Goal: Task Accomplishment & Management: Manage account settings

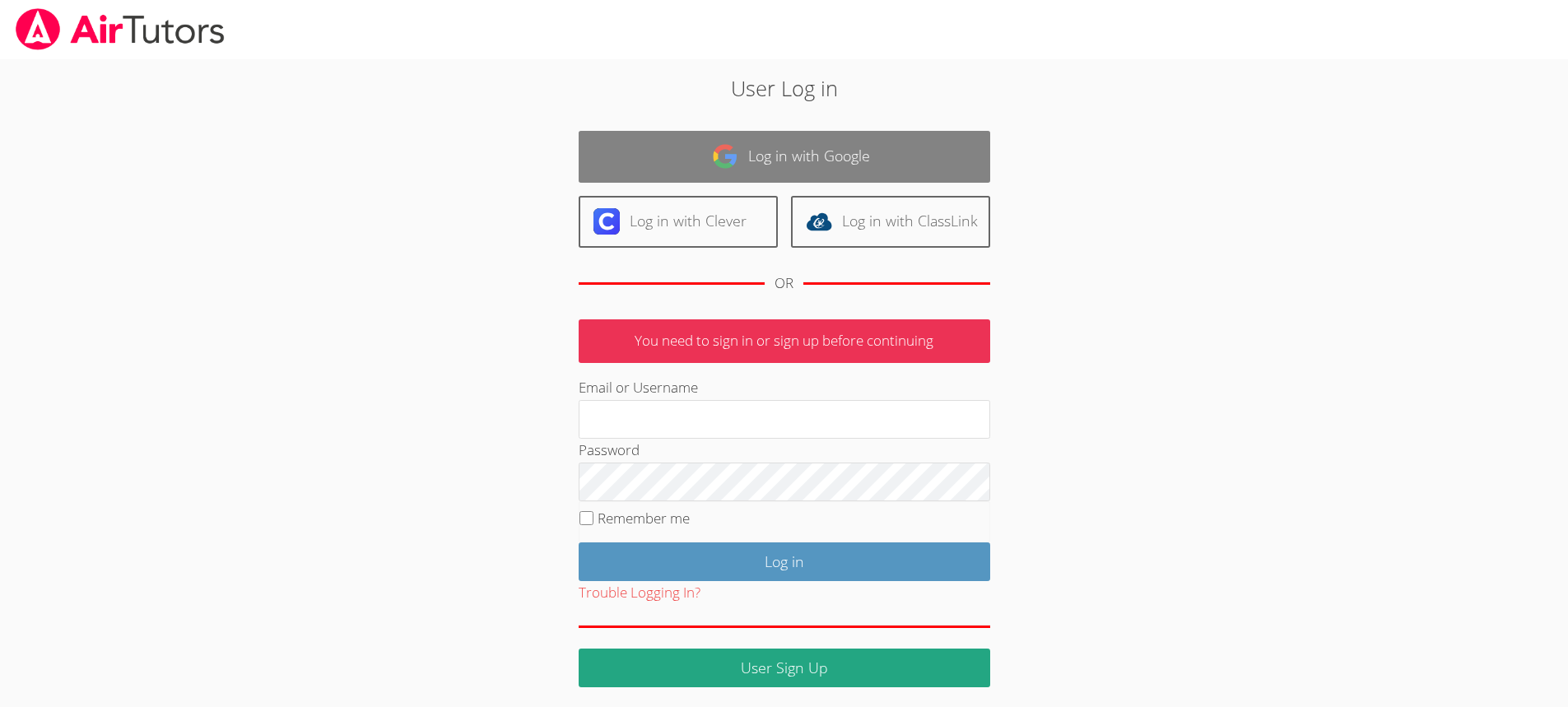
click at [871, 154] on link "Log in with Google" at bounding box center [785, 156] width 412 height 51
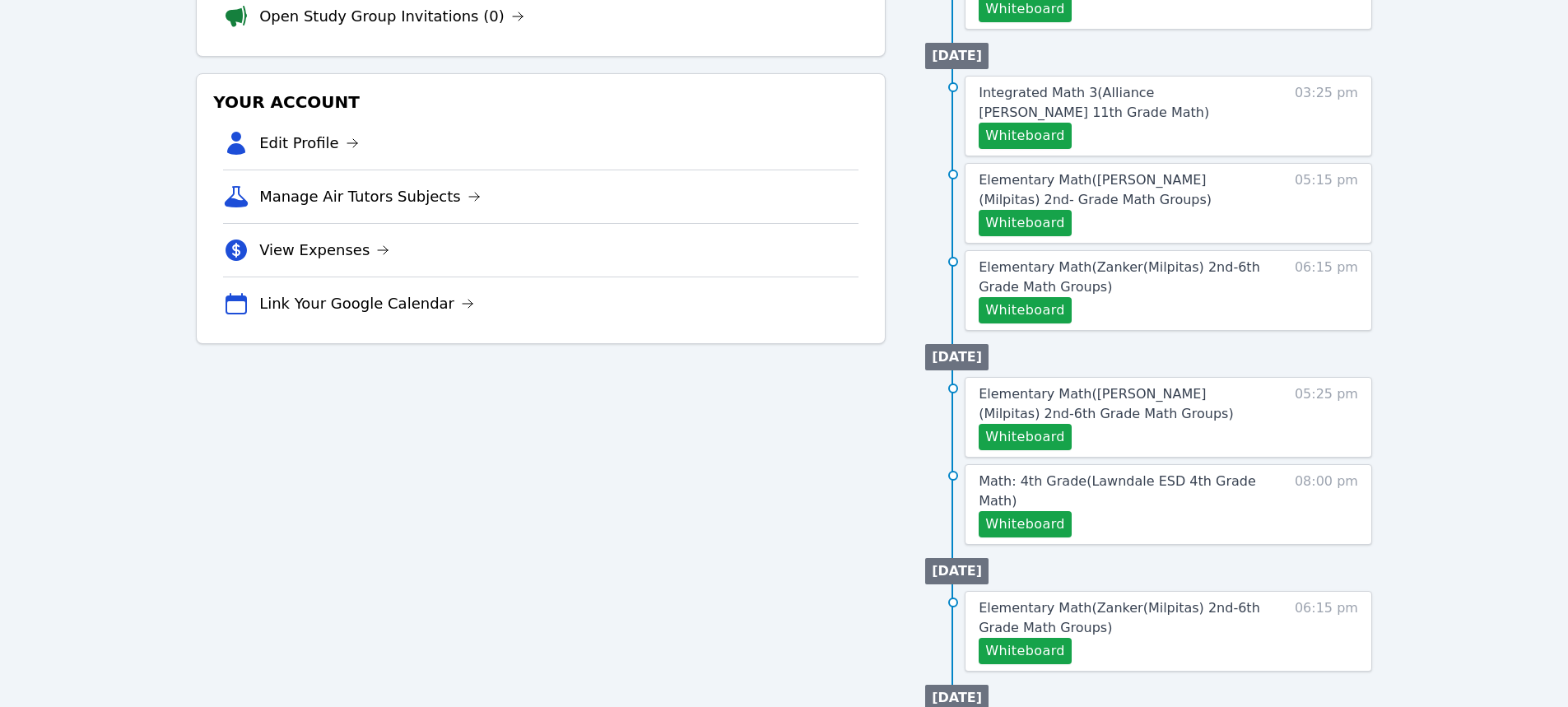
scroll to position [411, 0]
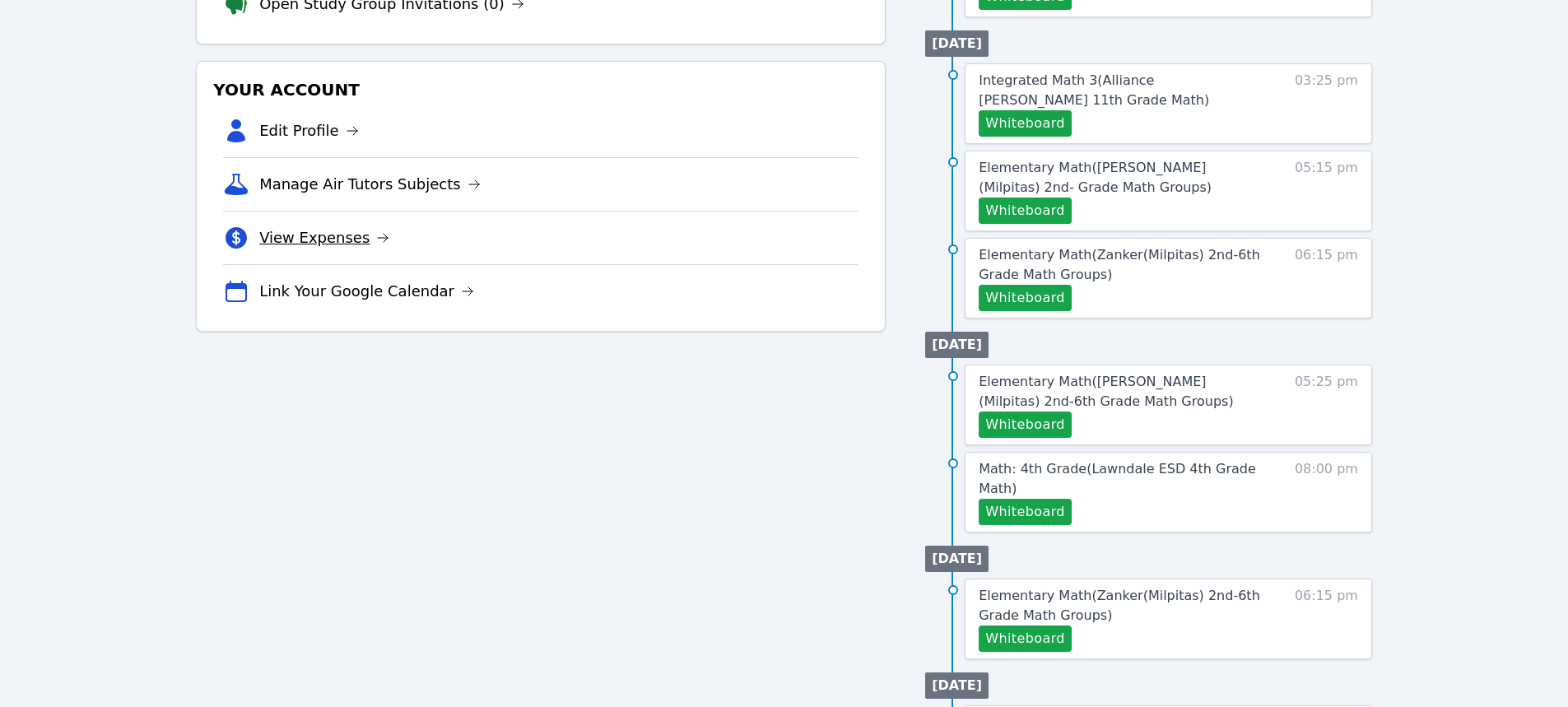
click at [341, 239] on link "View Expenses" at bounding box center [324, 238] width 130 height 23
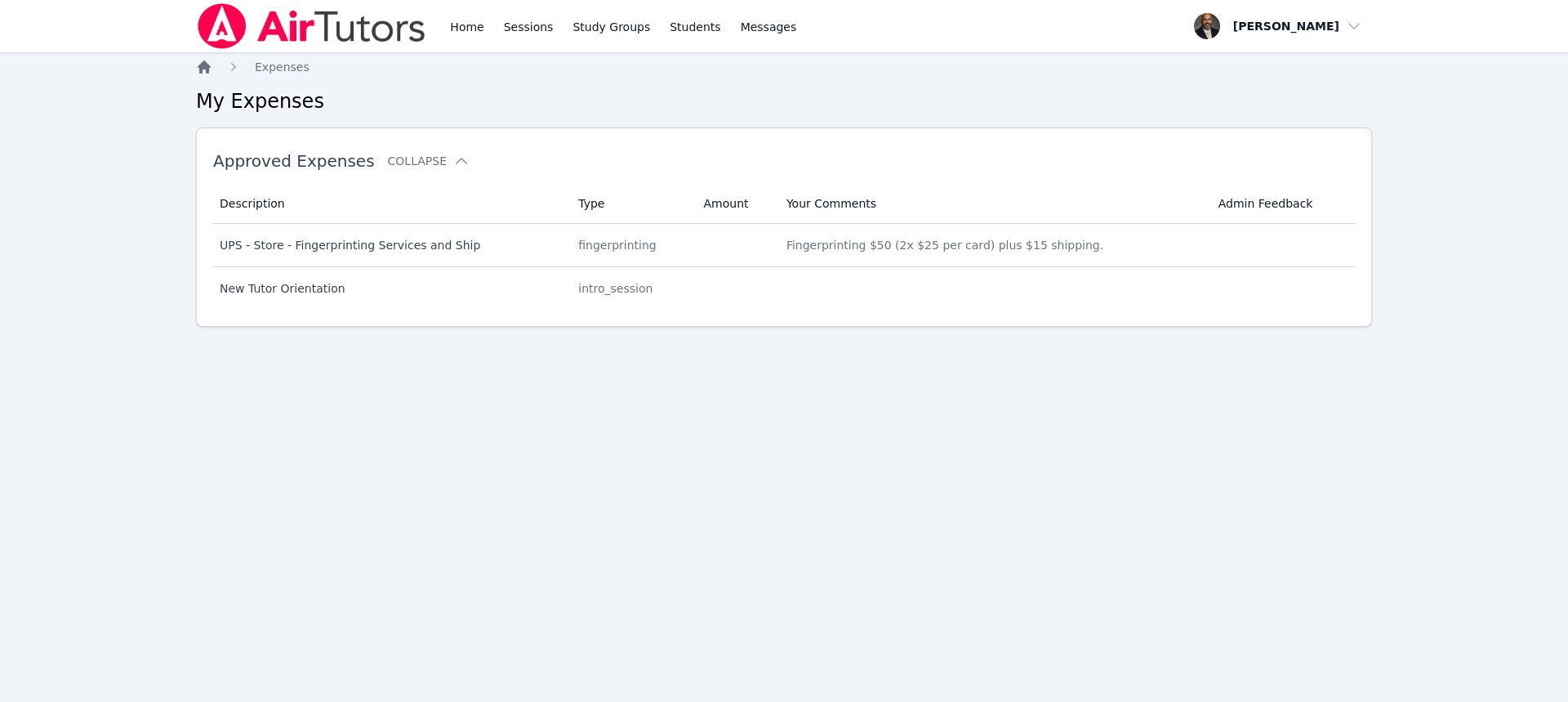
click at [207, 72] on icon "Breadcrumb" at bounding box center [204, 67] width 13 height 13
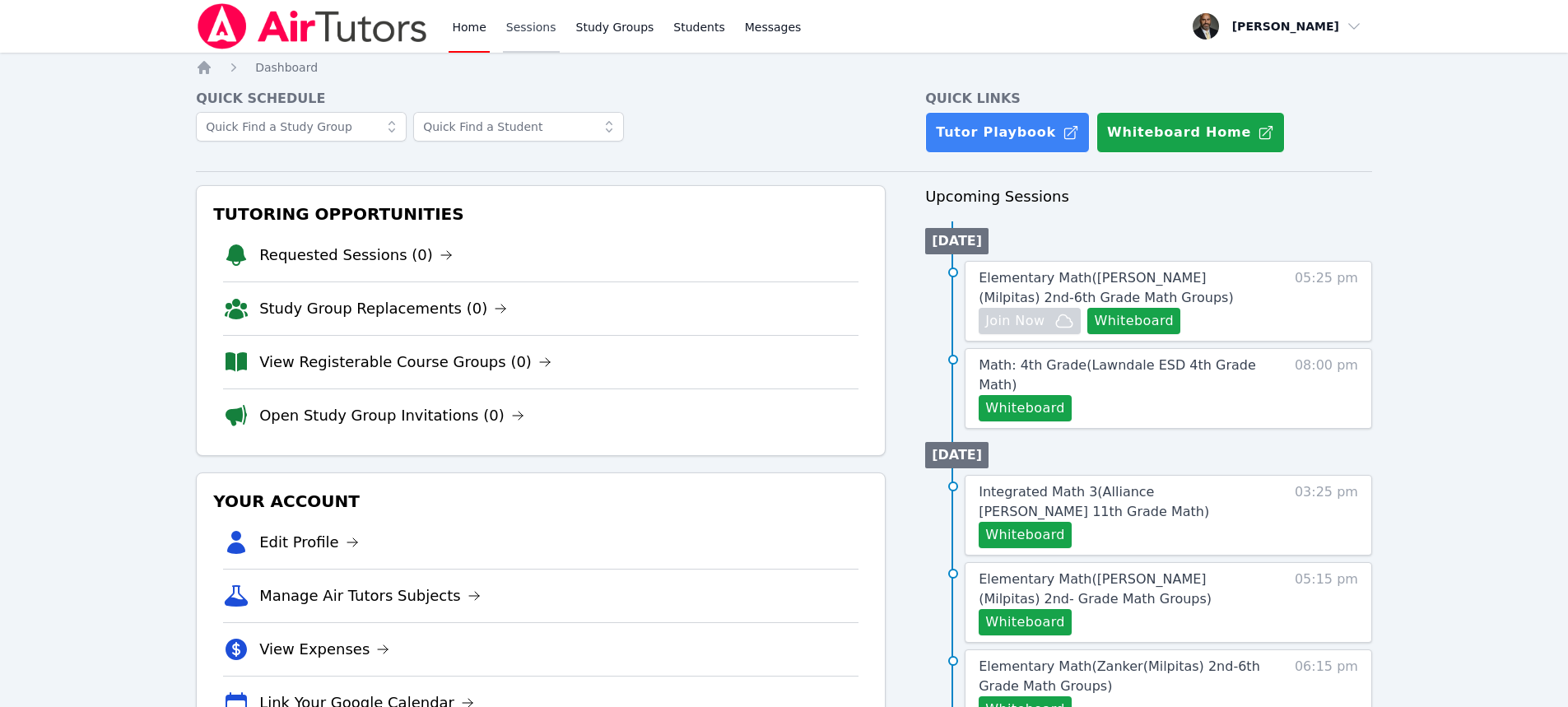
click at [512, 34] on link "Sessions" at bounding box center [531, 26] width 57 height 52
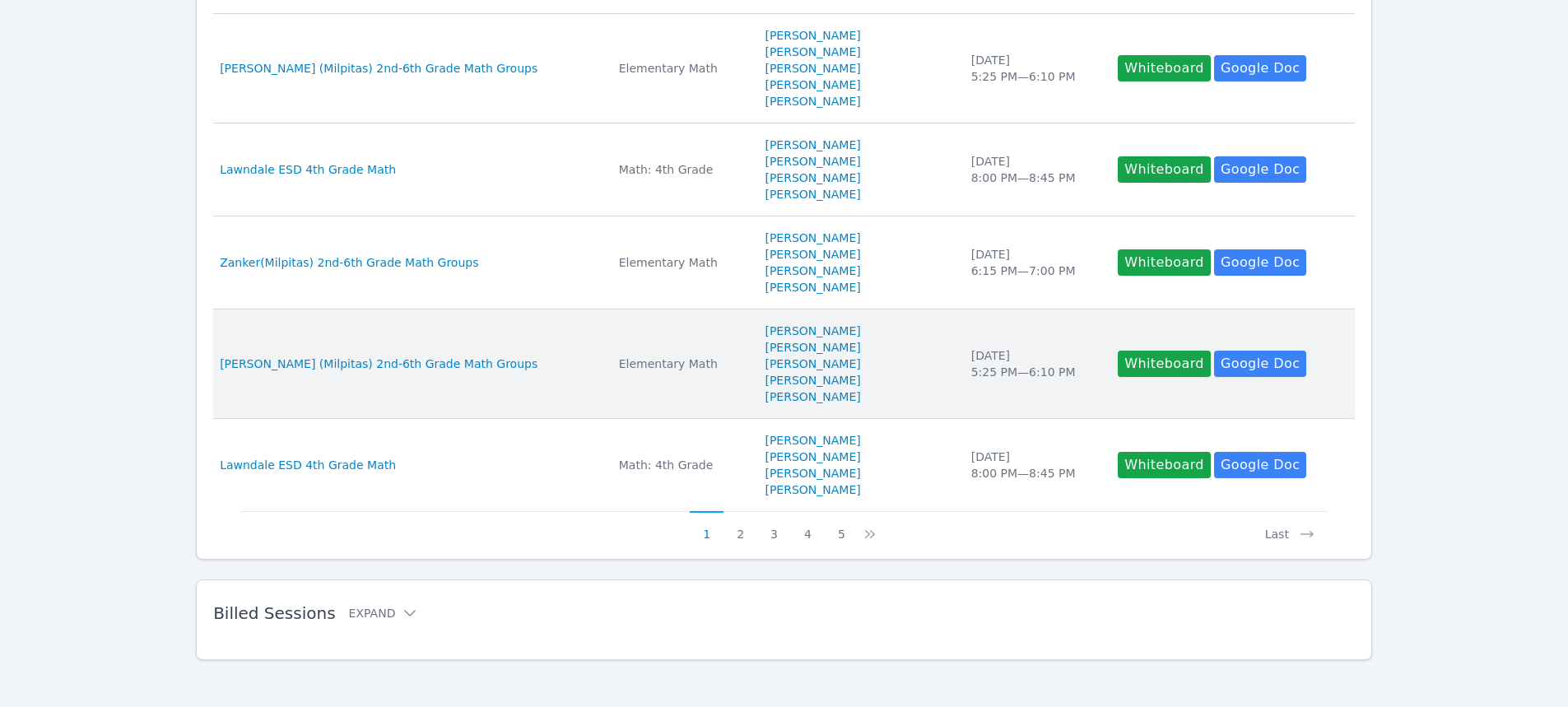
scroll to position [849, 0]
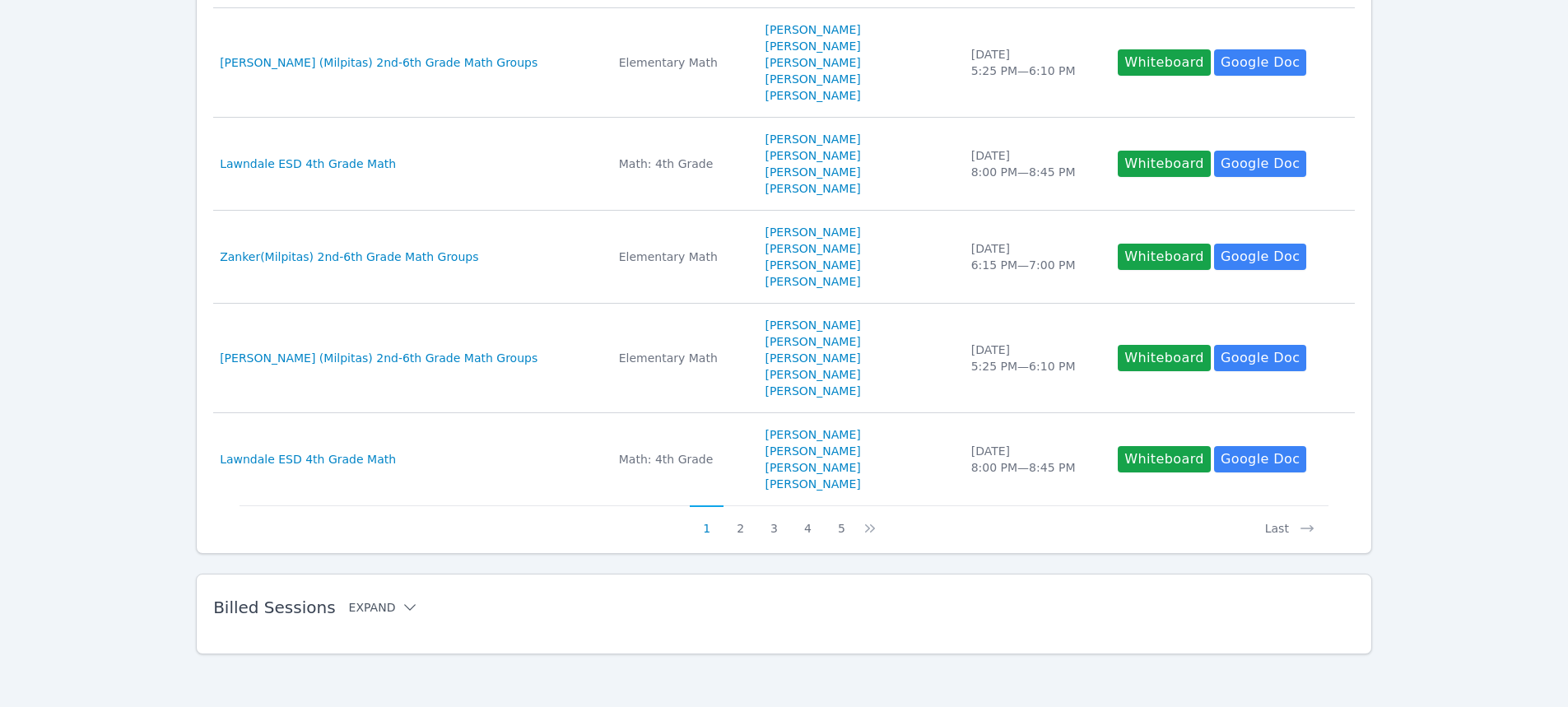
click at [349, 607] on button "Expand" at bounding box center [384, 608] width 70 height 17
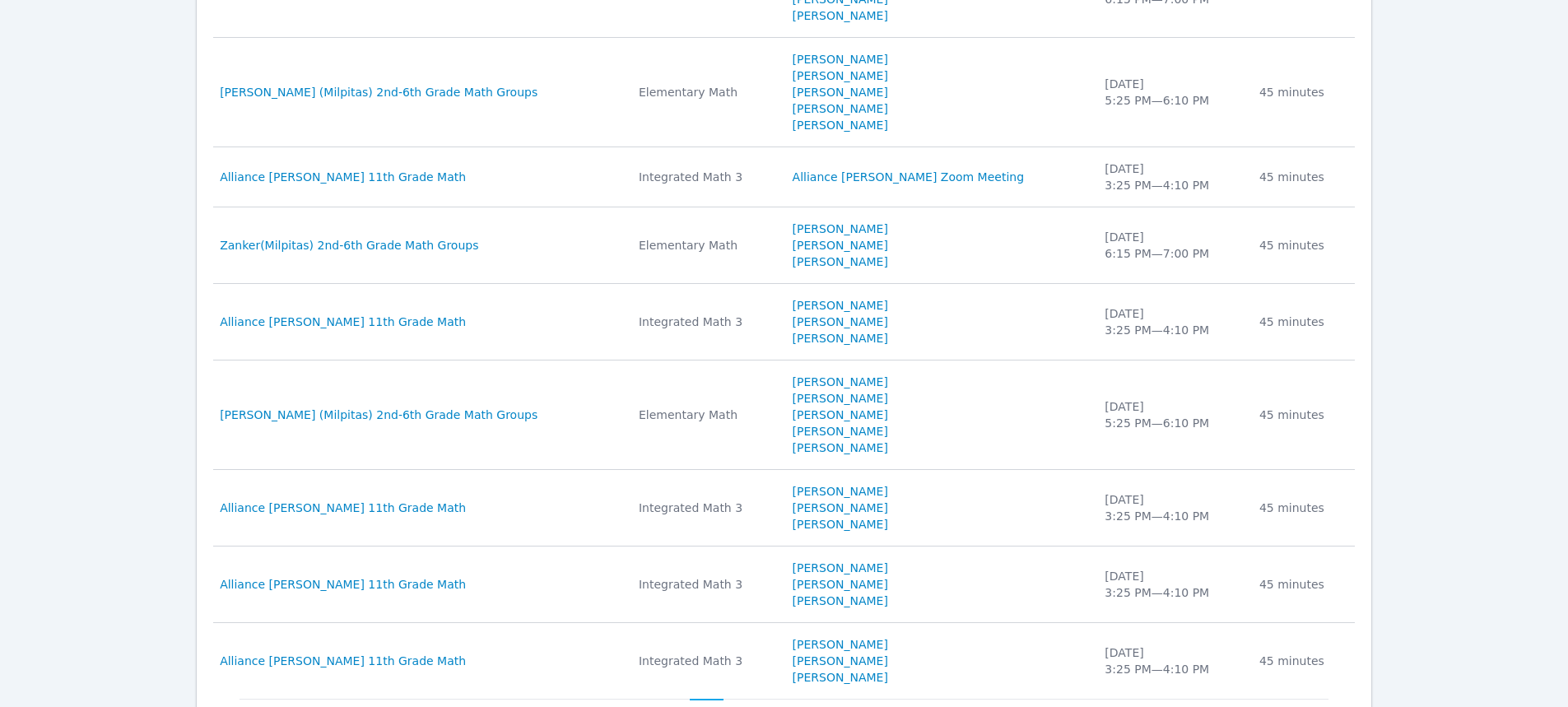
scroll to position [1761, 0]
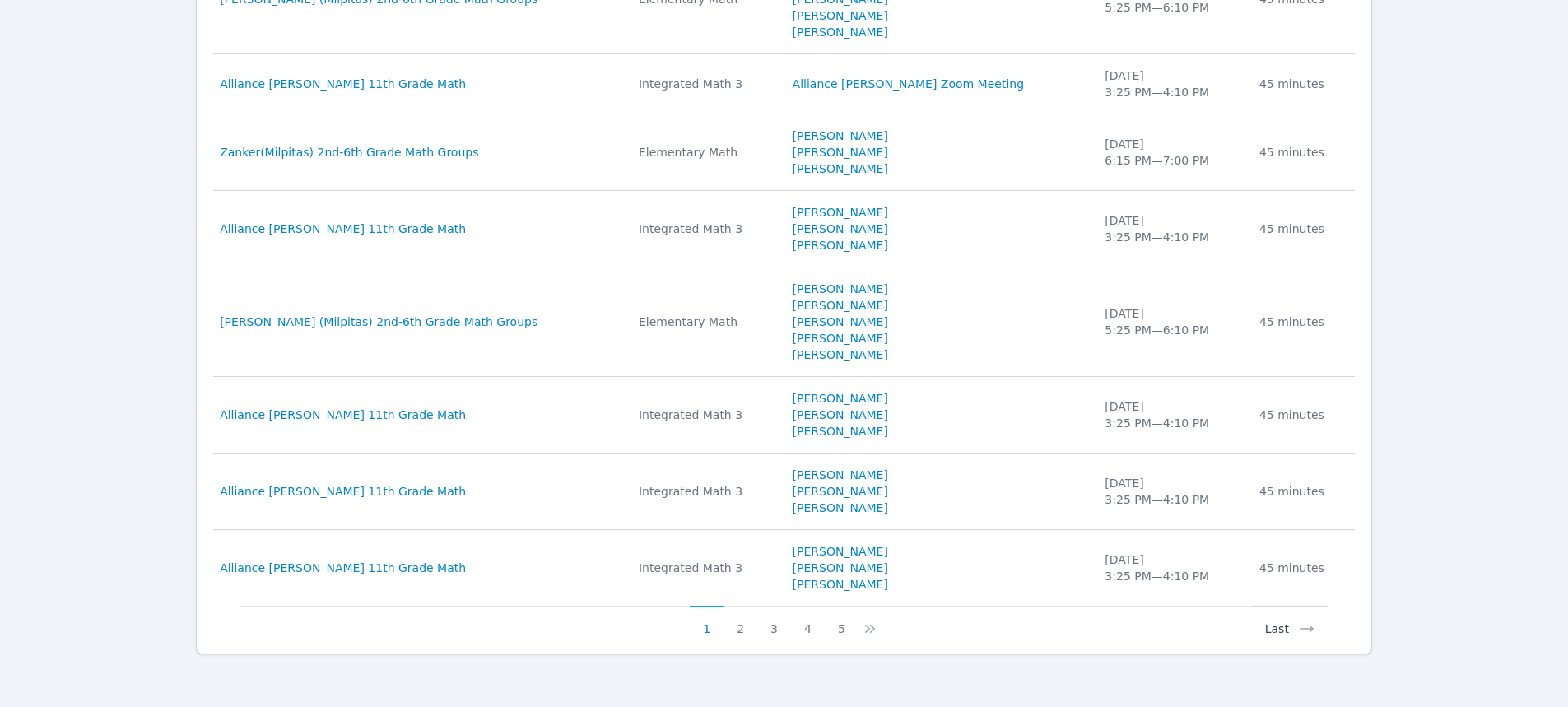
click at [1284, 620] on button "Last" at bounding box center [1290, 621] width 77 height 31
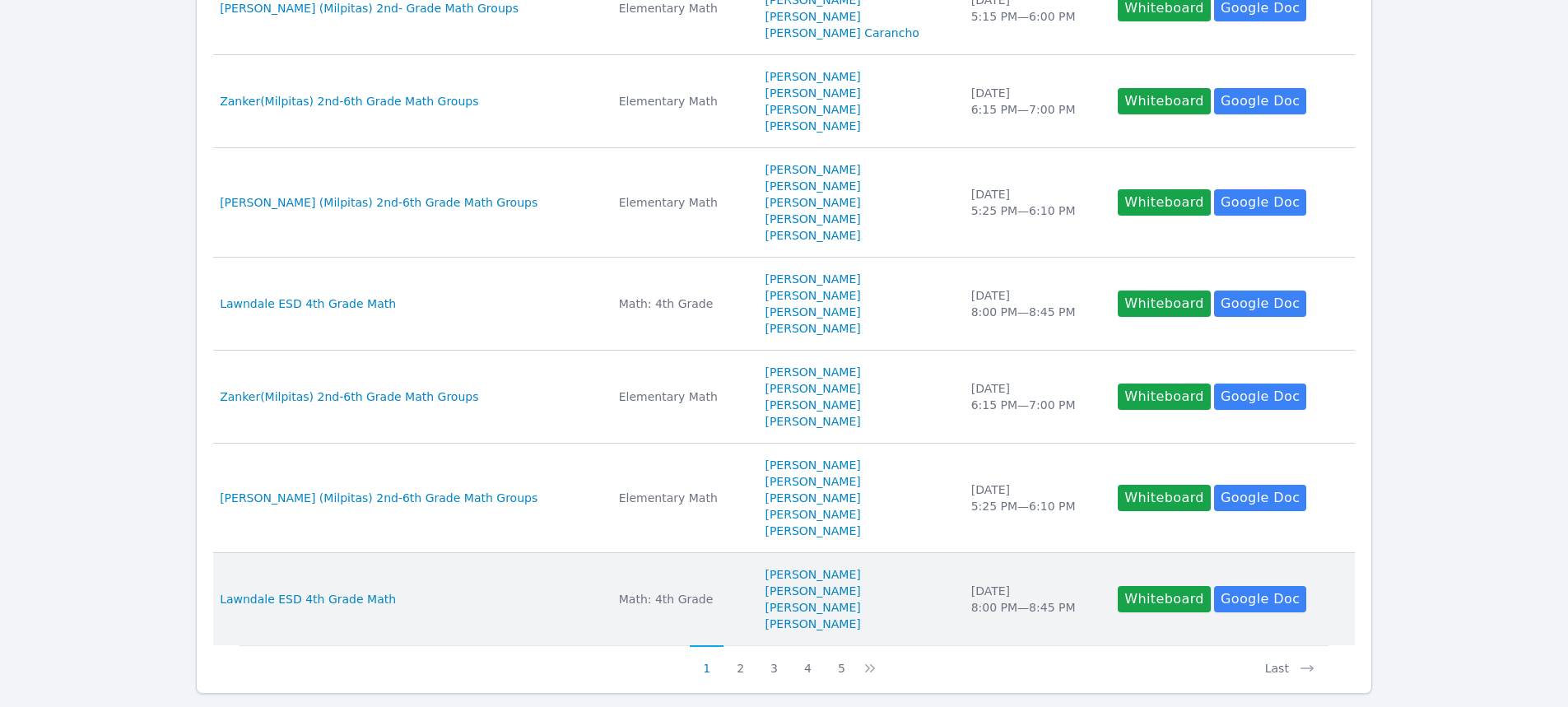
scroll to position [956, 0]
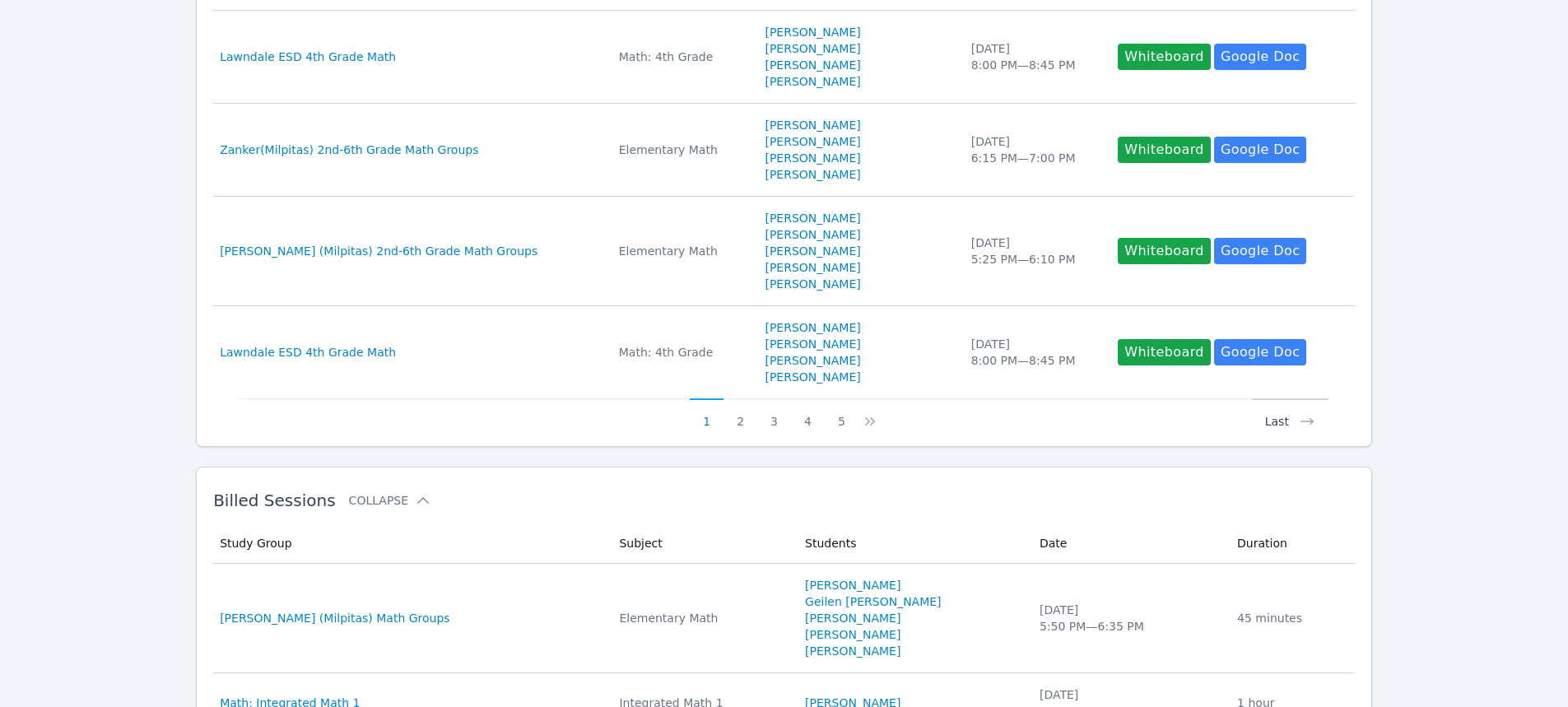
click at [1285, 423] on button "Last" at bounding box center [1290, 413] width 77 height 31
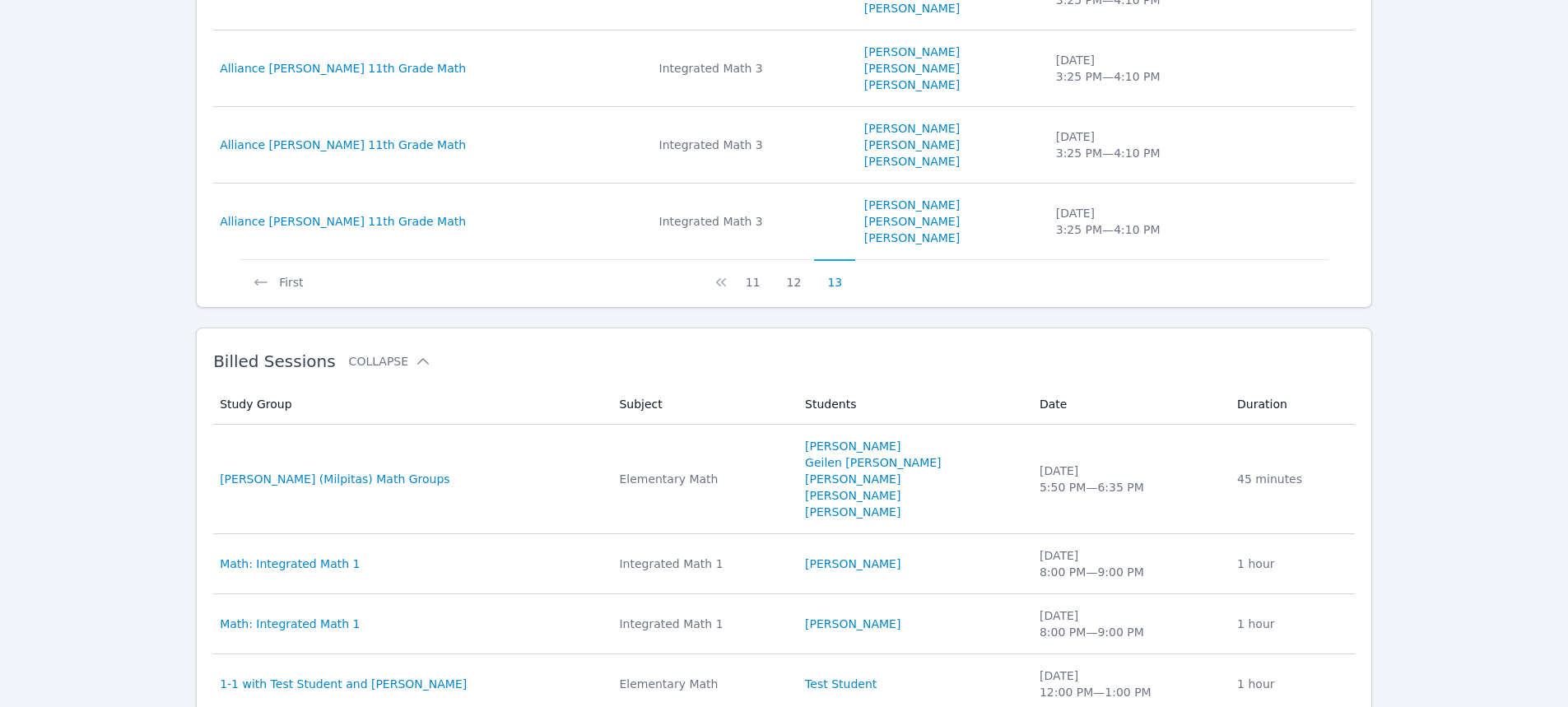
scroll to position [623, 0]
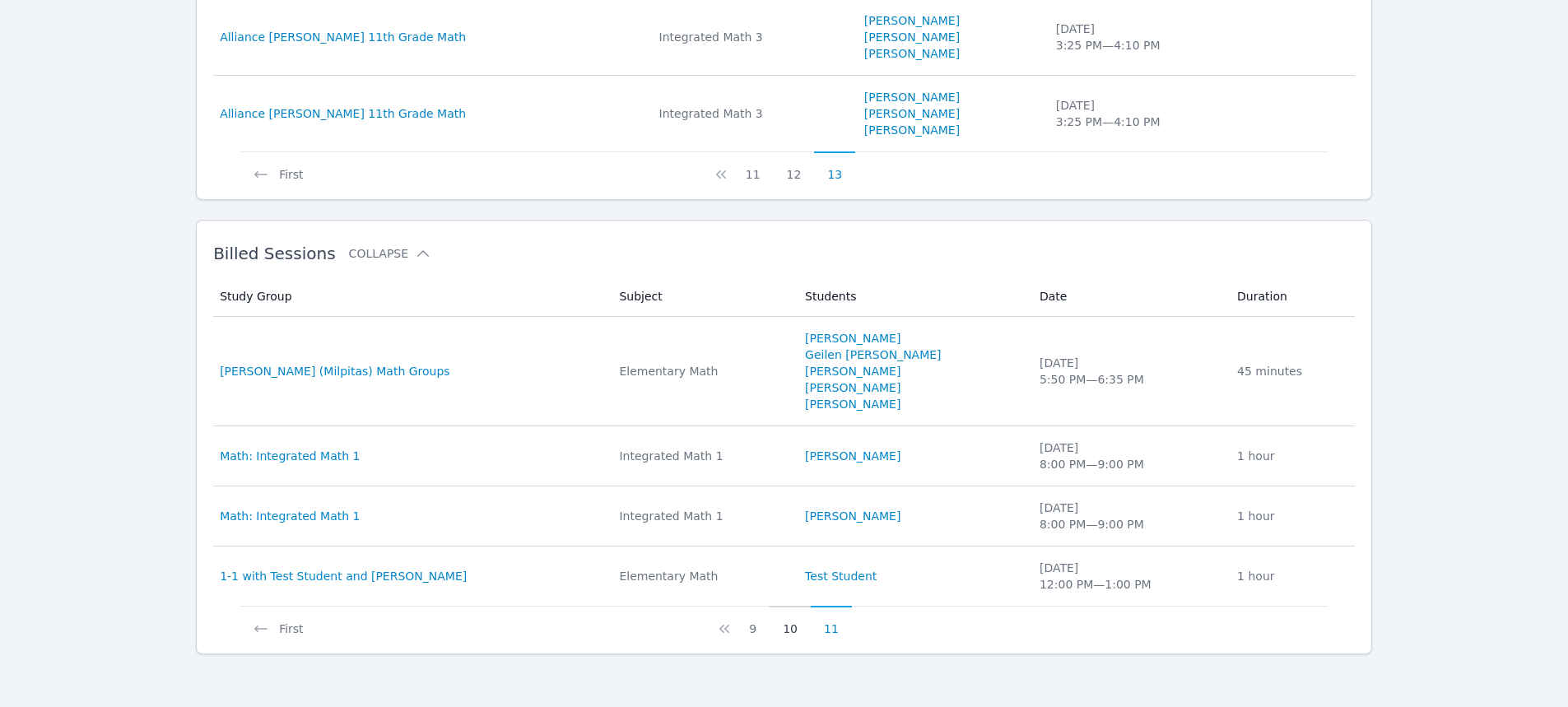
click at [794, 628] on button "10" at bounding box center [791, 621] width 41 height 31
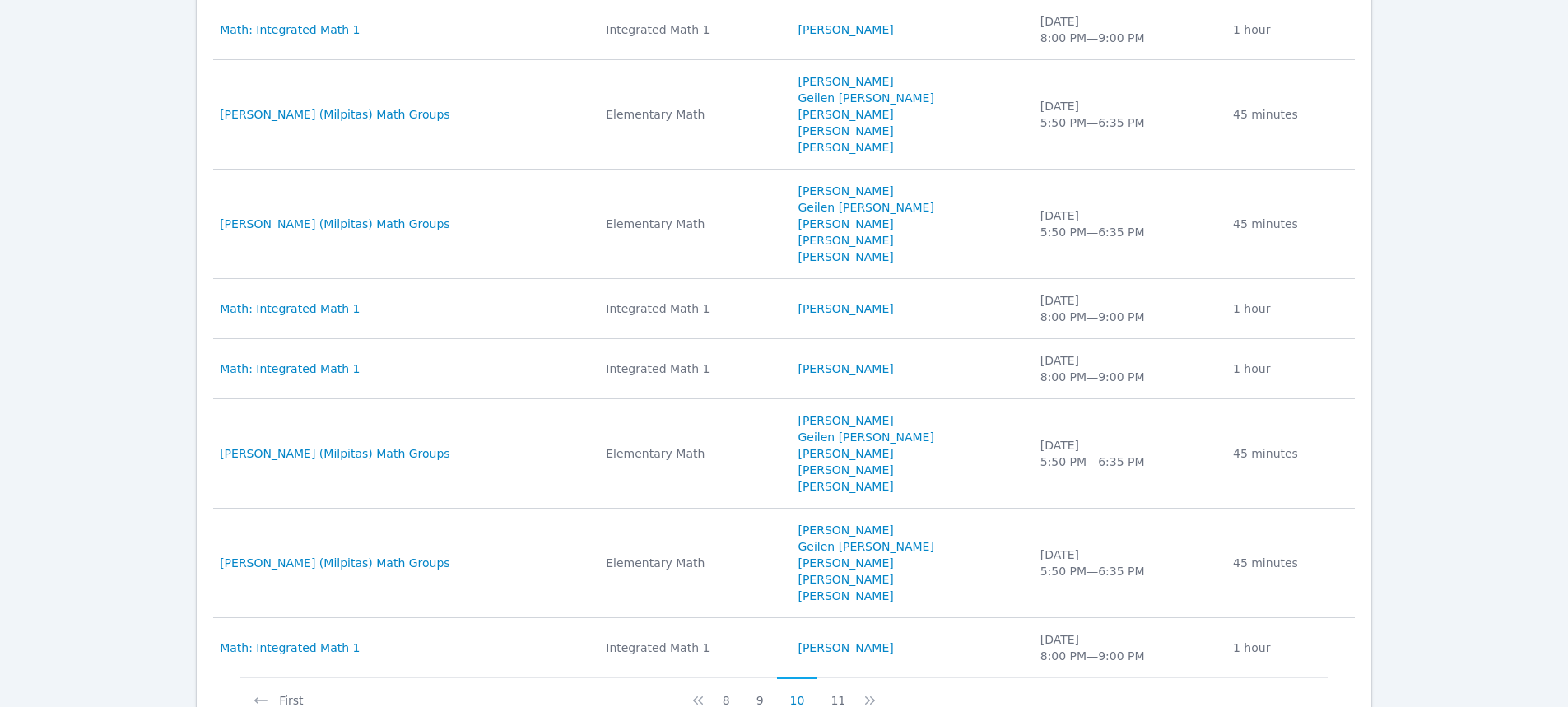
scroll to position [1214, 0]
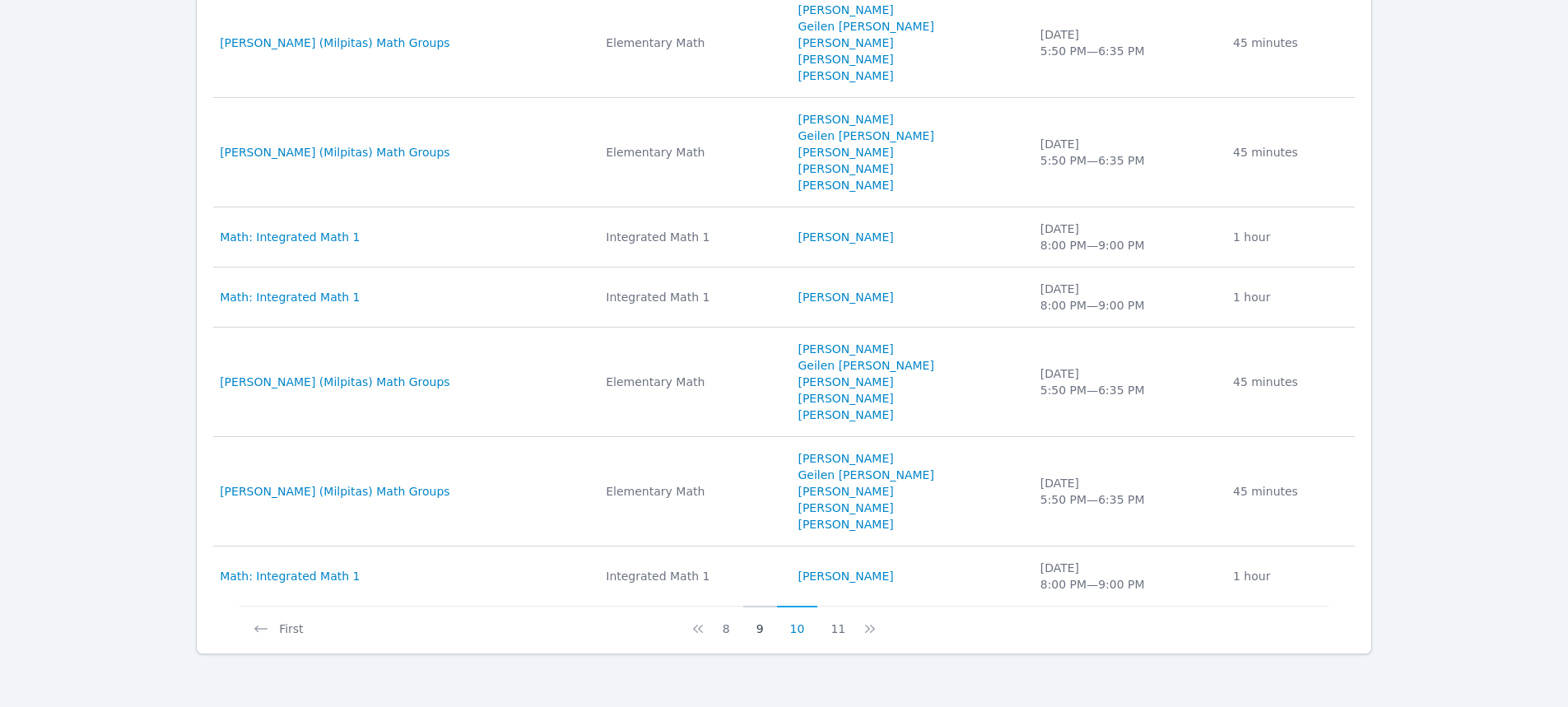
click at [764, 627] on button "9" at bounding box center [760, 621] width 34 height 31
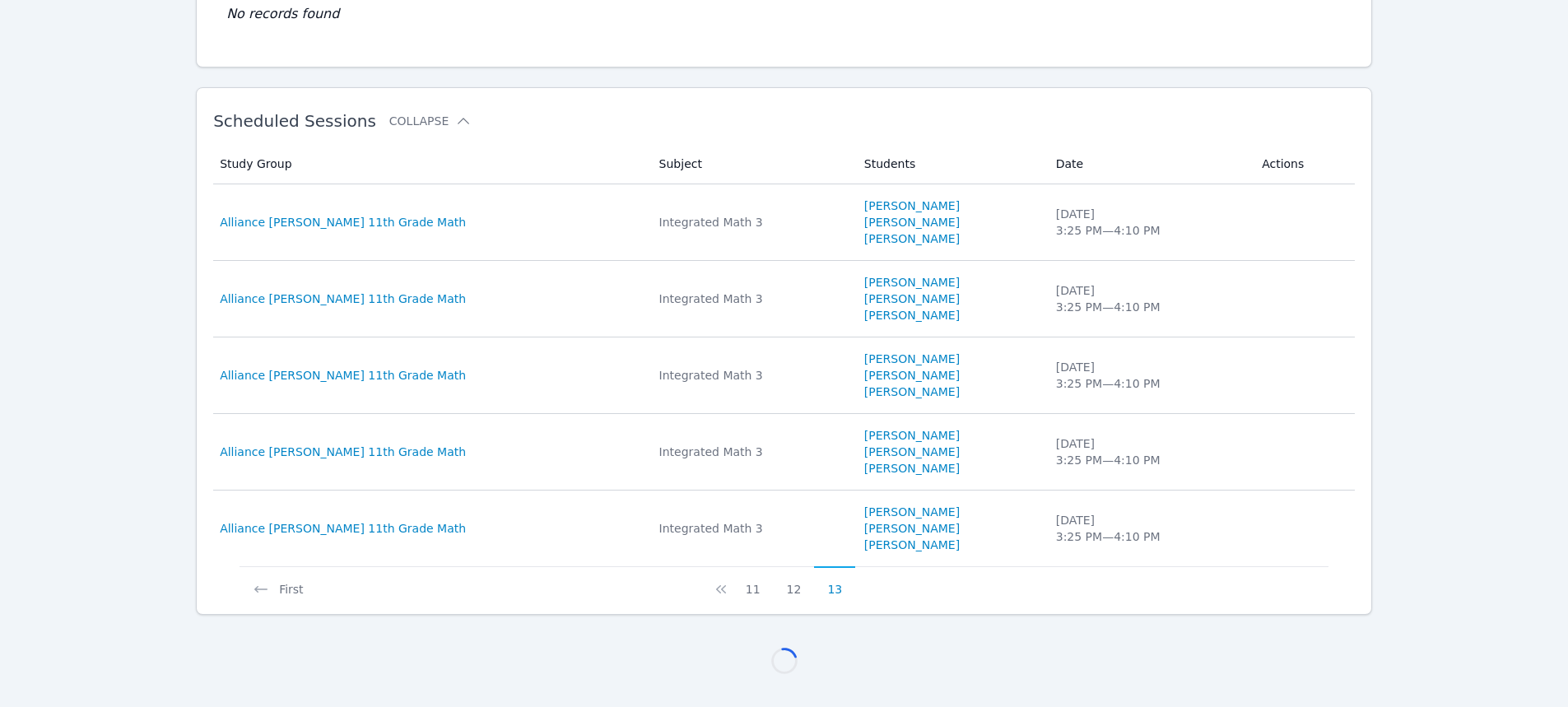
scroll to position [1032, 0]
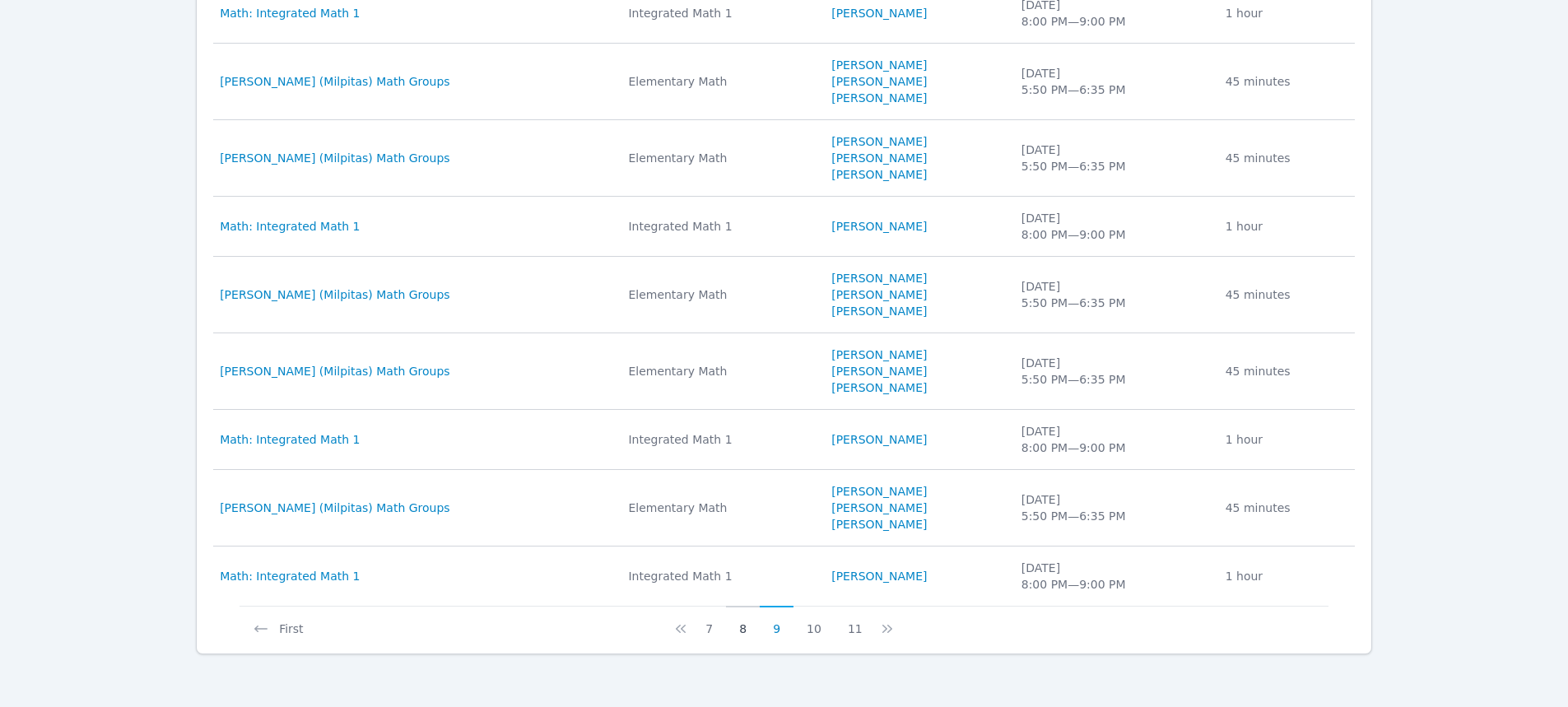
click at [743, 625] on button "8" at bounding box center [743, 621] width 34 height 31
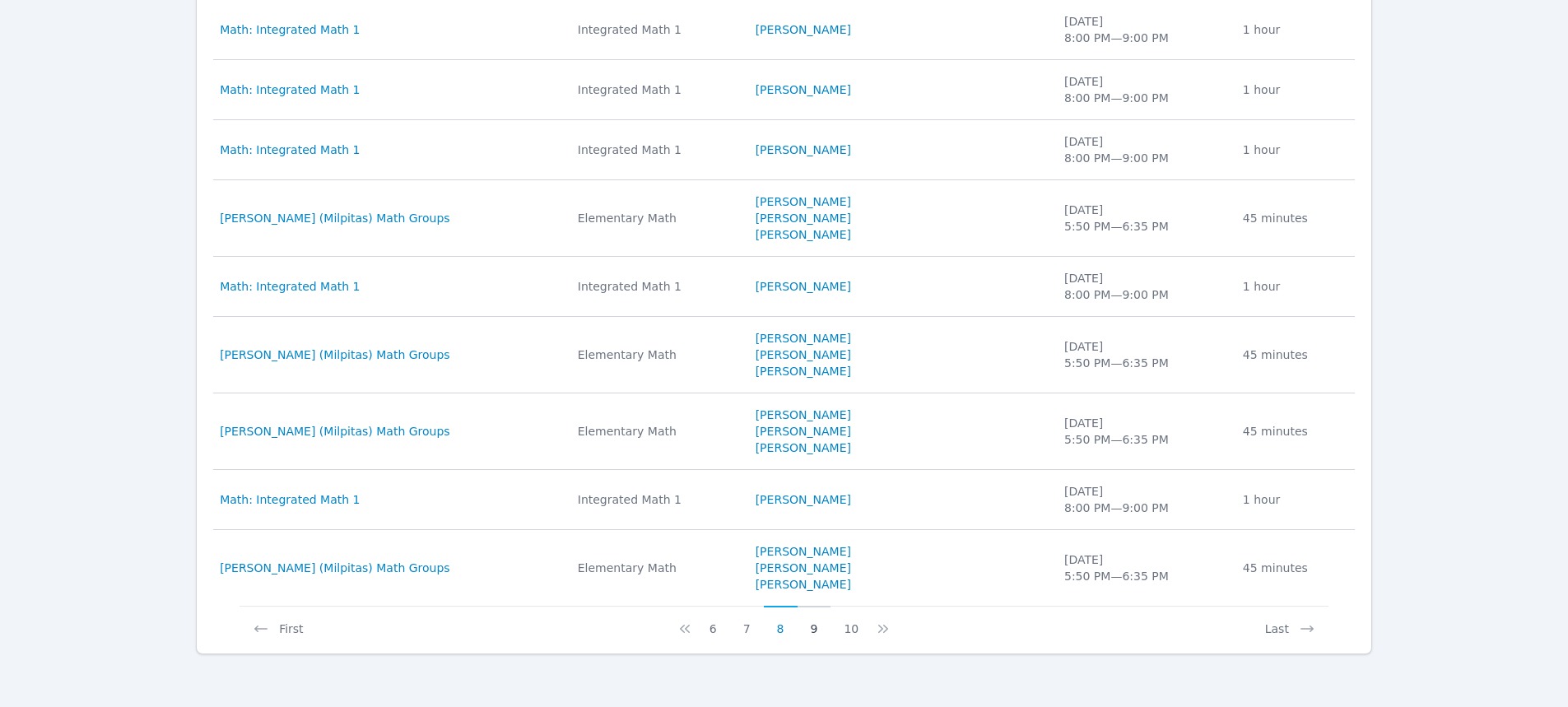
click at [813, 627] on button "9" at bounding box center [815, 621] width 34 height 31
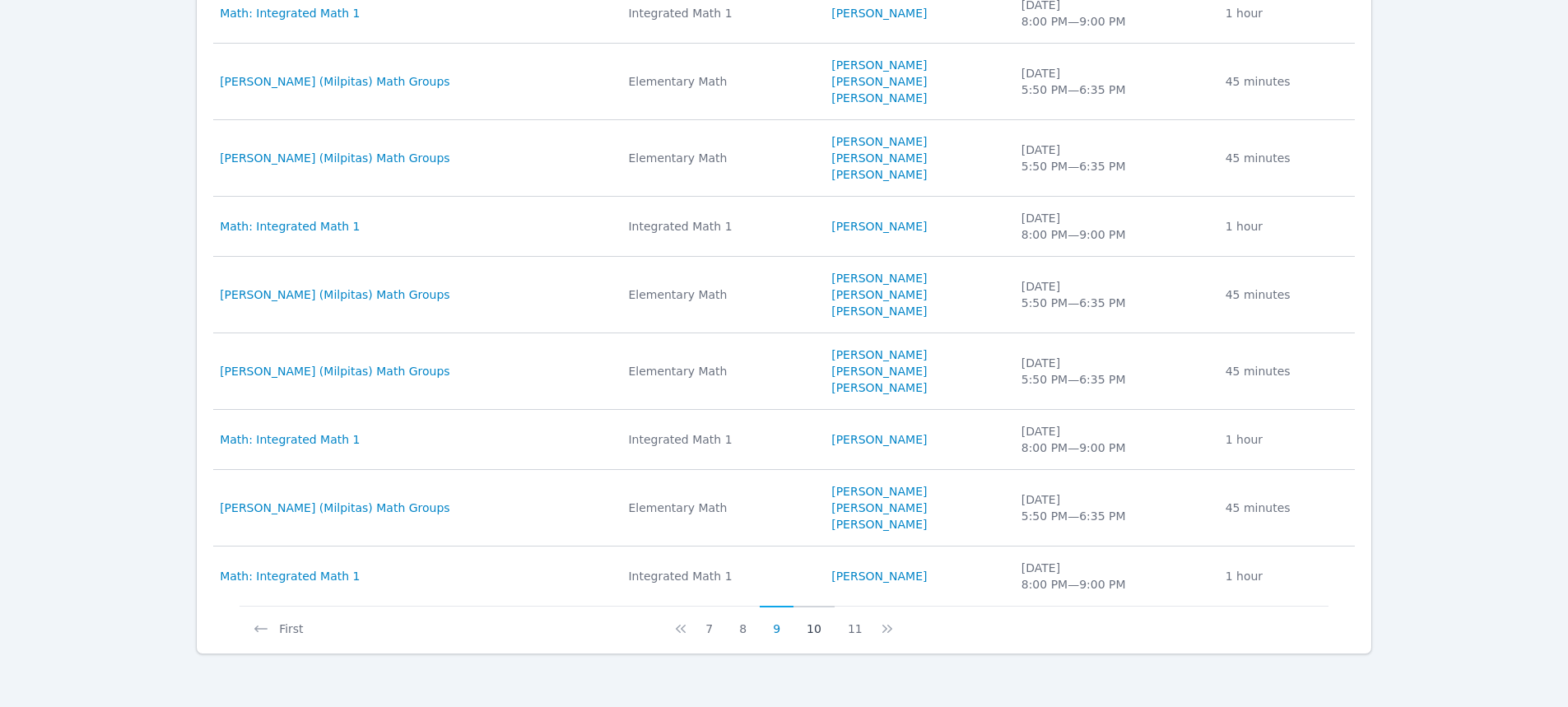
click at [815, 631] on button "10" at bounding box center [814, 621] width 41 height 31
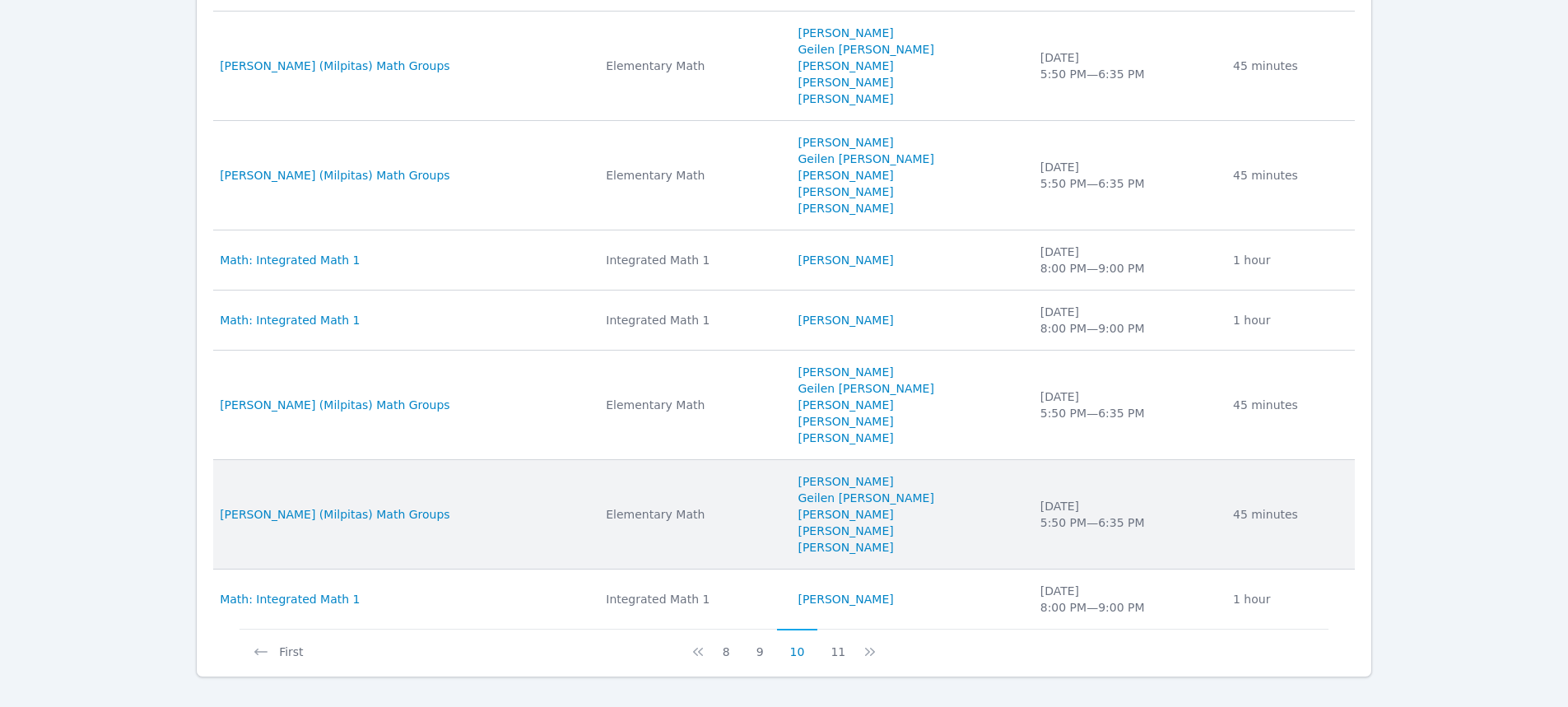
scroll to position [1197, 0]
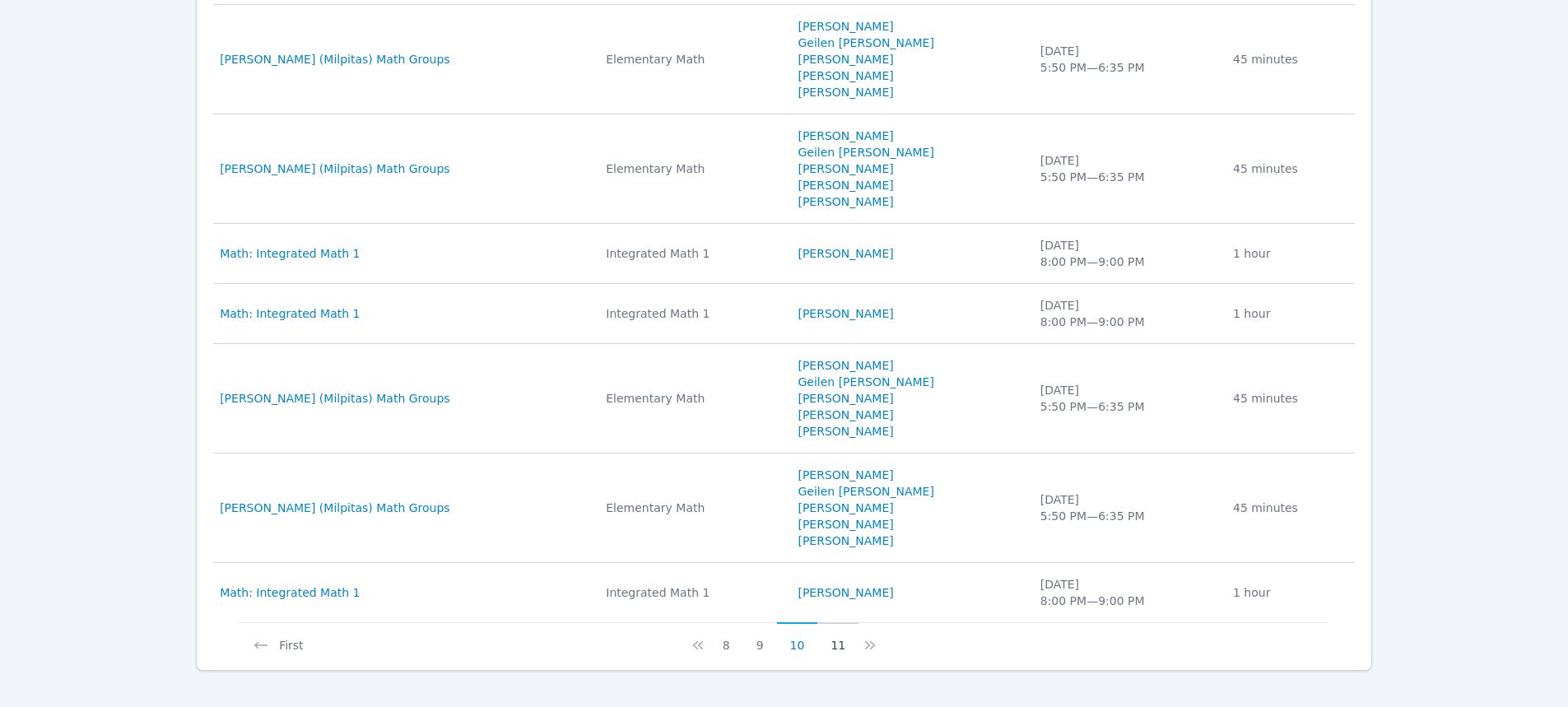
click at [833, 643] on button "11" at bounding box center [838, 637] width 41 height 31
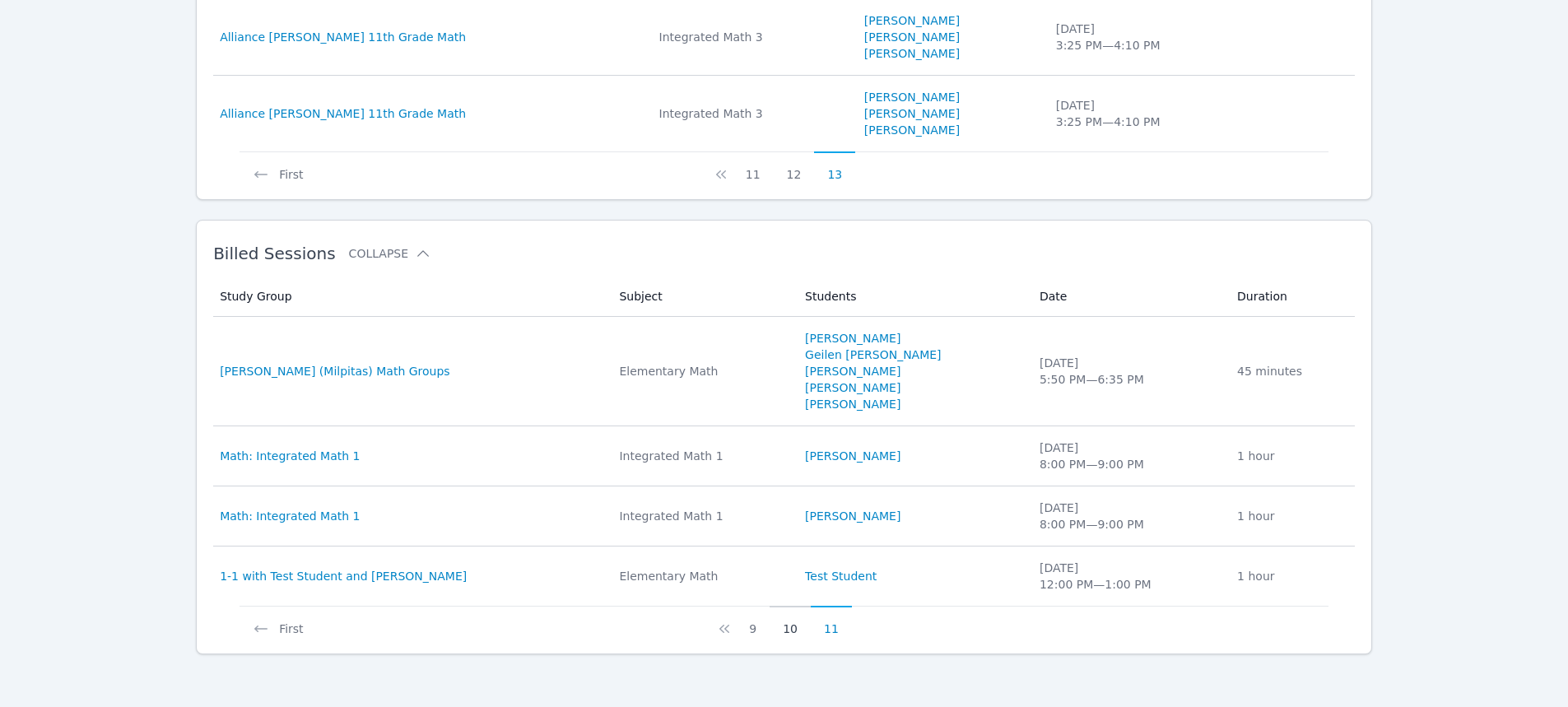
click at [788, 631] on button "10" at bounding box center [791, 621] width 41 height 31
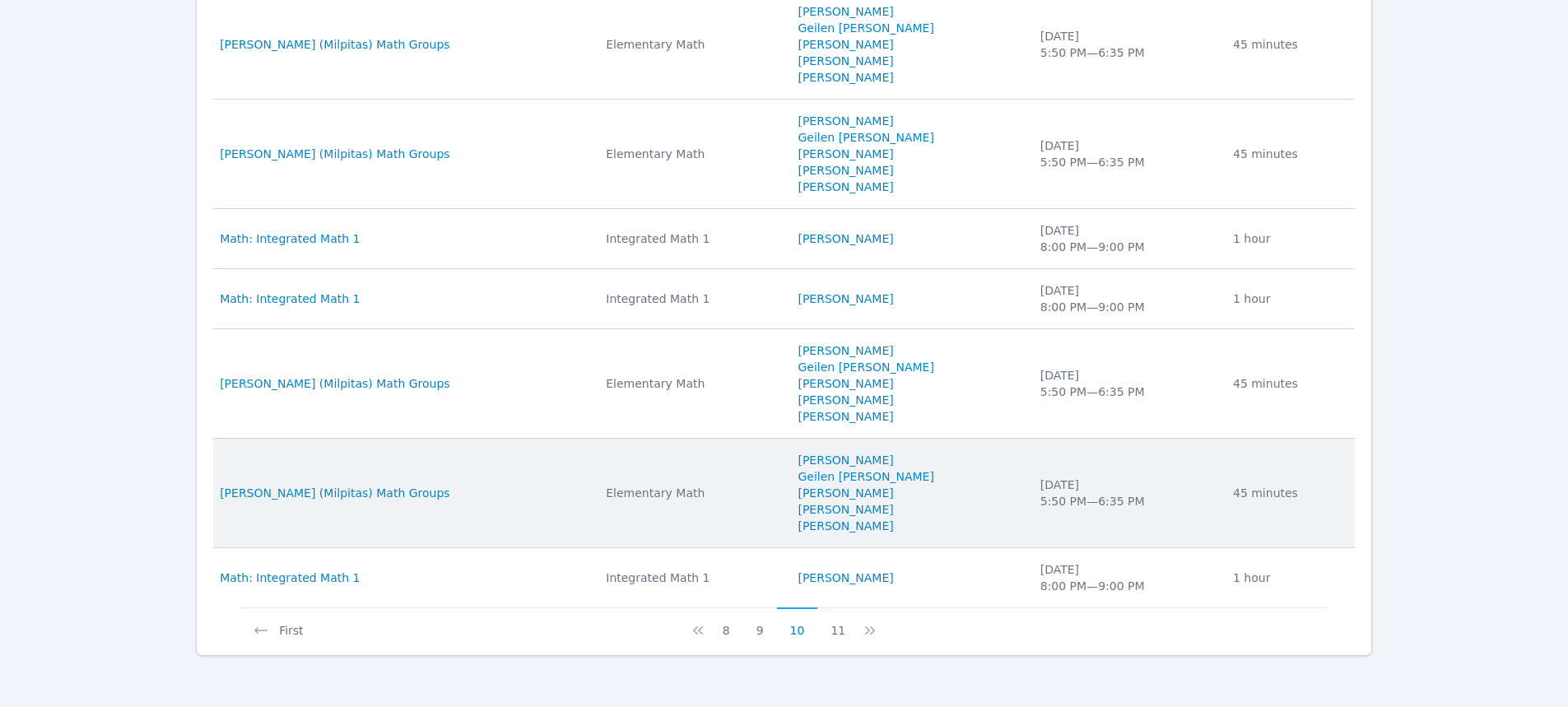
scroll to position [1214, 0]
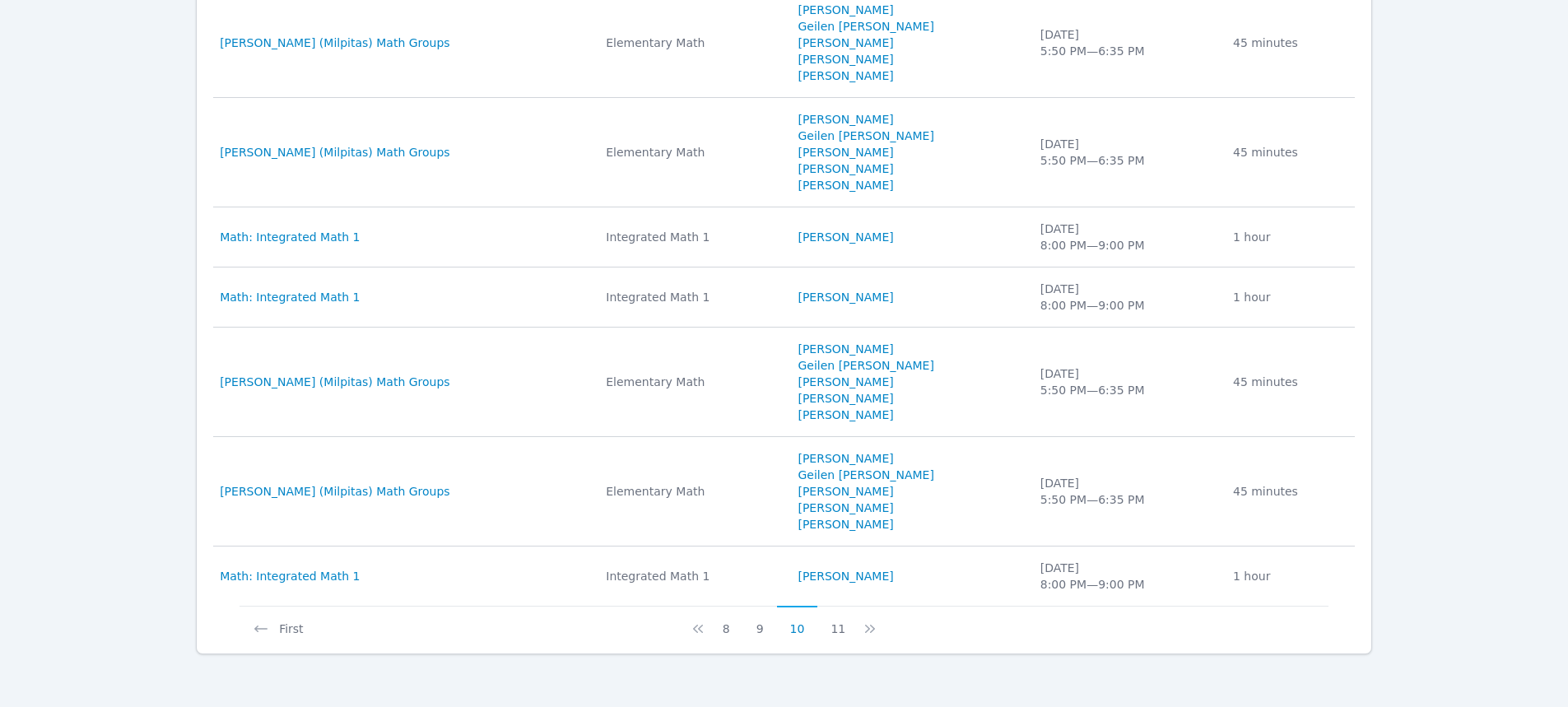
click at [765, 628] on button "9" at bounding box center [760, 621] width 34 height 31
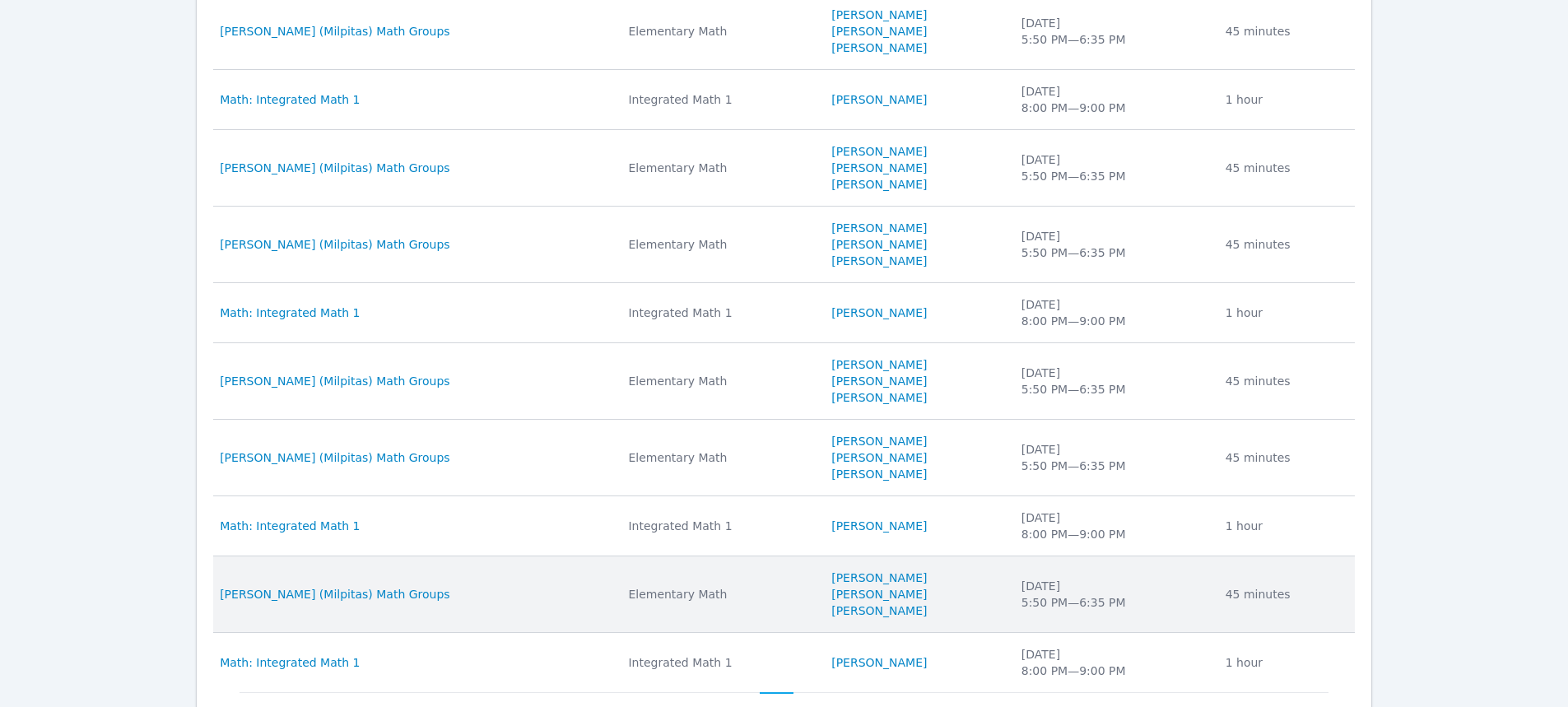
scroll to position [1032, 0]
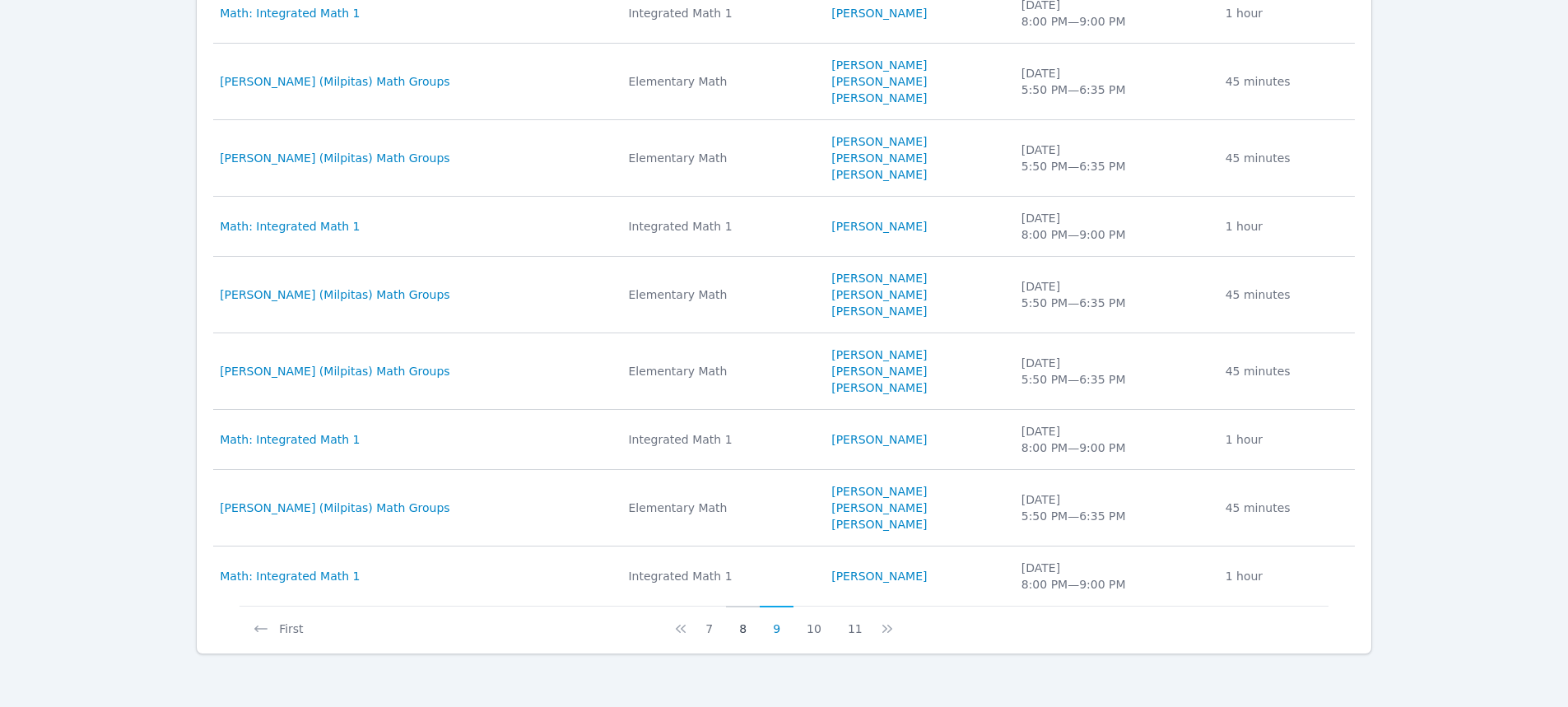
click at [751, 630] on button "8" at bounding box center [743, 621] width 34 height 31
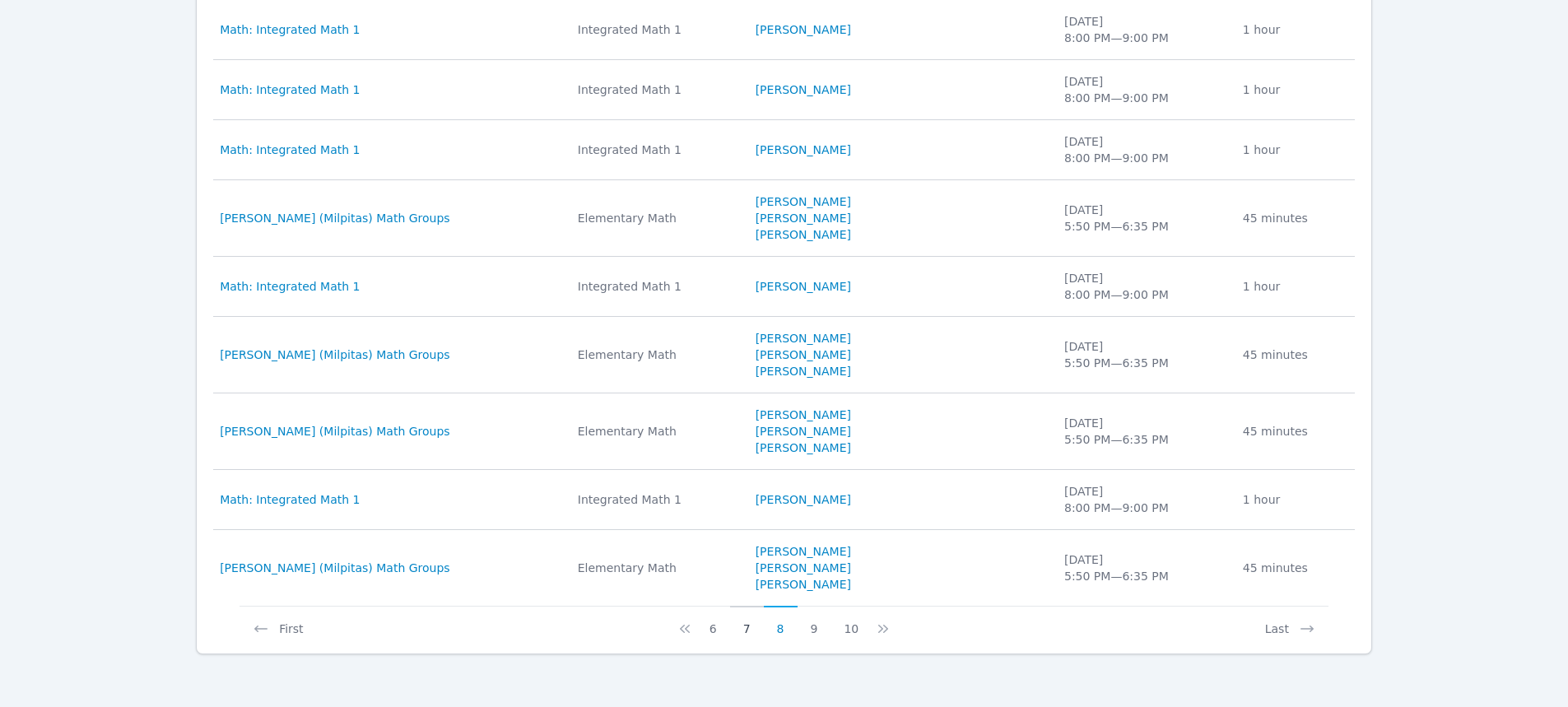
click at [748, 632] on button "7" at bounding box center [747, 621] width 34 height 31
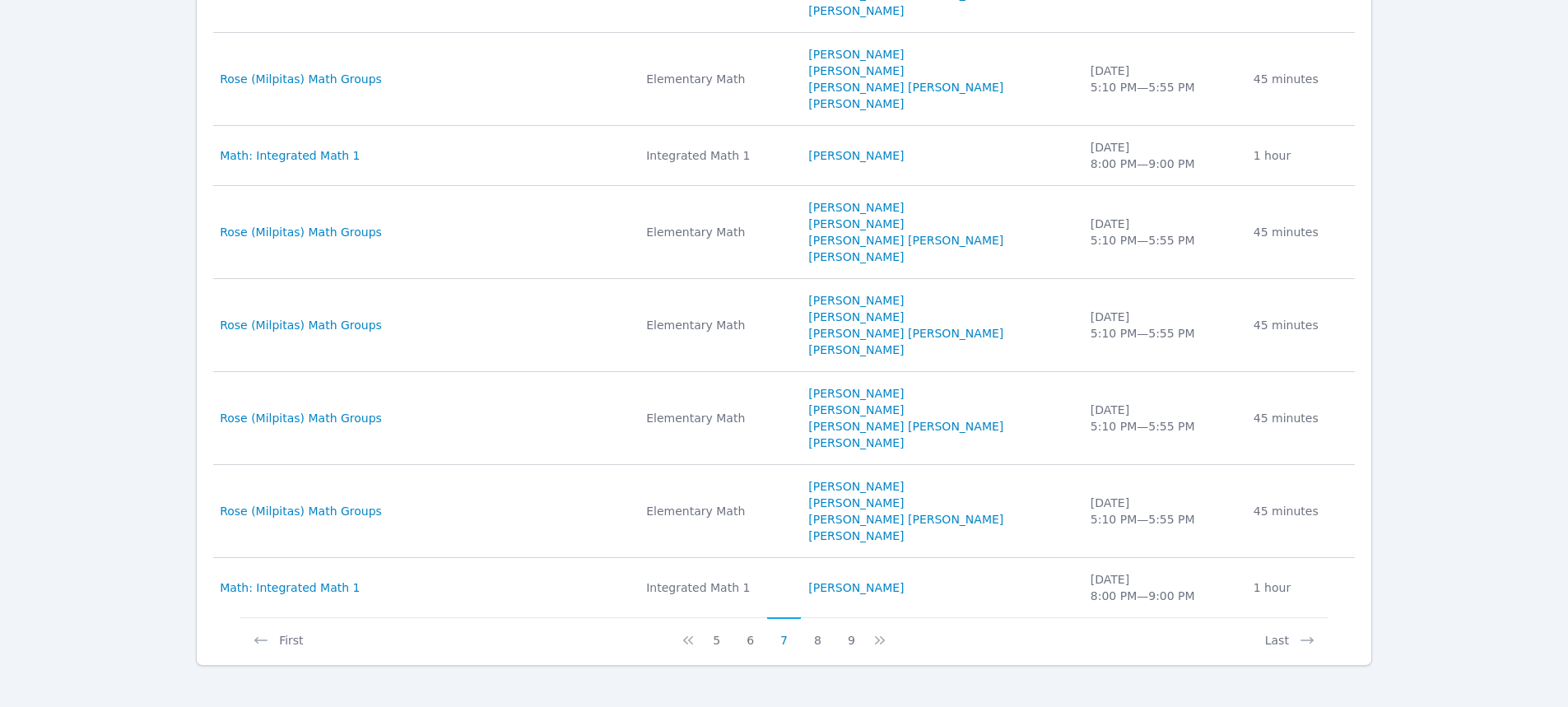
scroll to position [1132, 0]
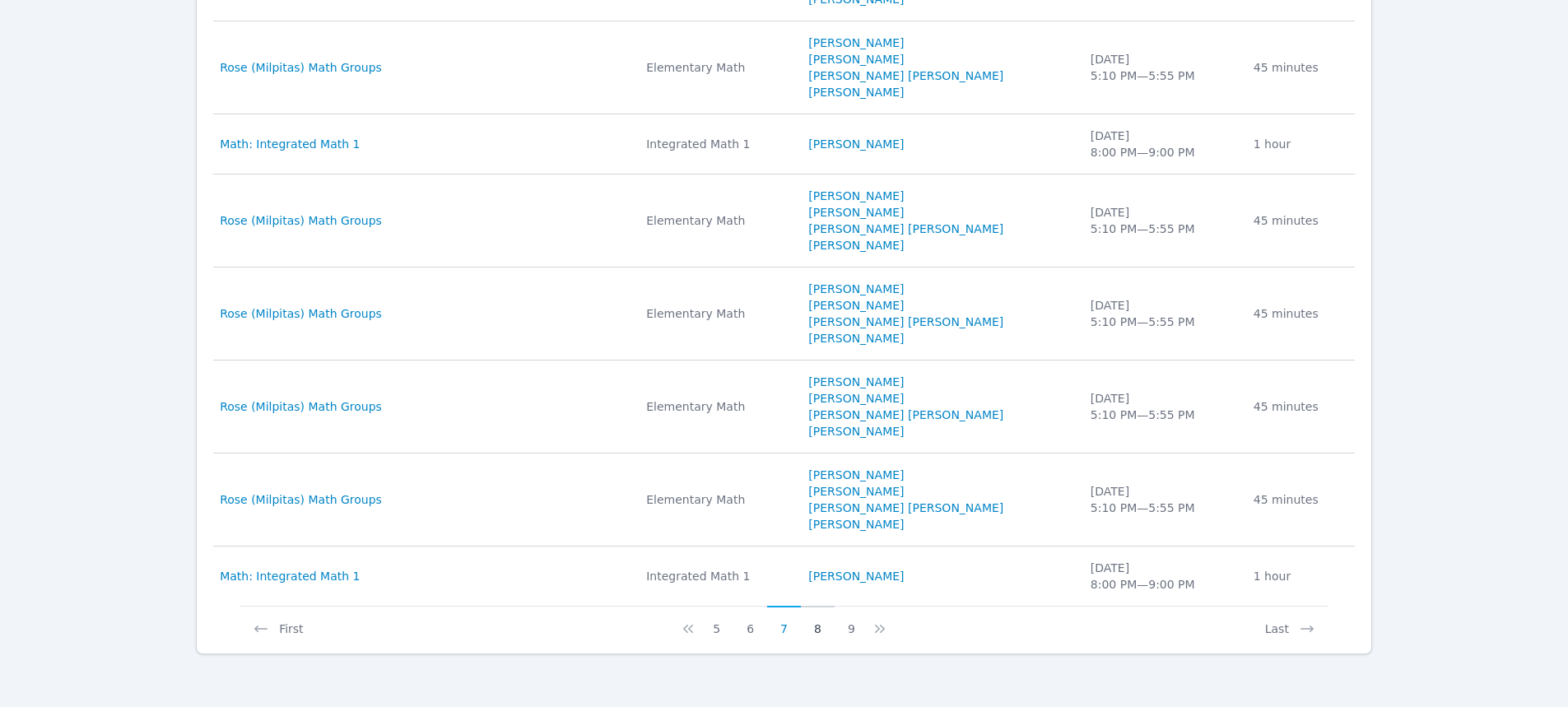
click at [819, 629] on button "8" at bounding box center [818, 621] width 34 height 31
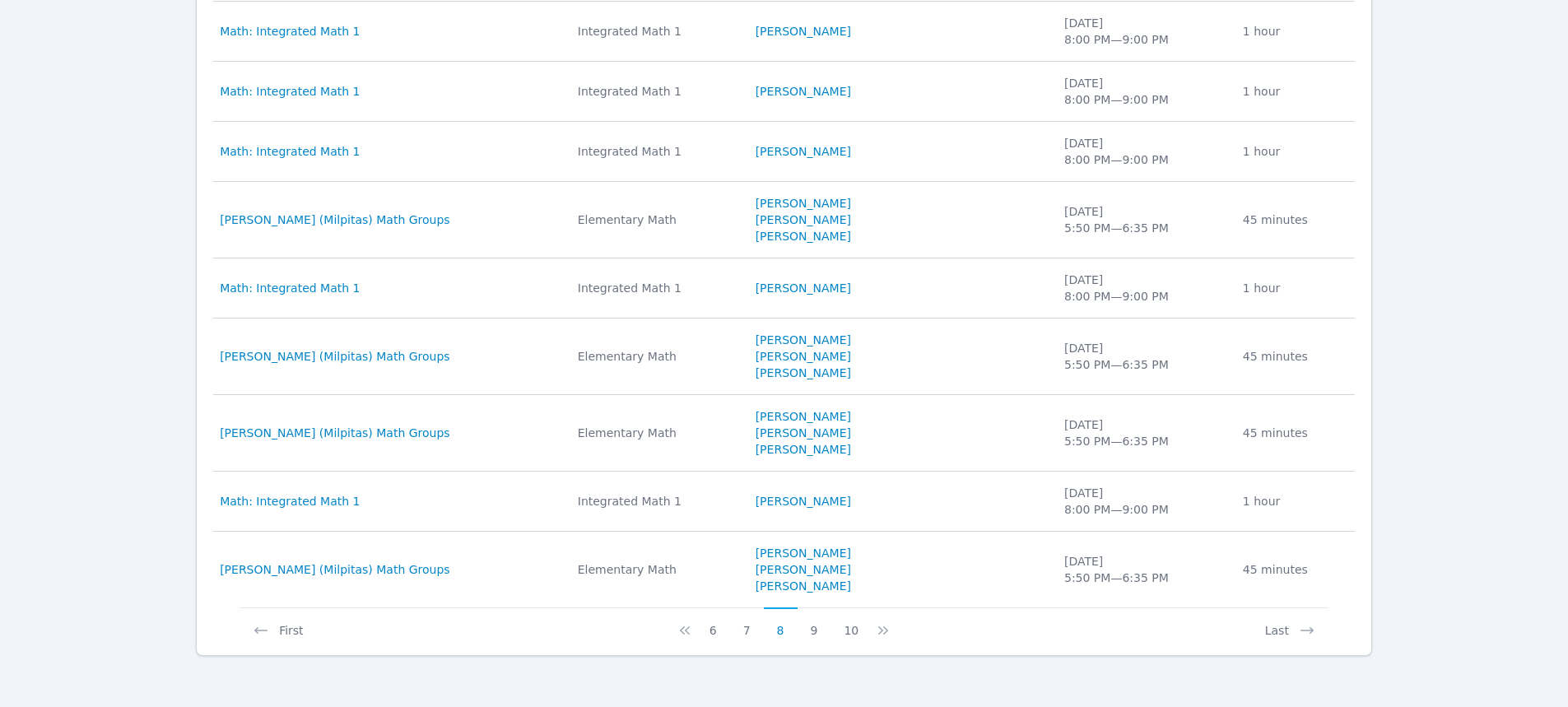
scroll to position [1032, 0]
click at [812, 628] on button "9" at bounding box center [815, 621] width 34 height 31
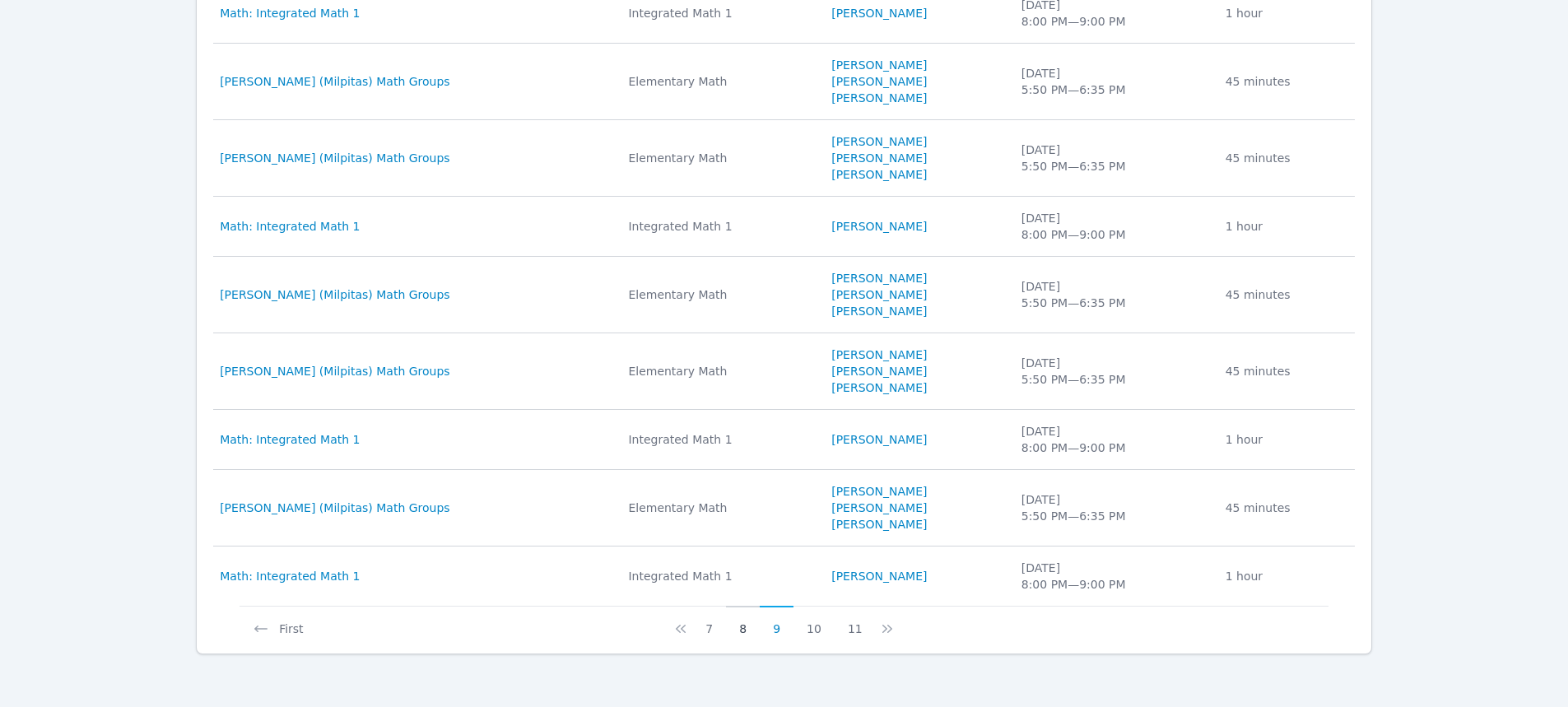
click at [751, 626] on button "8" at bounding box center [743, 621] width 34 height 31
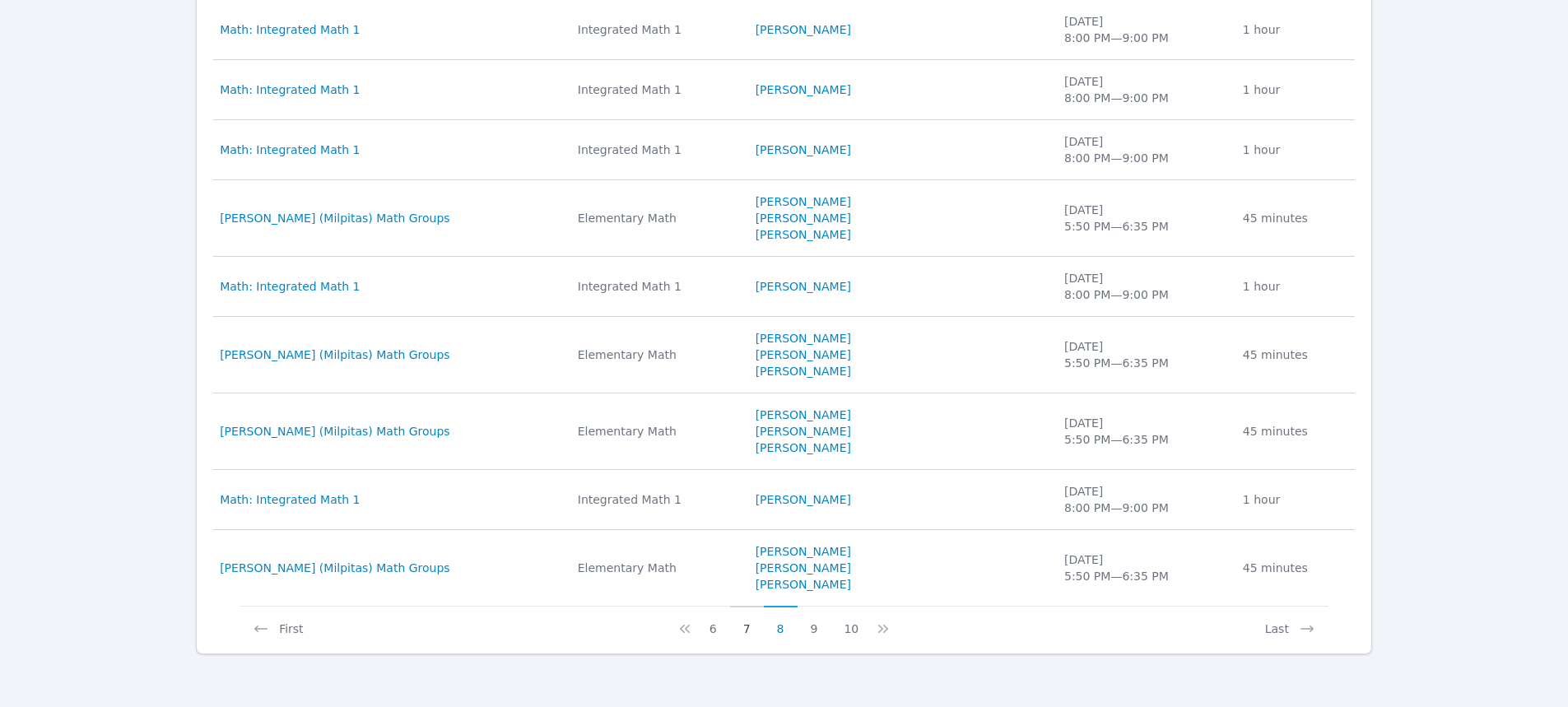
click at [744, 627] on button "7" at bounding box center [747, 621] width 34 height 31
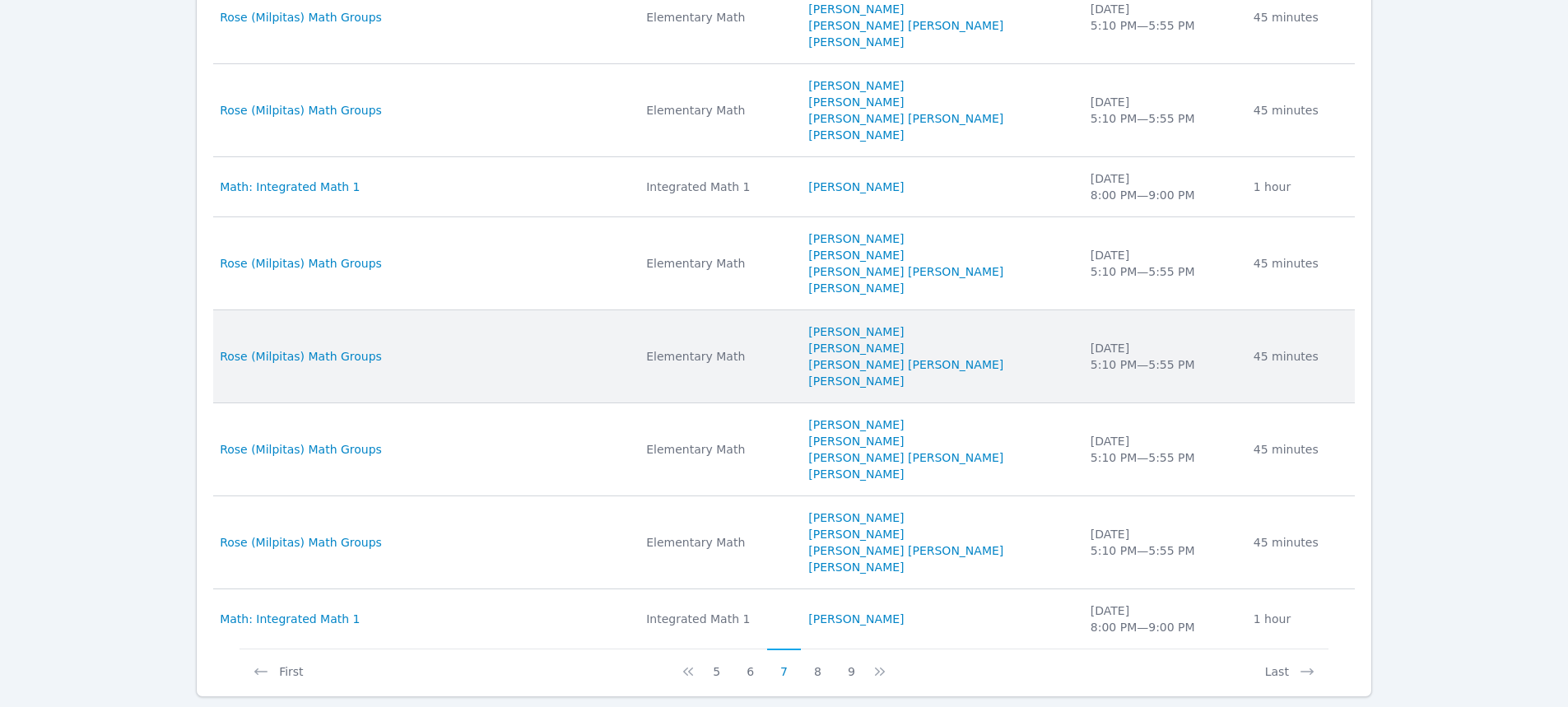
scroll to position [1132, 0]
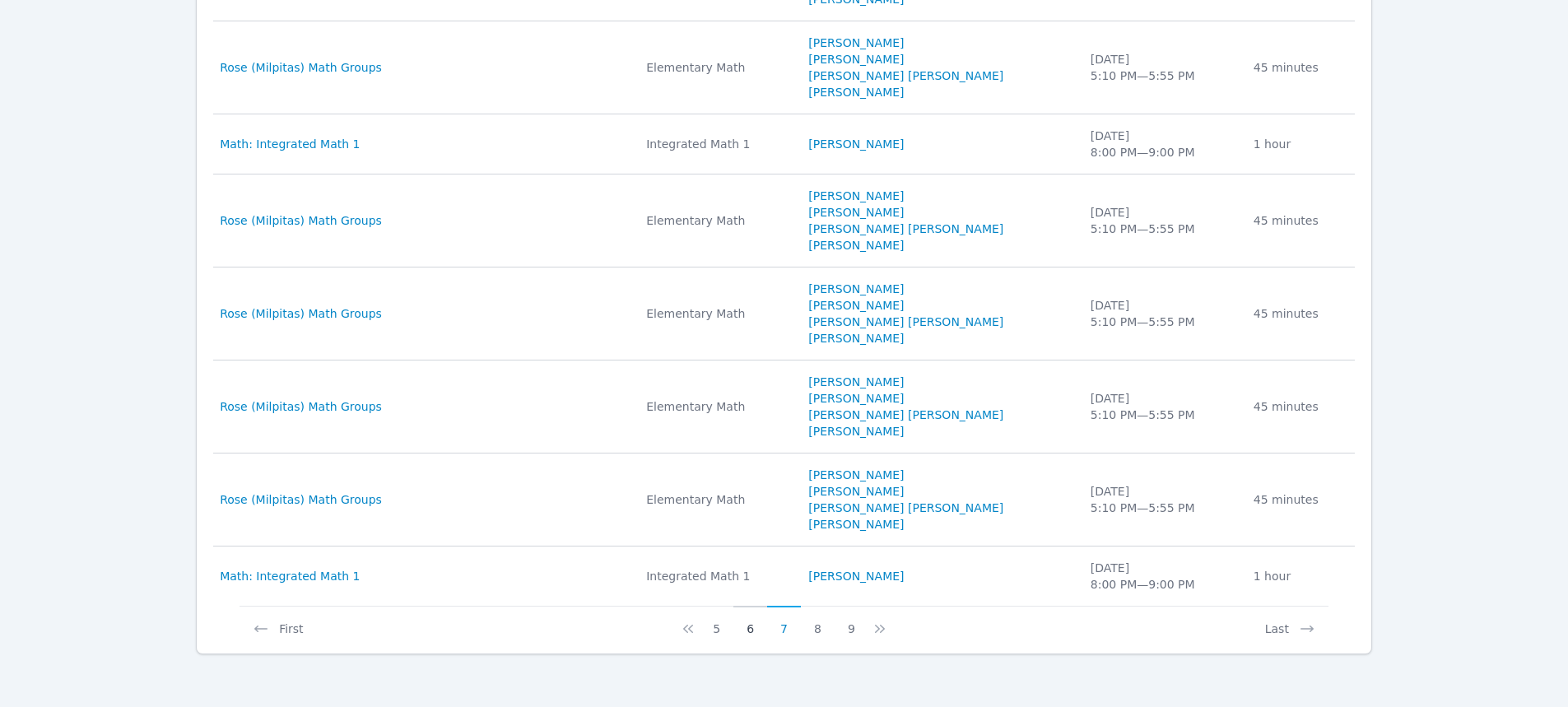
click at [750, 625] on button "6" at bounding box center [750, 621] width 34 height 31
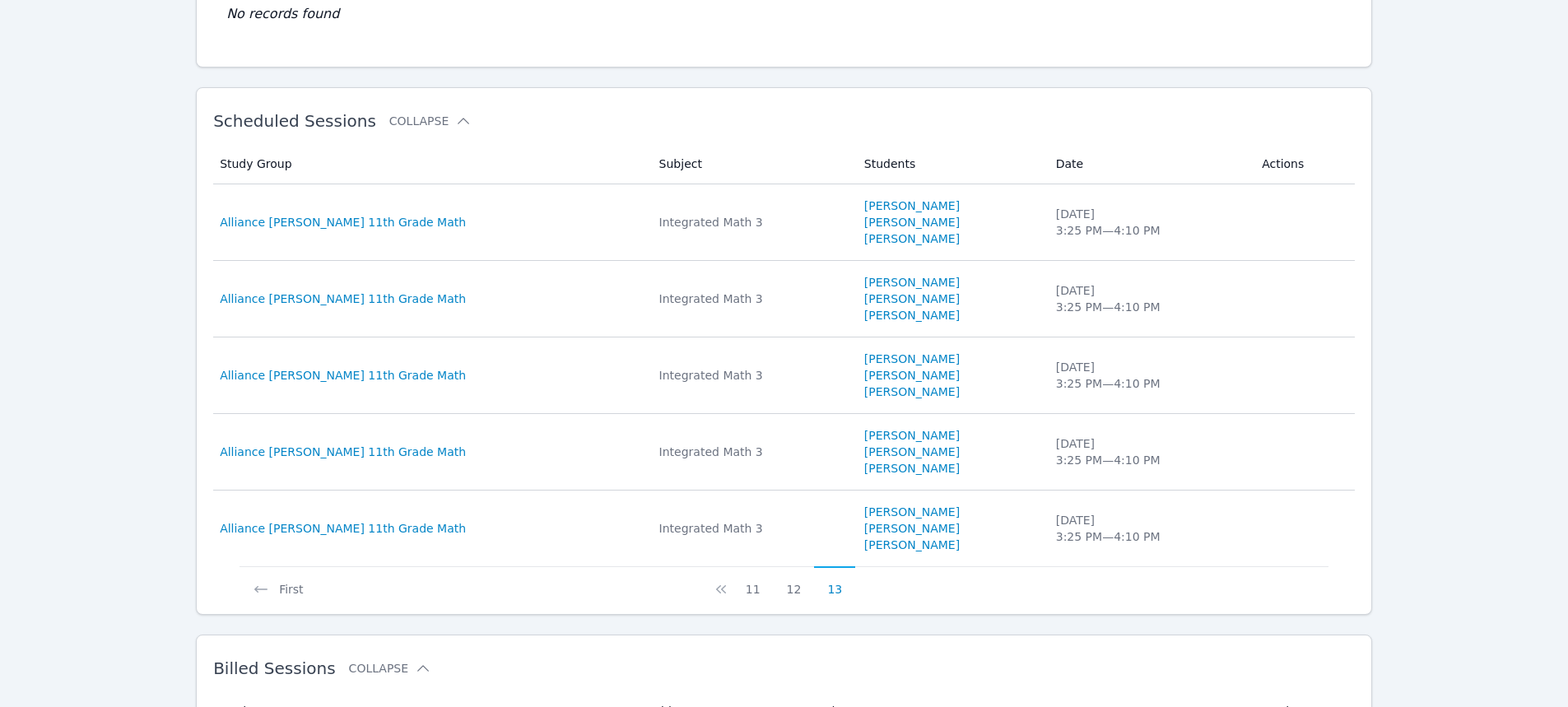
scroll to position [1032, 0]
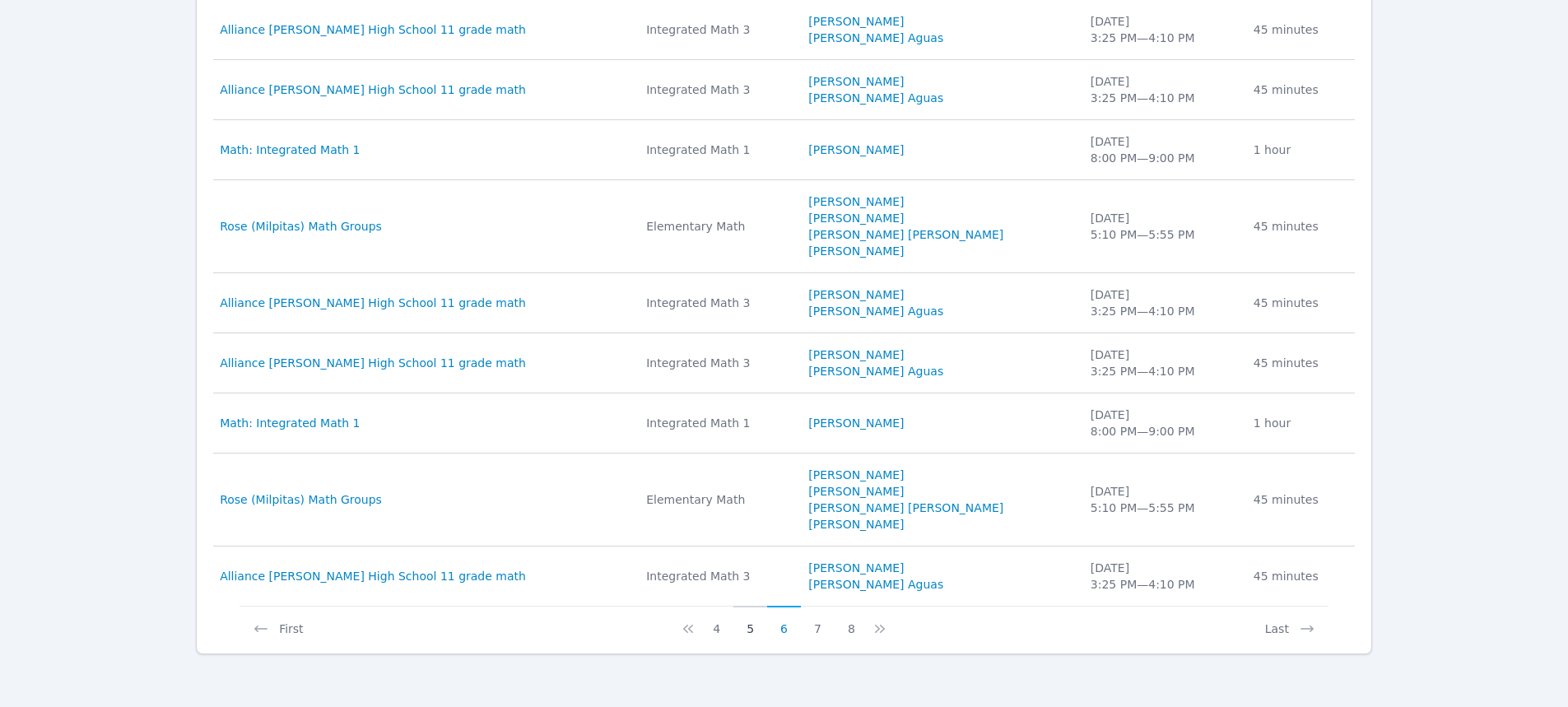
click at [749, 625] on button "5" at bounding box center [750, 621] width 34 height 31
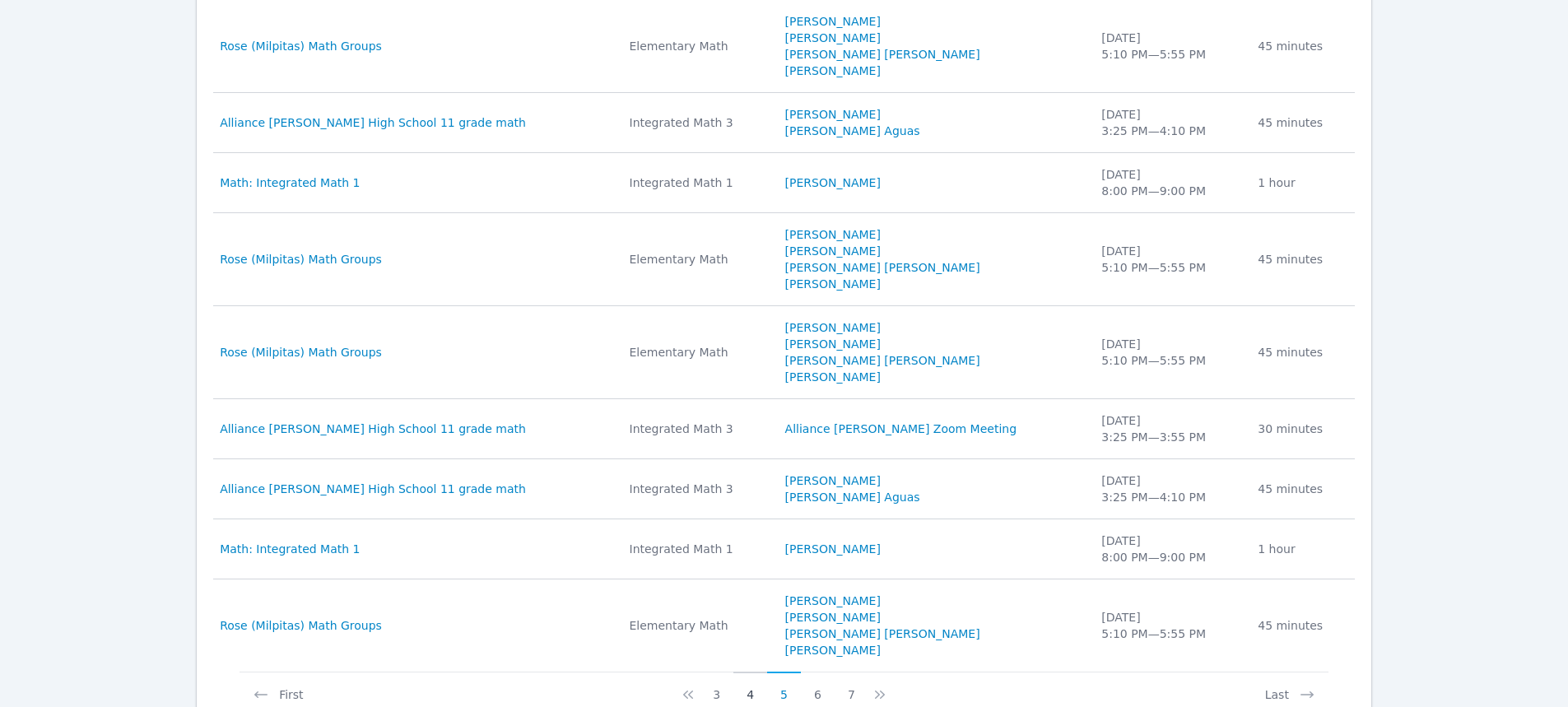
click at [750, 694] on button "4" at bounding box center [750, 686] width 34 height 31
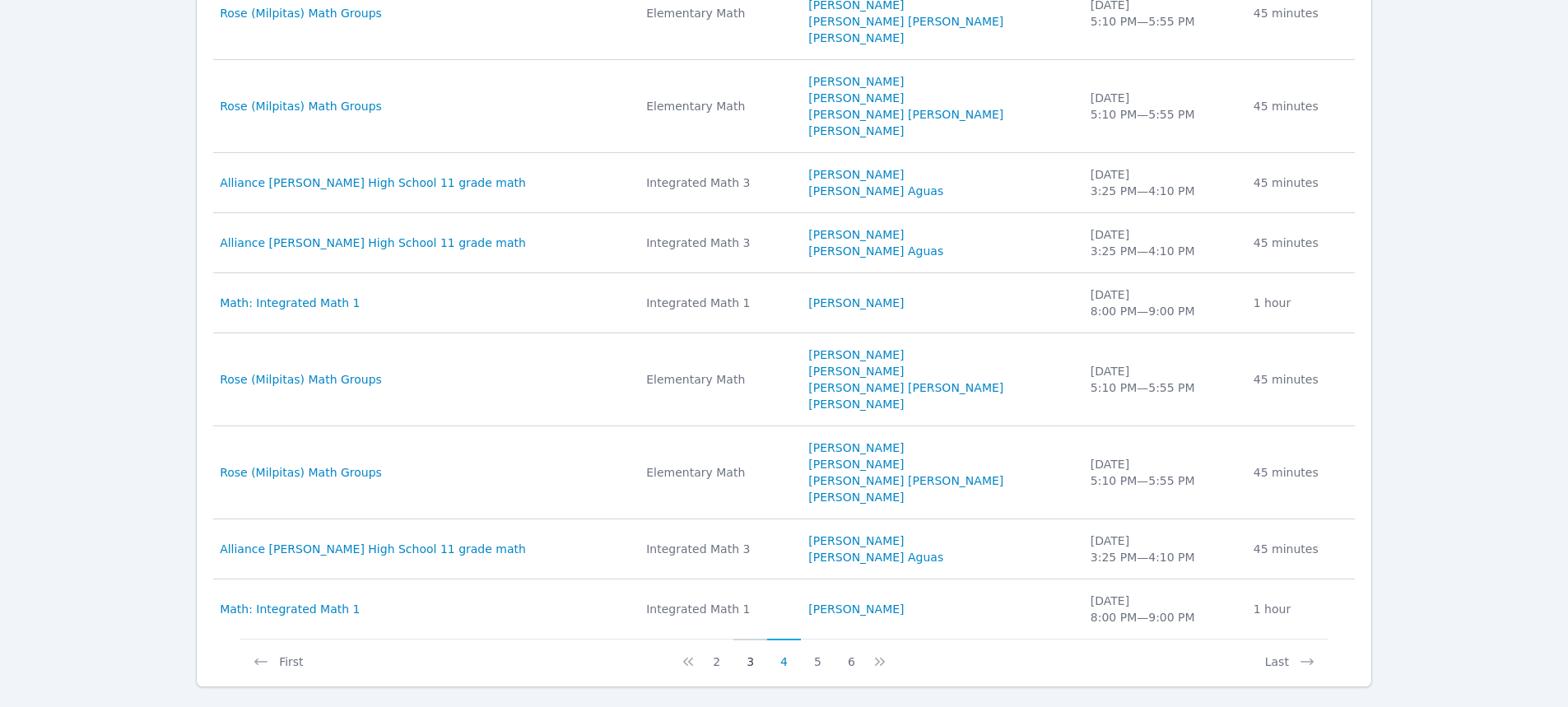
click at [750, 660] on button "3" at bounding box center [750, 654] width 34 height 31
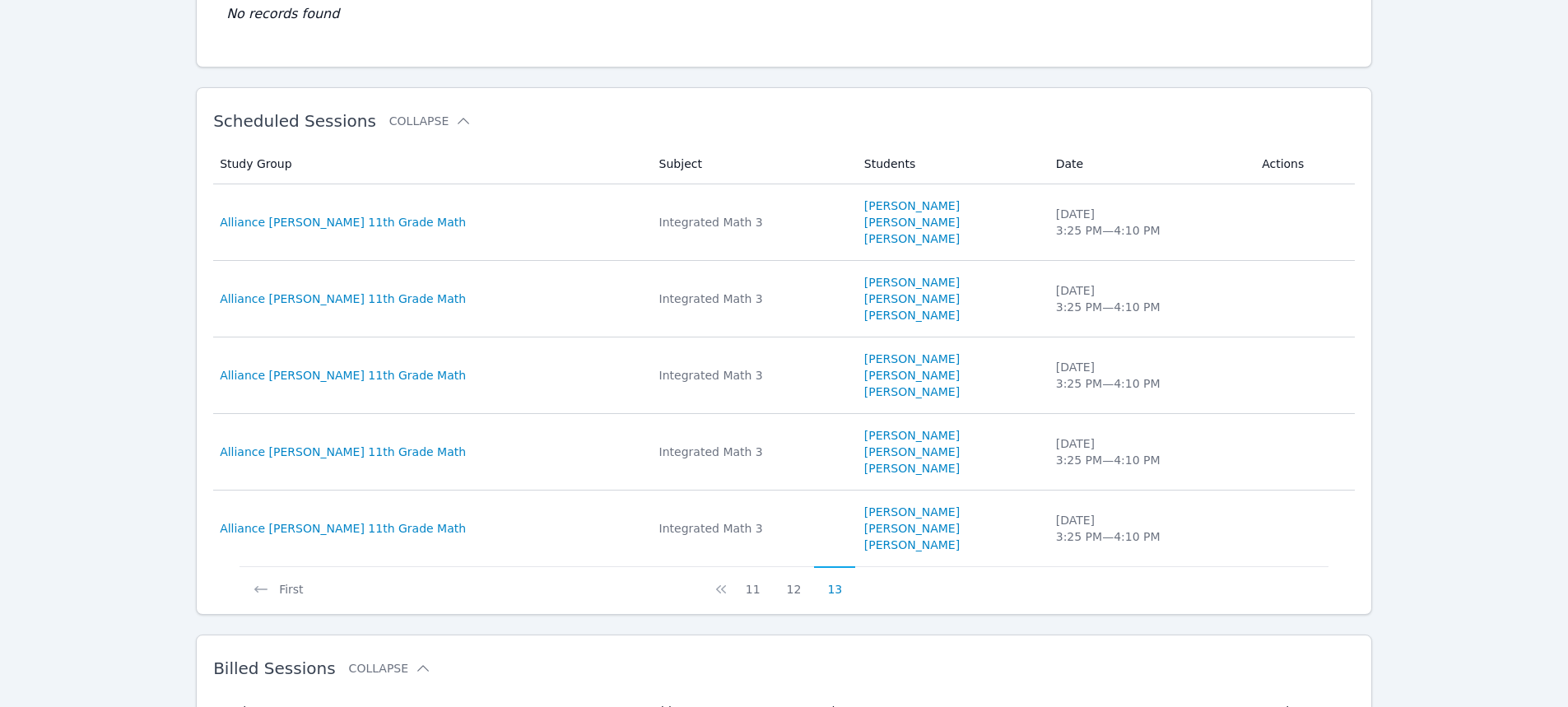
scroll to position [967, 0]
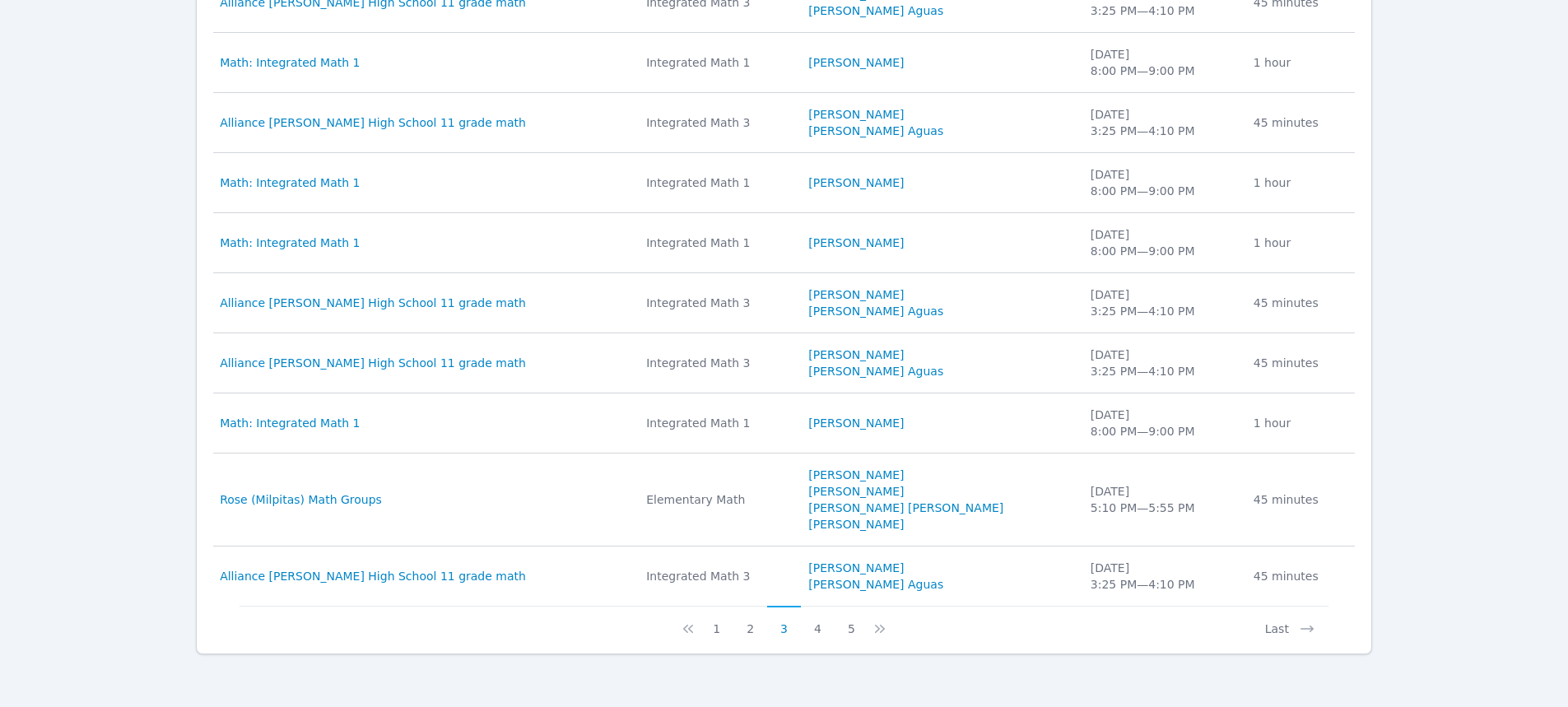
click at [748, 623] on button "2" at bounding box center [750, 621] width 34 height 31
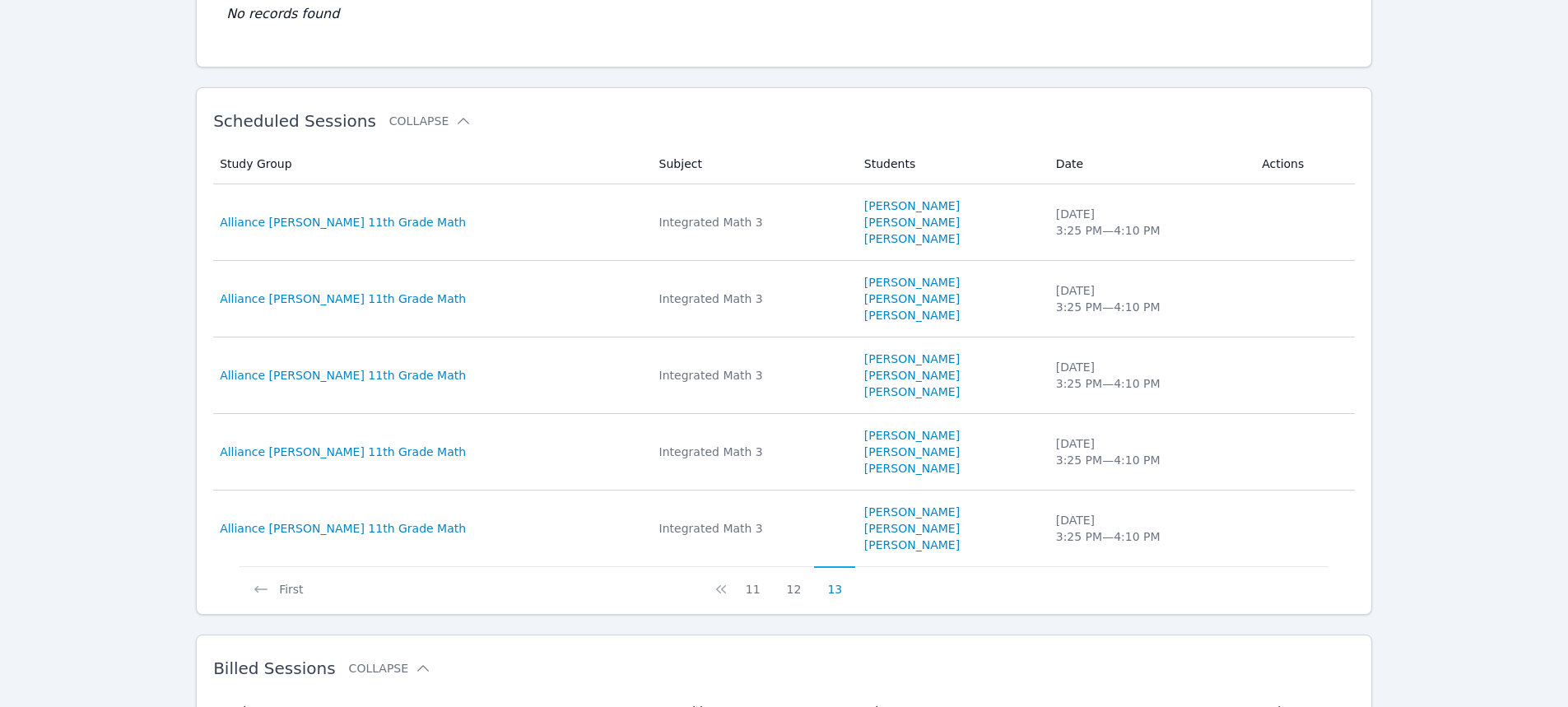
scroll to position [950, 0]
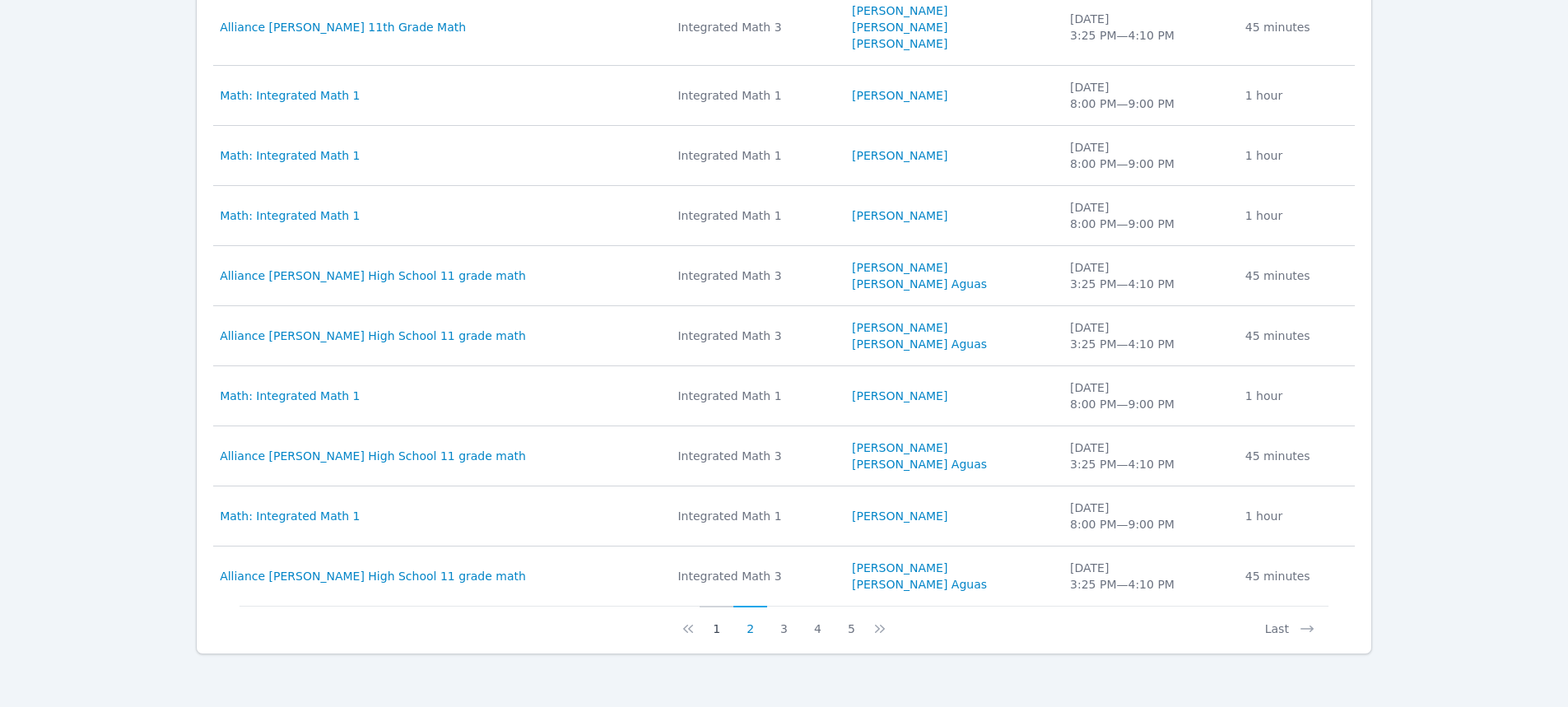
click at [716, 624] on button "1" at bounding box center [717, 621] width 34 height 31
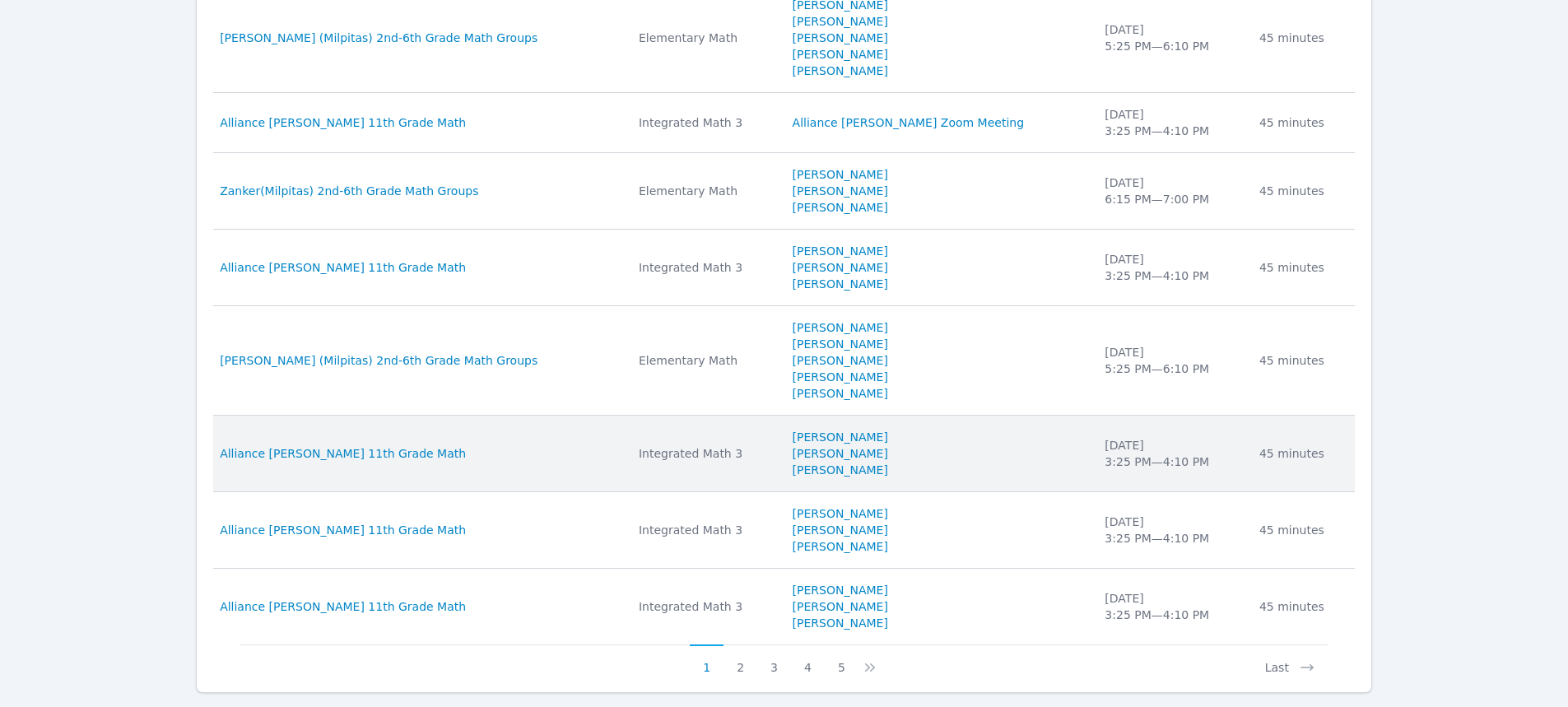
scroll to position [1181, 0]
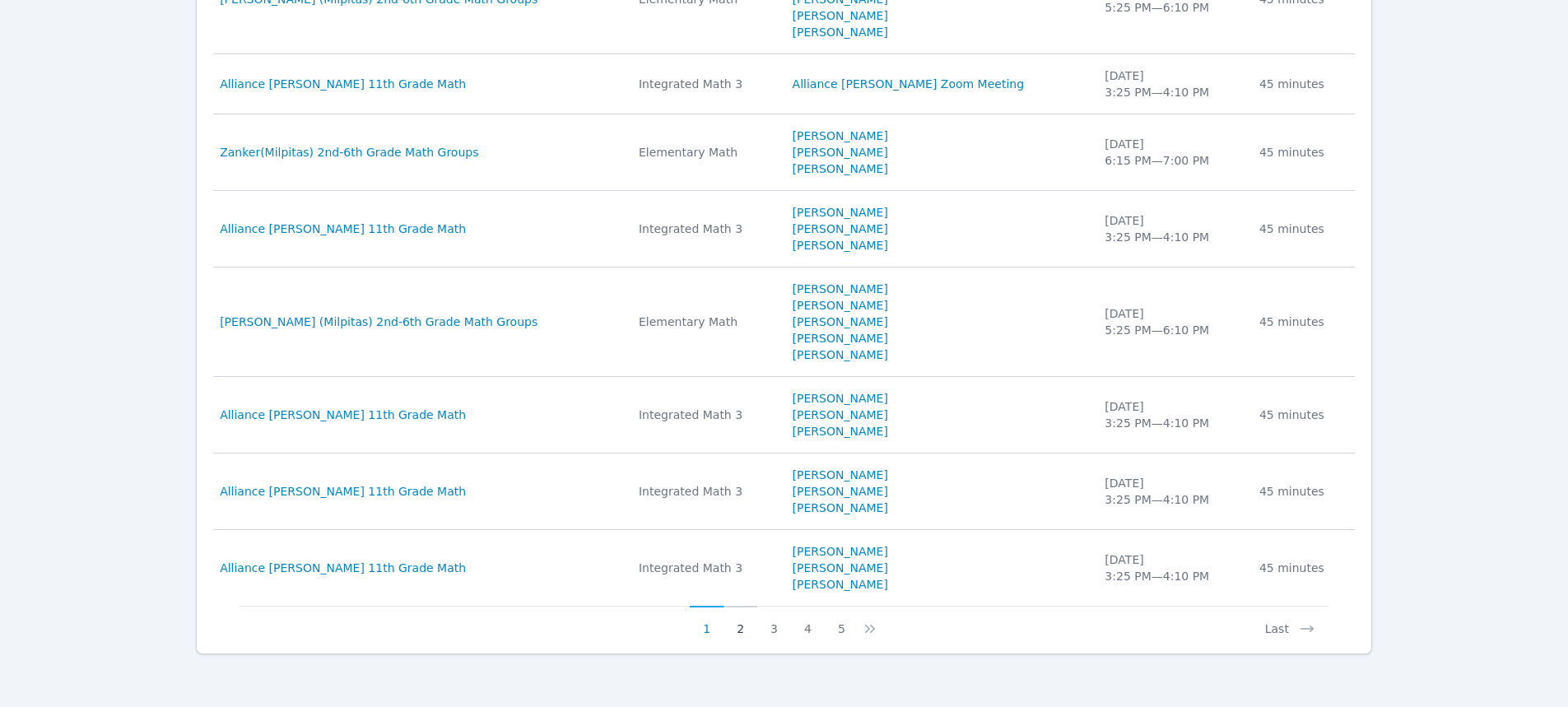
click at [737, 627] on button "2" at bounding box center [740, 621] width 34 height 31
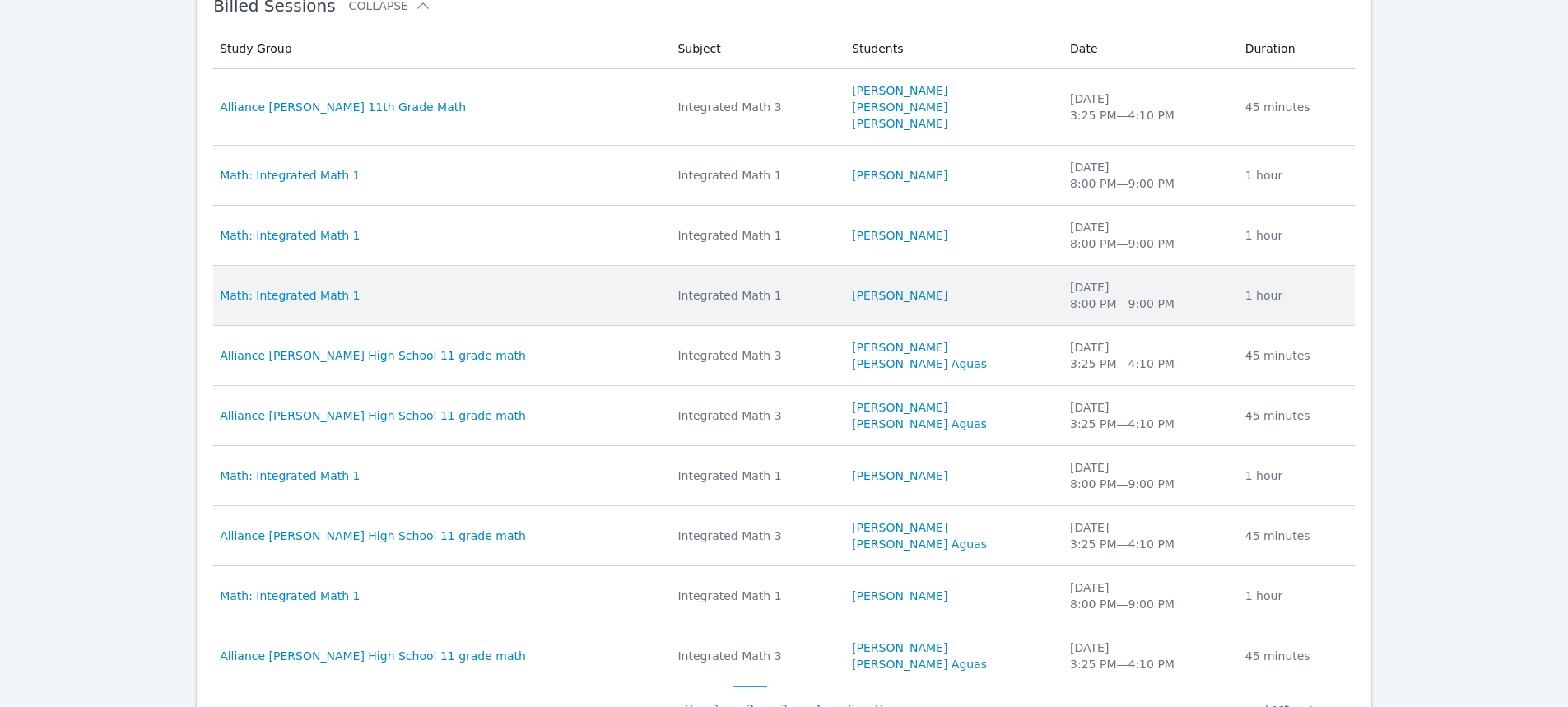
scroll to position [950, 0]
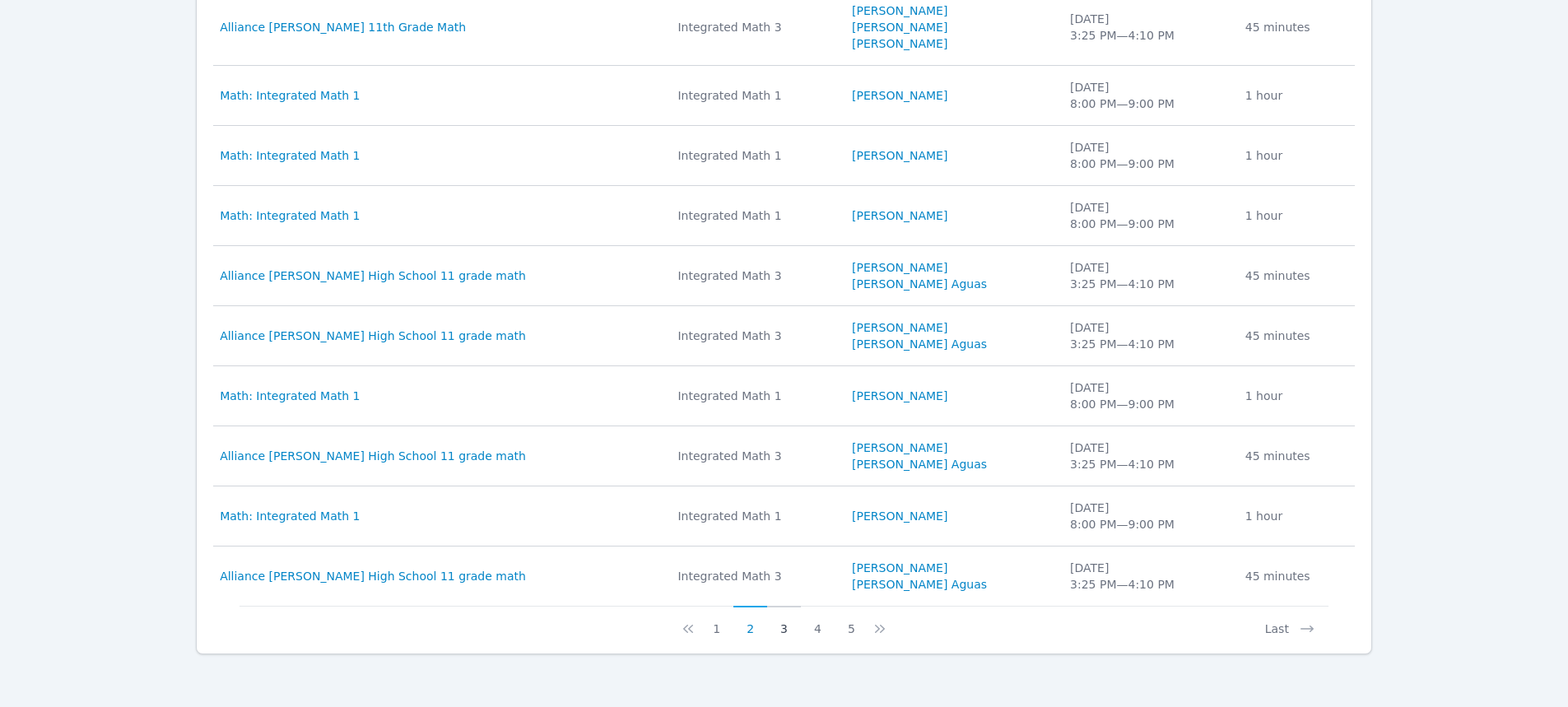
click at [780, 632] on button "3" at bounding box center [784, 621] width 34 height 31
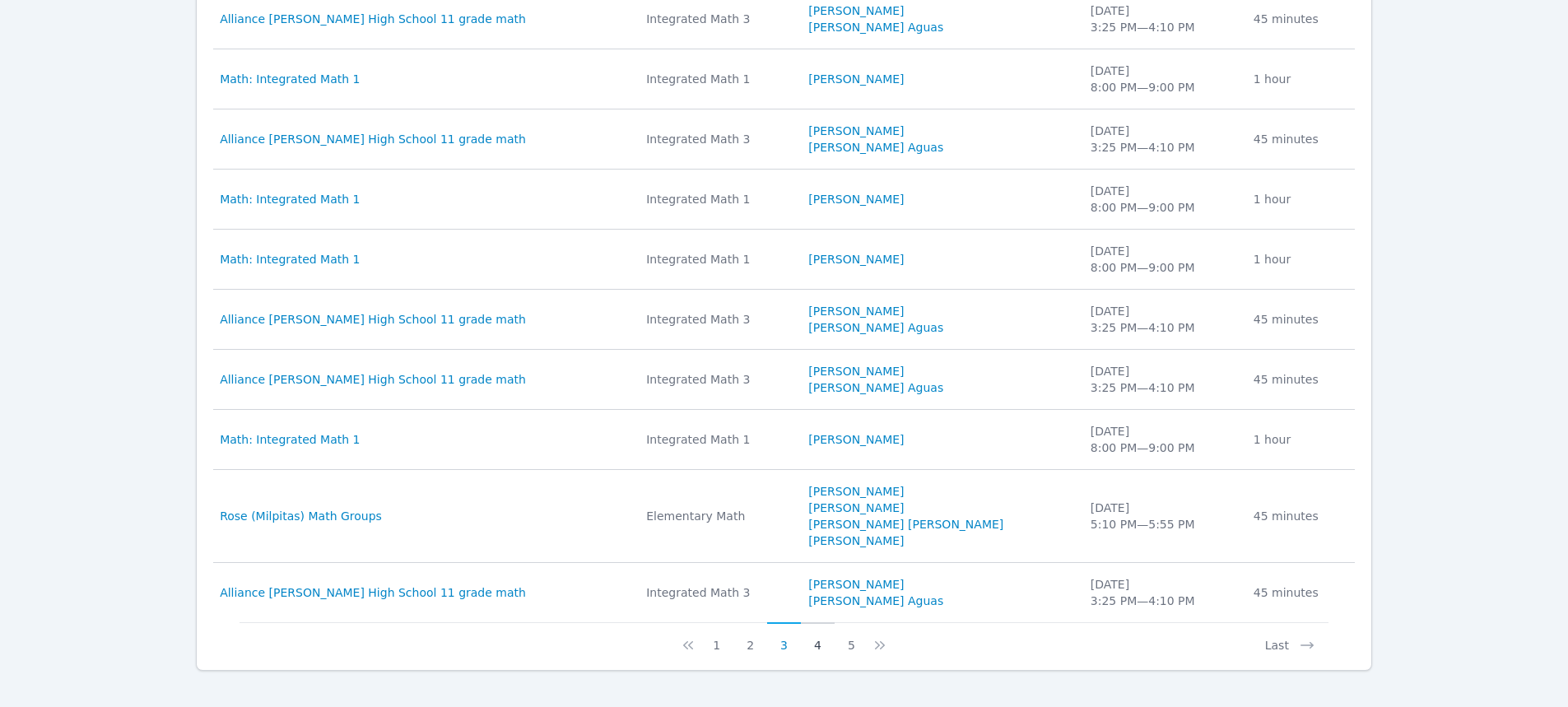
click at [814, 646] on button "4" at bounding box center [818, 637] width 34 height 31
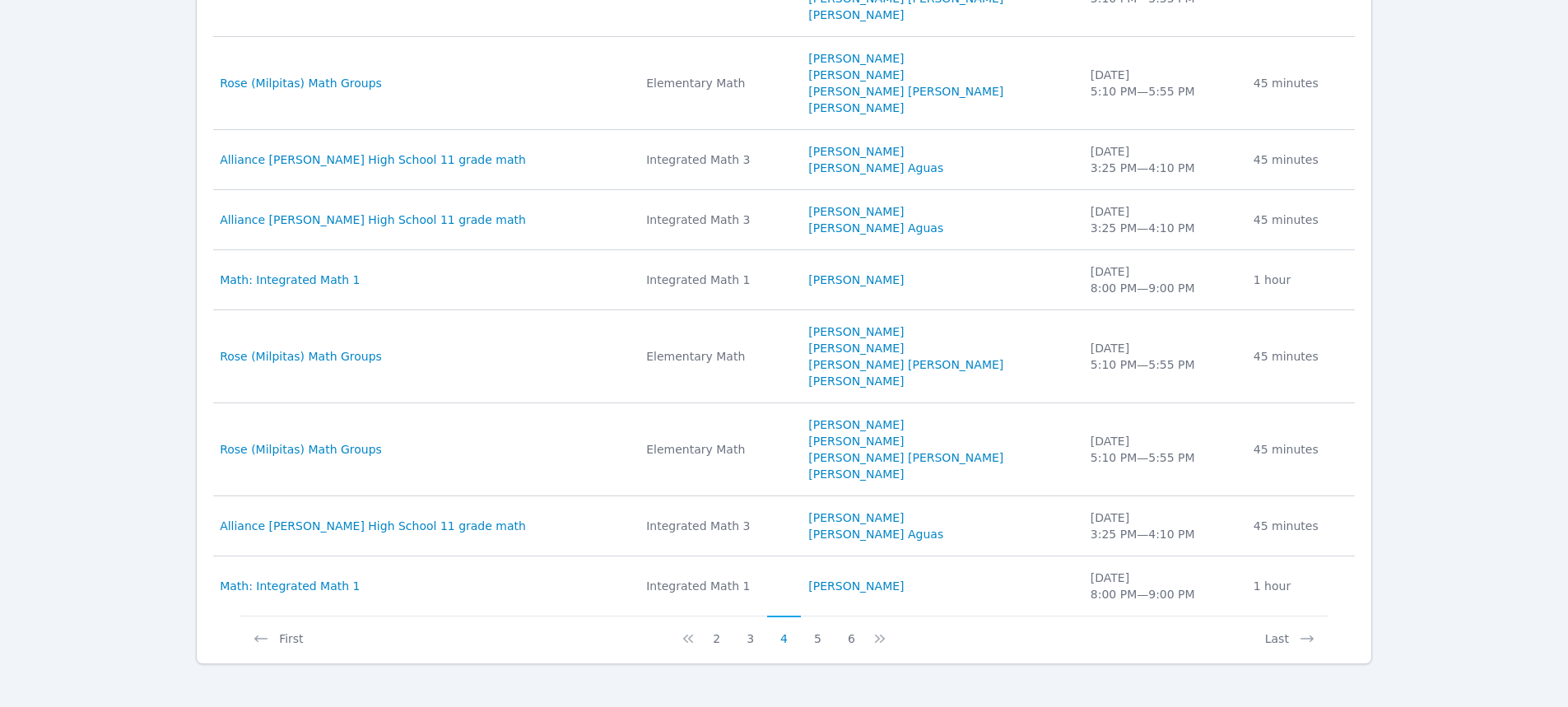
scroll to position [1065, 0]
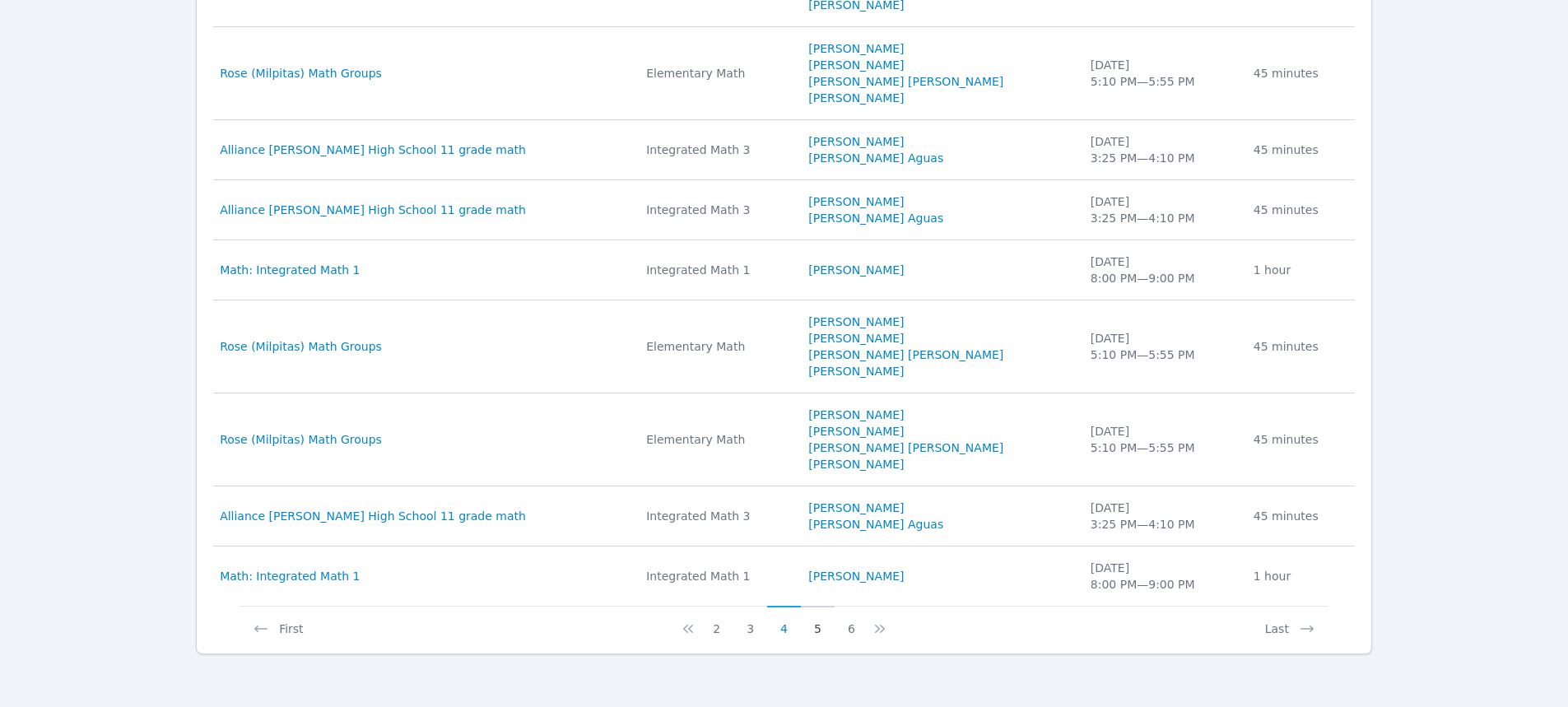
click at [821, 628] on button "5" at bounding box center [818, 621] width 34 height 31
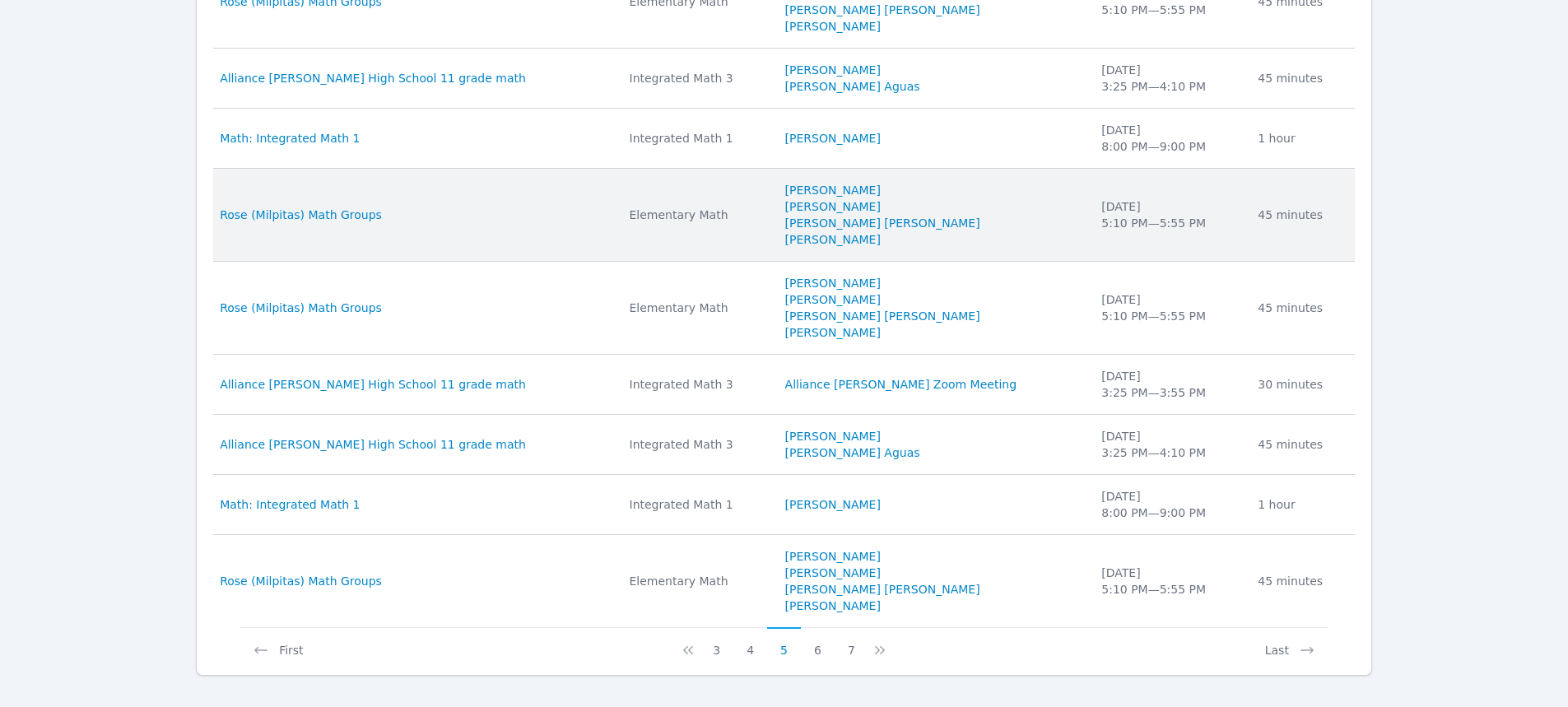
scroll to position [1099, 0]
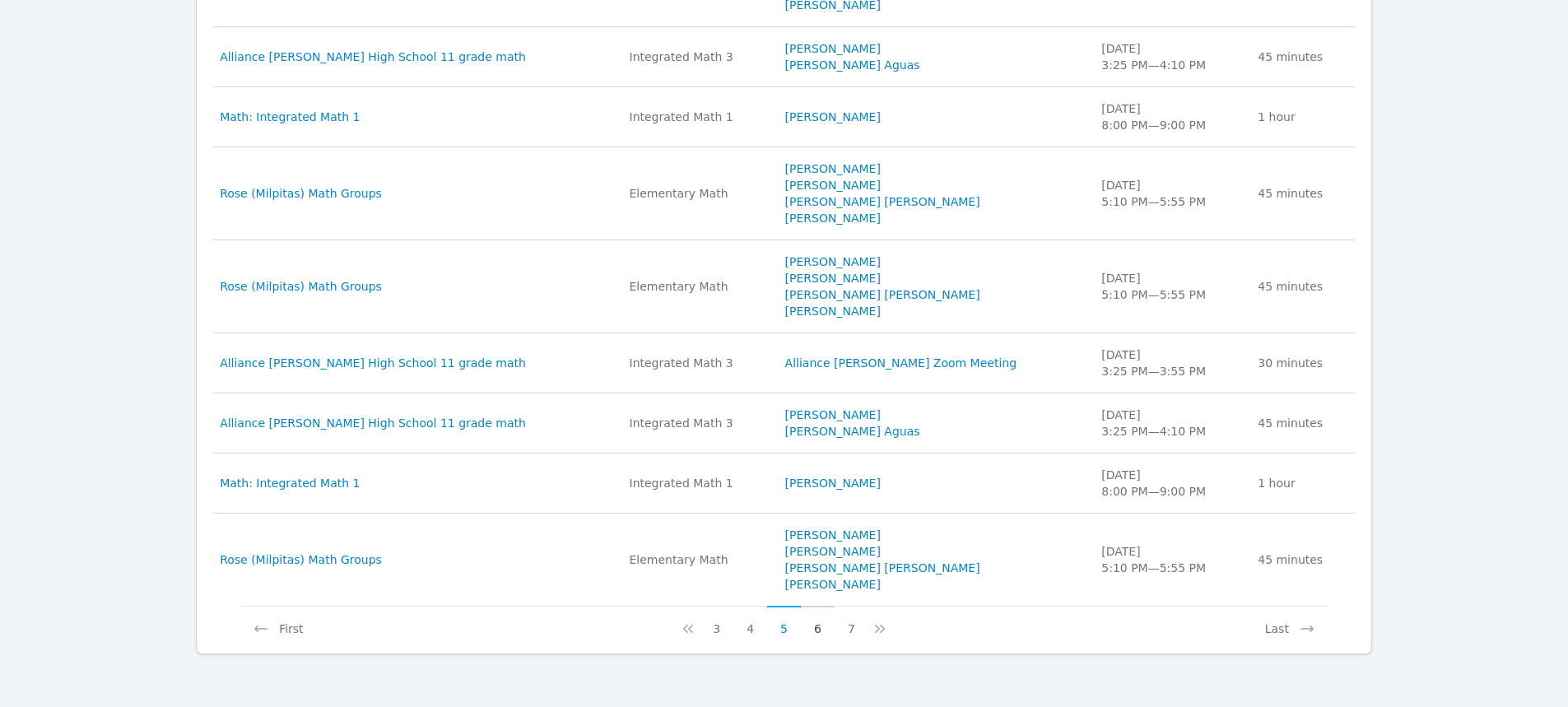
click at [819, 631] on button "6" at bounding box center [818, 621] width 34 height 31
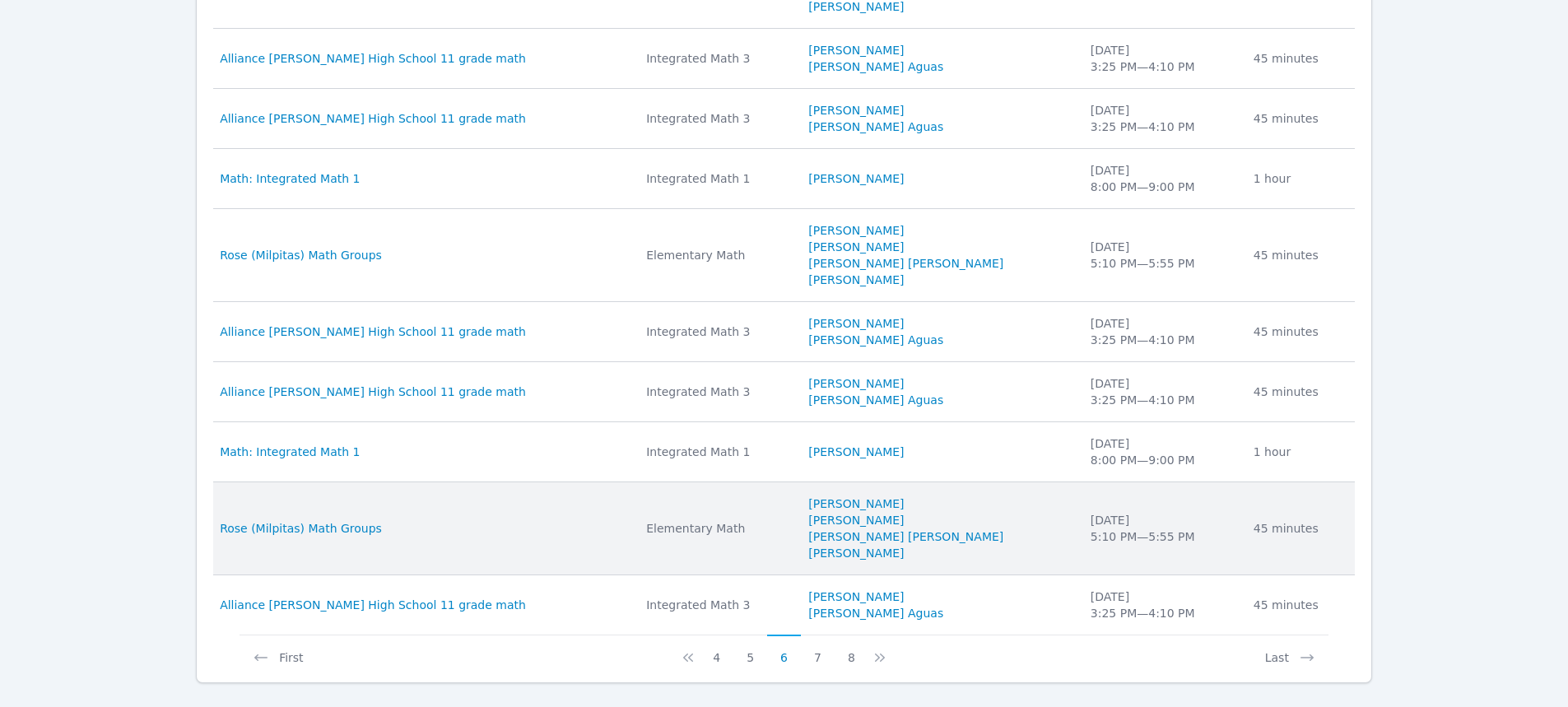
scroll to position [1032, 0]
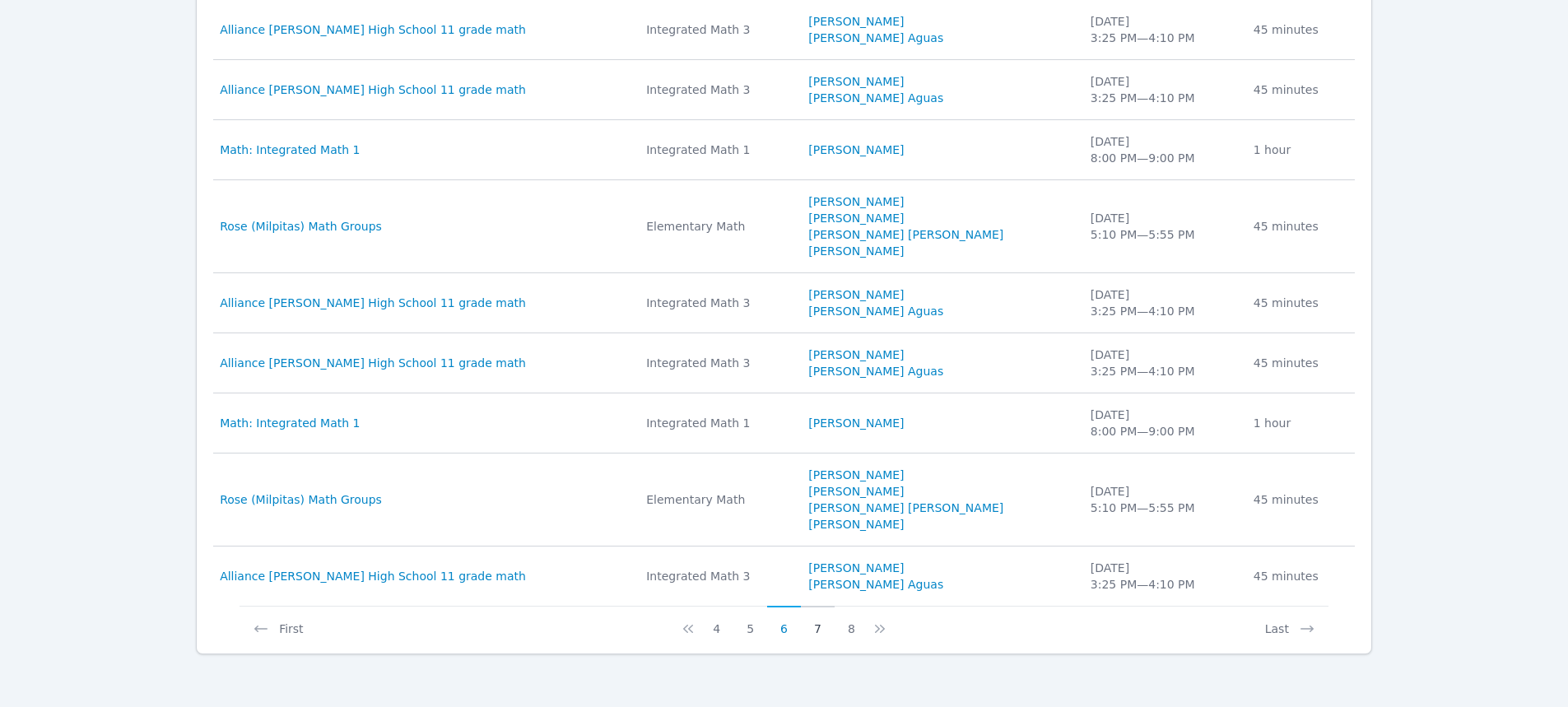
click at [818, 631] on button "7" at bounding box center [818, 621] width 34 height 31
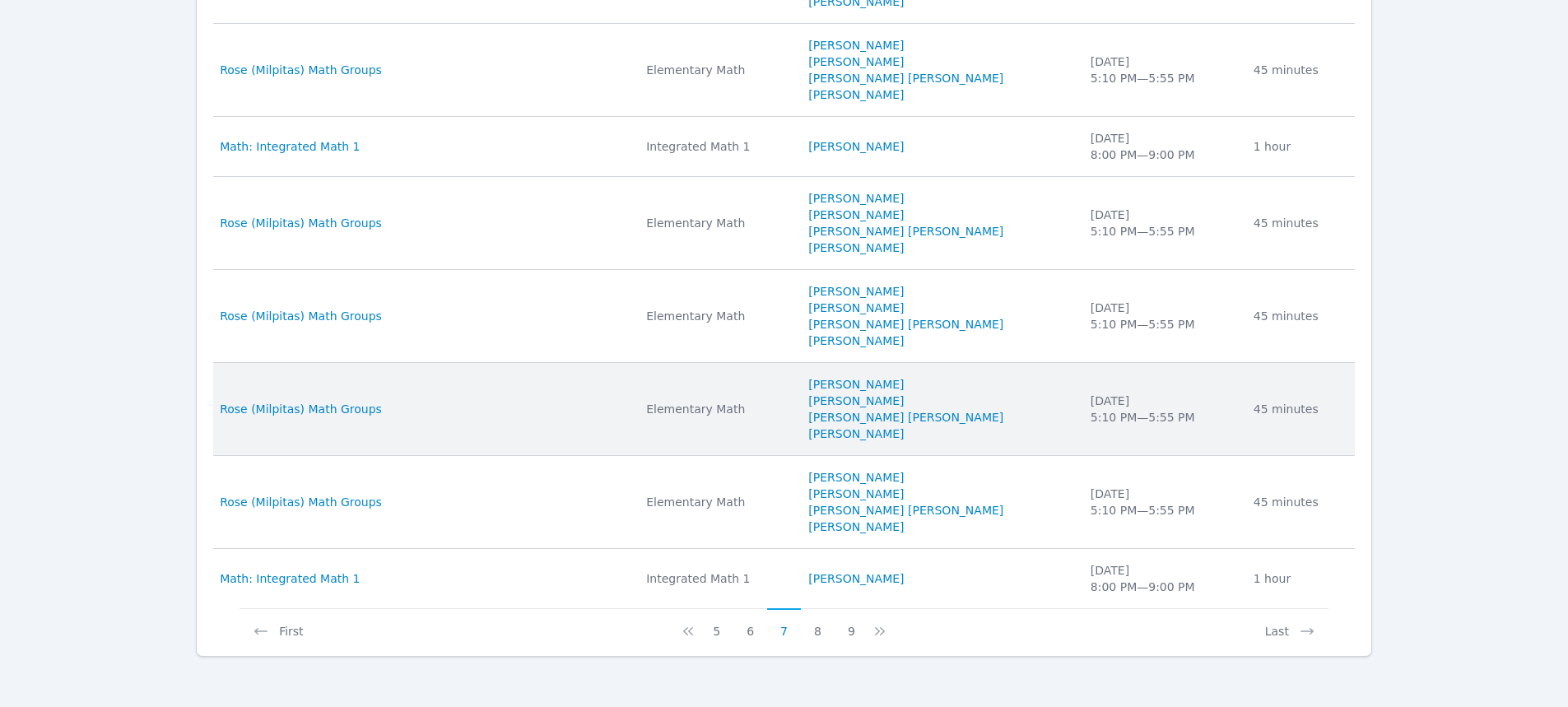
scroll to position [1132, 0]
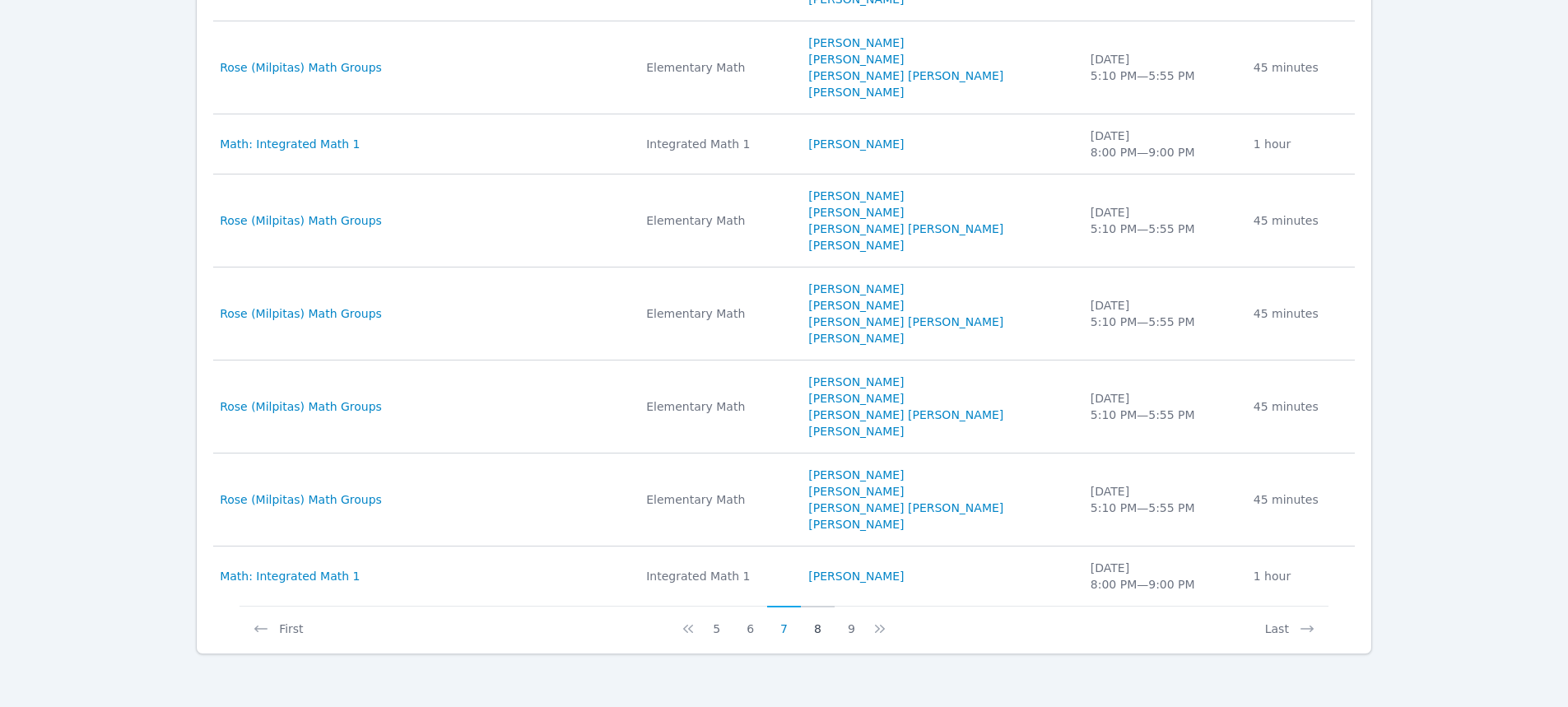
click at [819, 631] on button "8" at bounding box center [818, 621] width 34 height 31
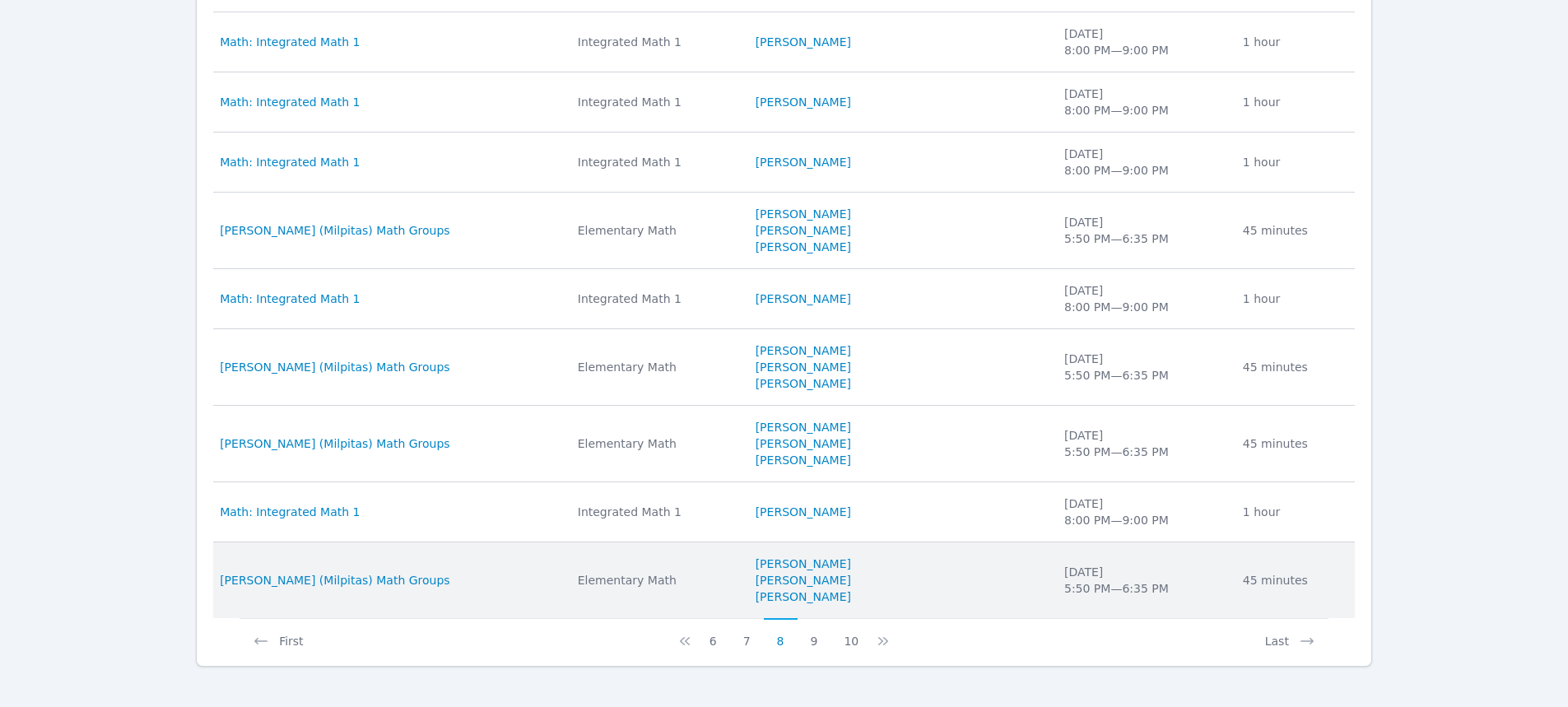
scroll to position [1032, 0]
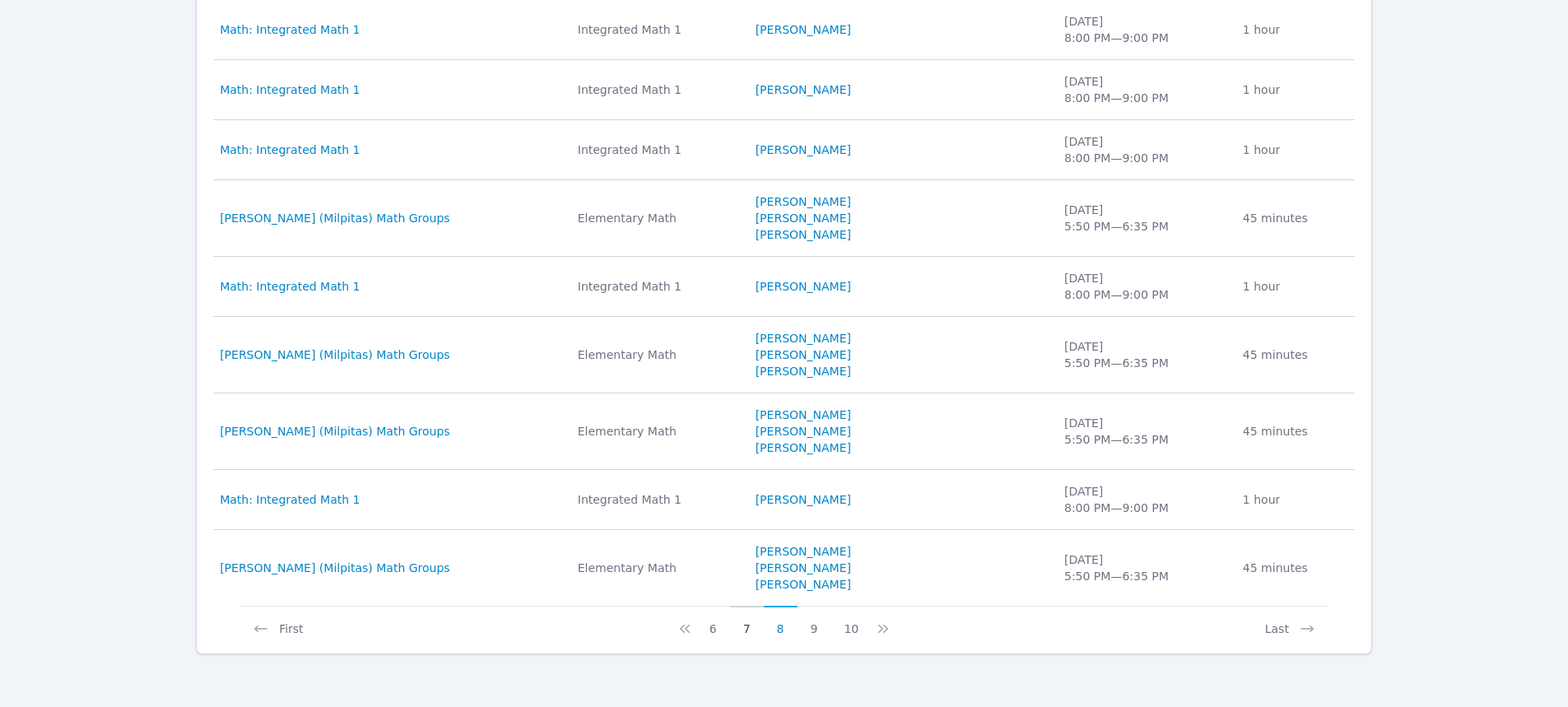
click at [749, 625] on button "7" at bounding box center [747, 621] width 34 height 31
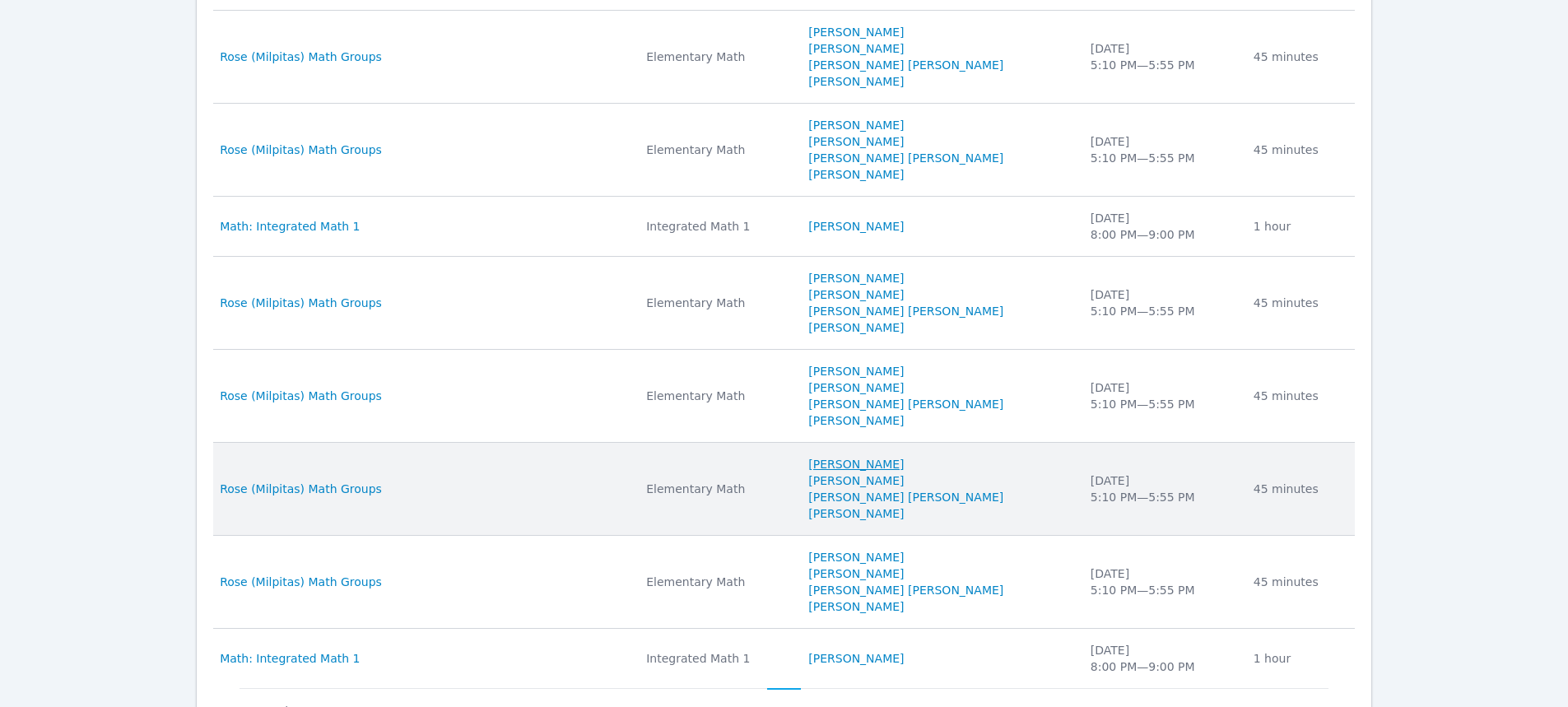
scroll to position [1132, 0]
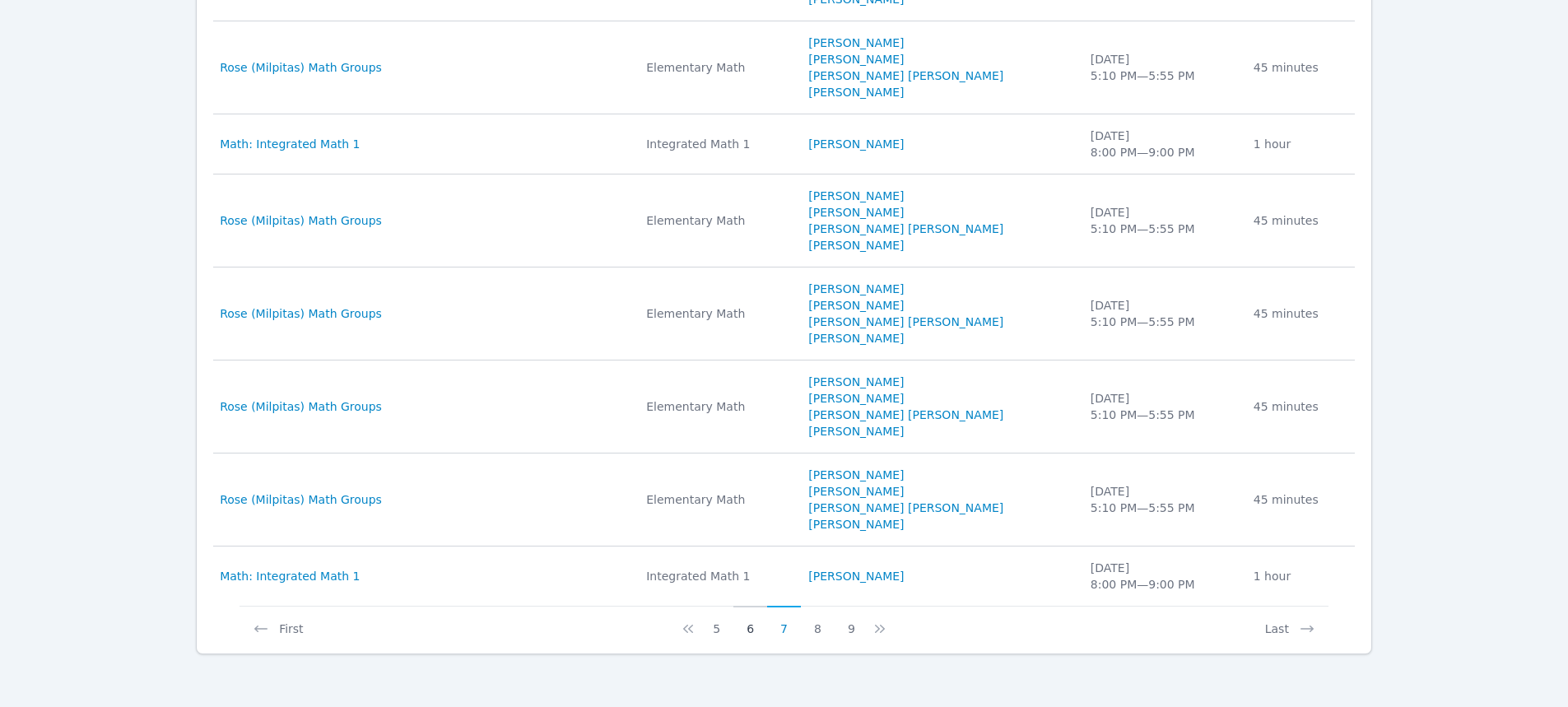
click at [749, 626] on button "6" at bounding box center [750, 621] width 34 height 31
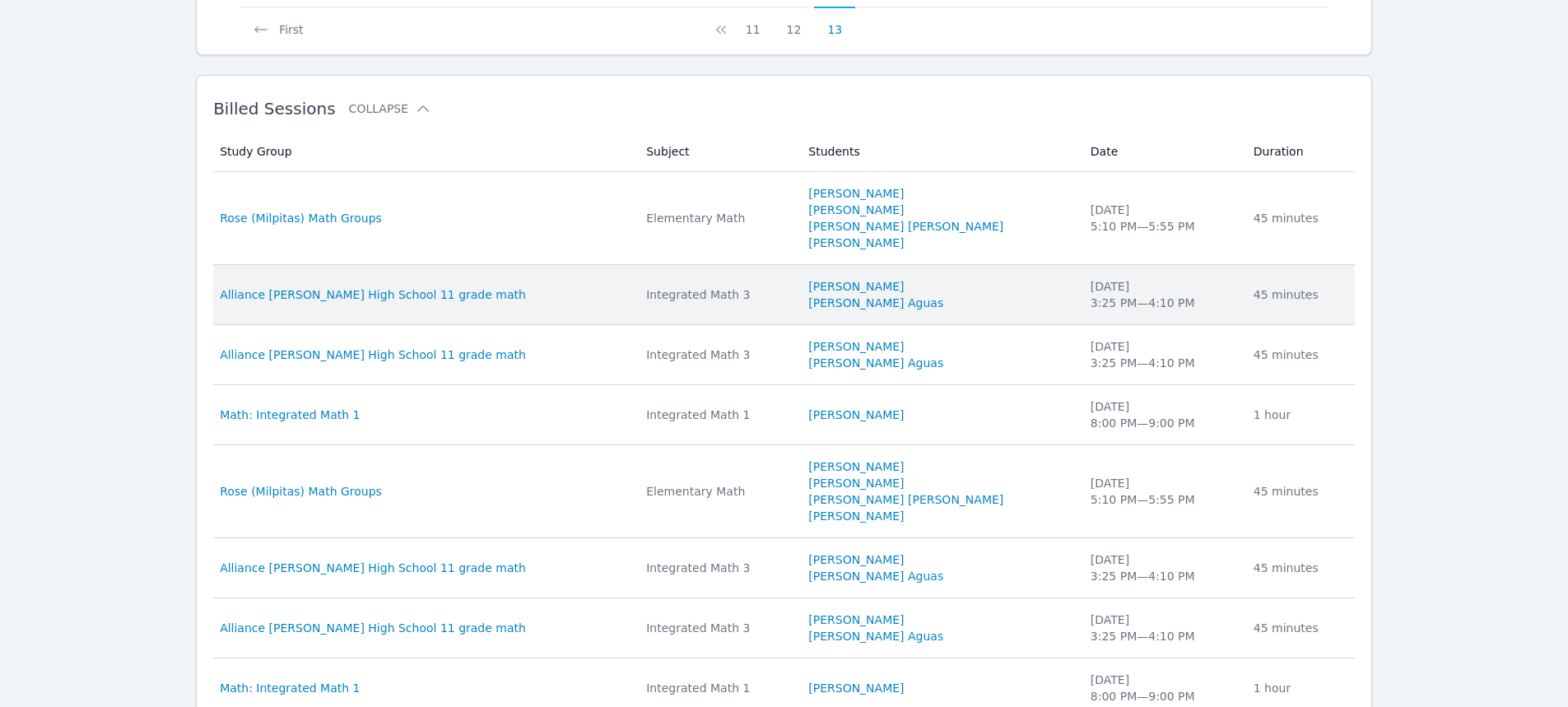
scroll to position [1032, 0]
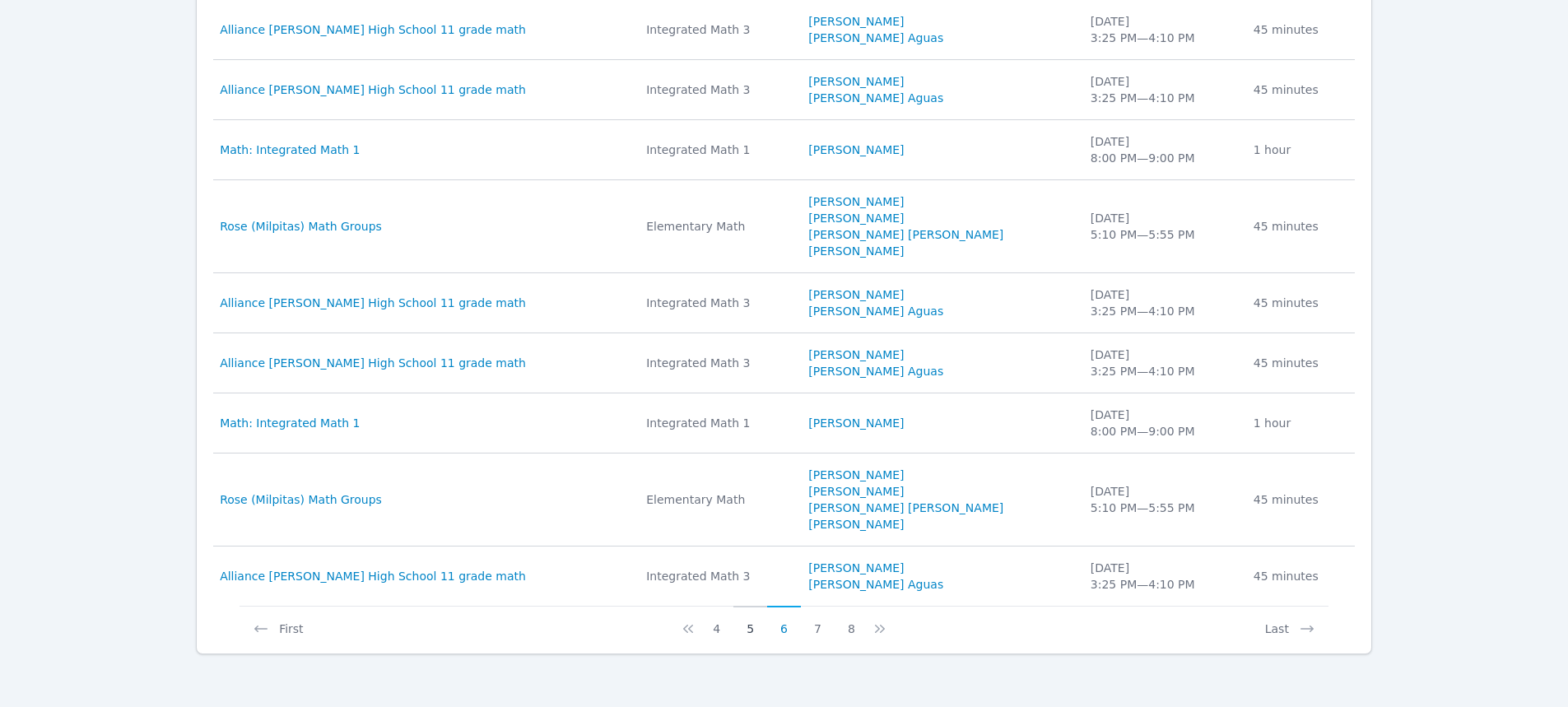
click at [748, 626] on button "5" at bounding box center [750, 621] width 34 height 31
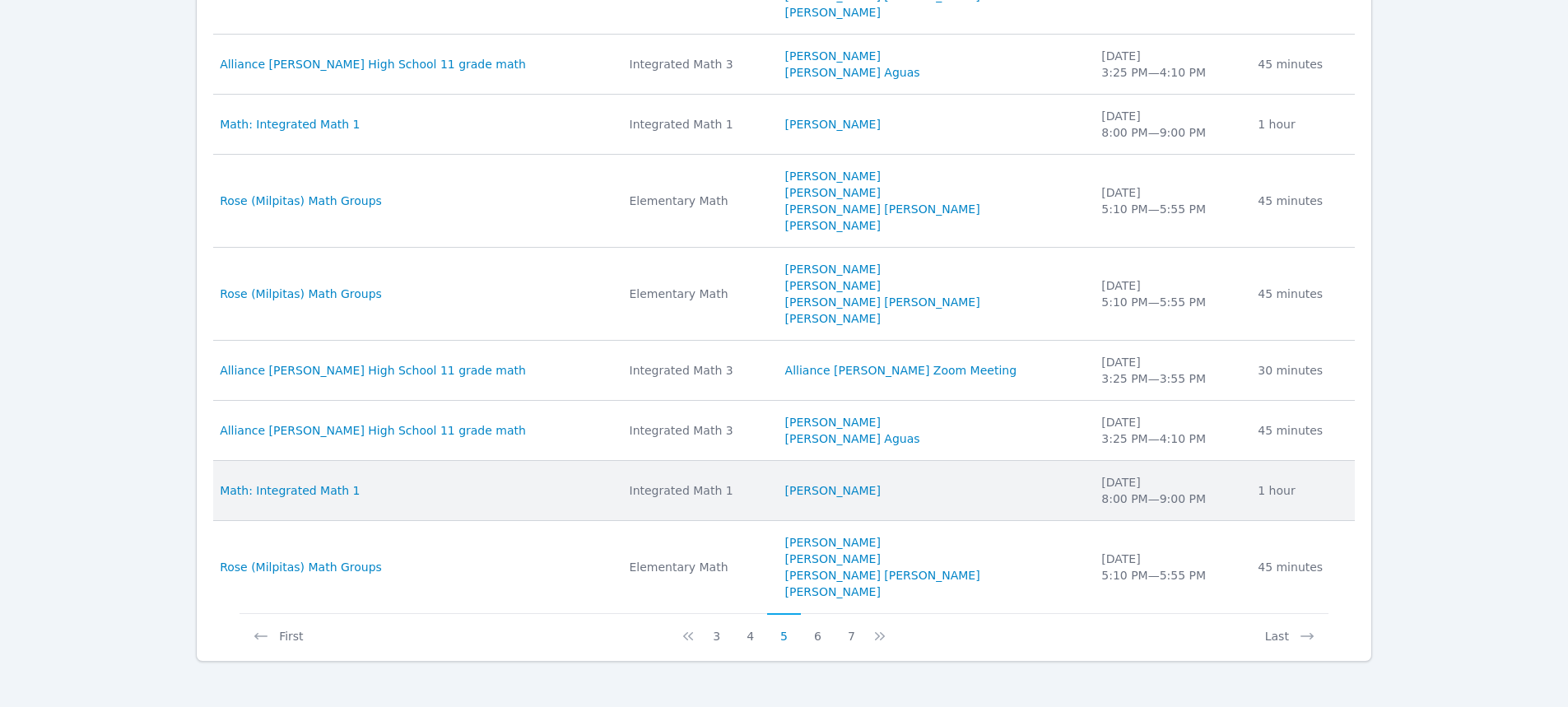
scroll to position [1099, 0]
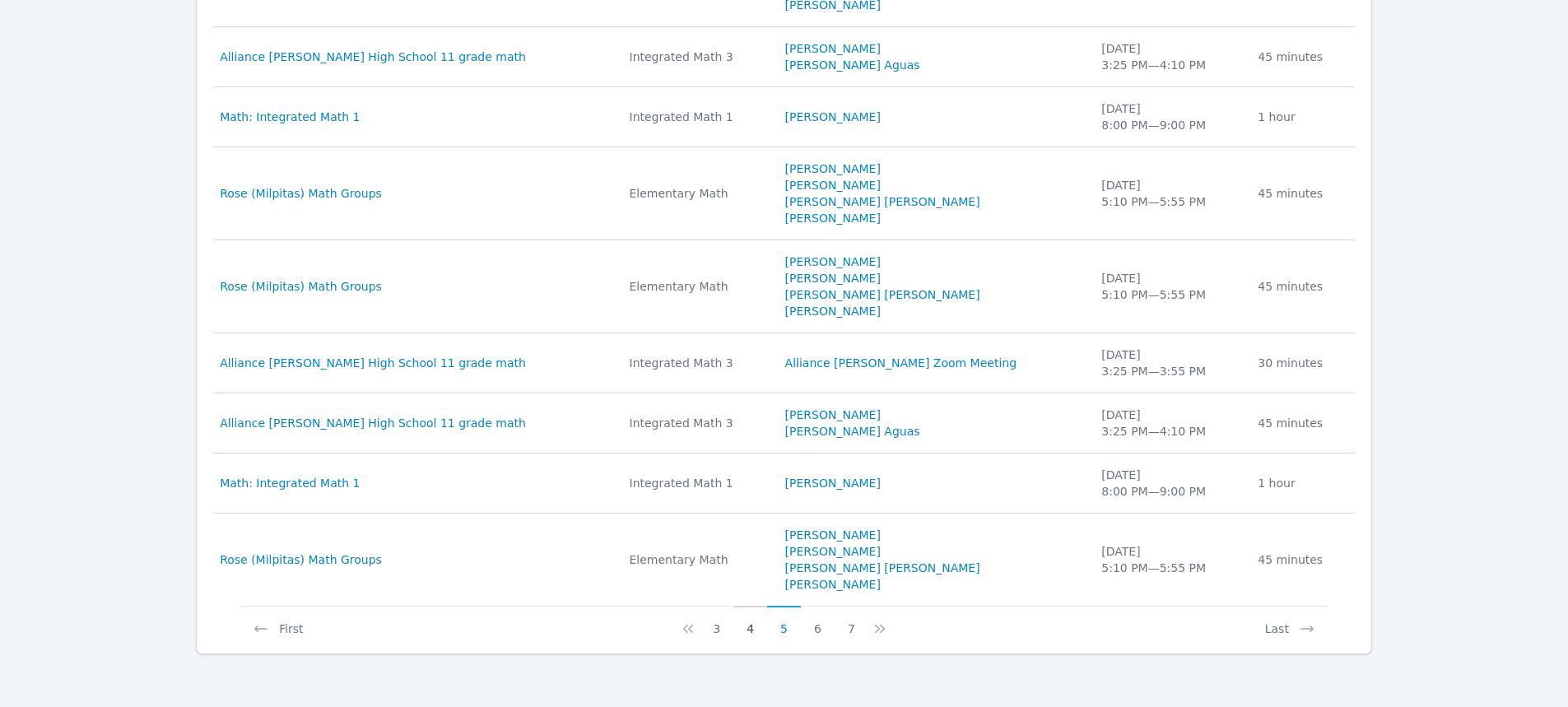
click at [754, 627] on button "4" at bounding box center [750, 621] width 34 height 31
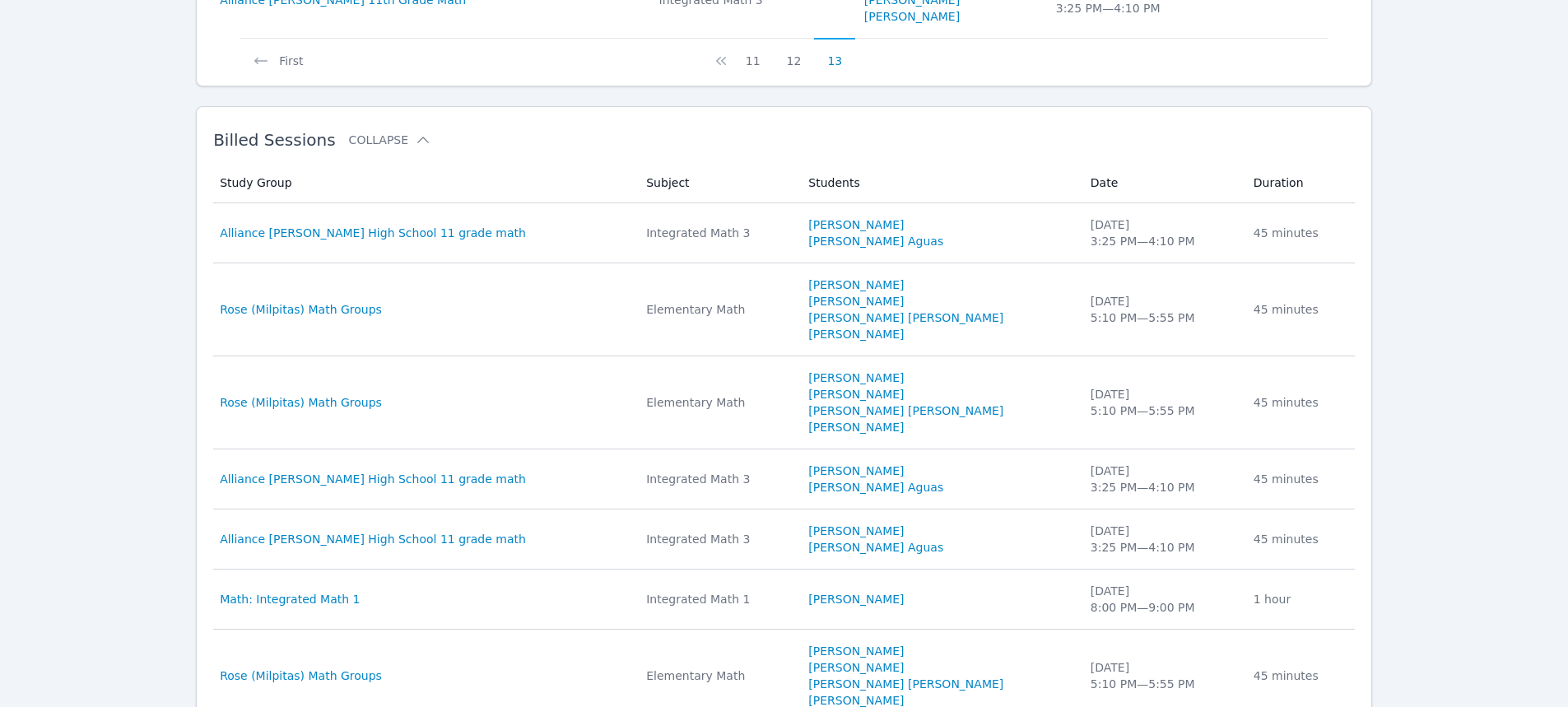
scroll to position [1065, 0]
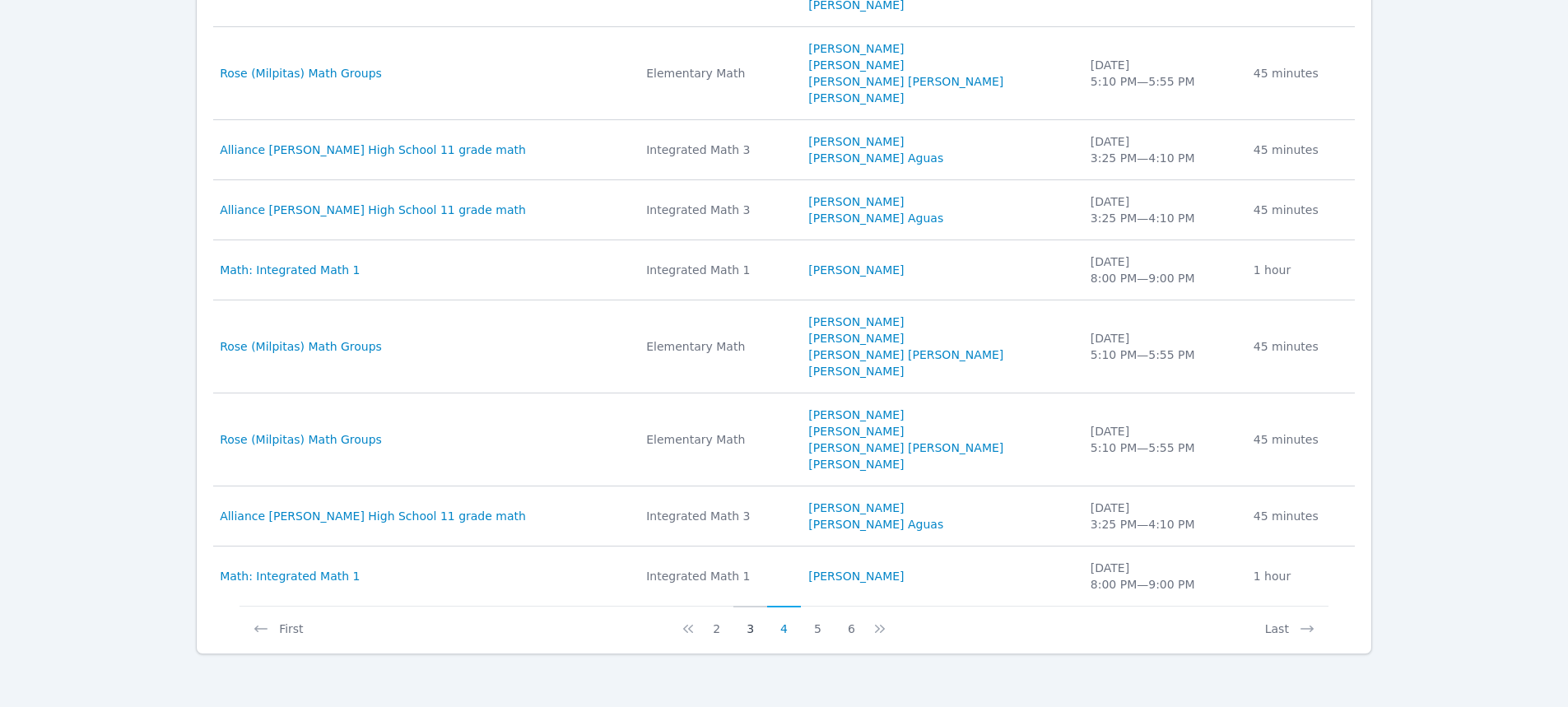
click at [751, 631] on button "3" at bounding box center [750, 621] width 34 height 31
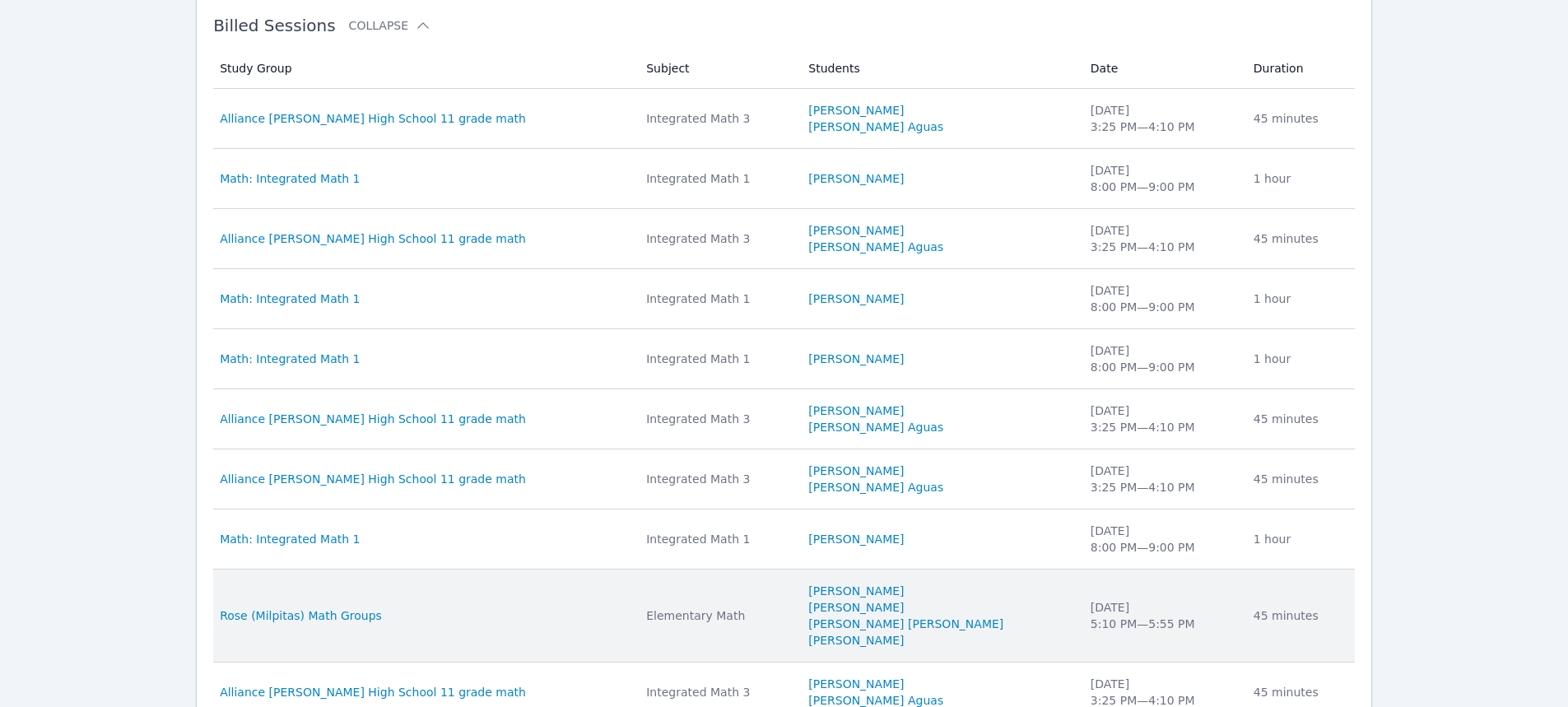
scroll to position [967, 0]
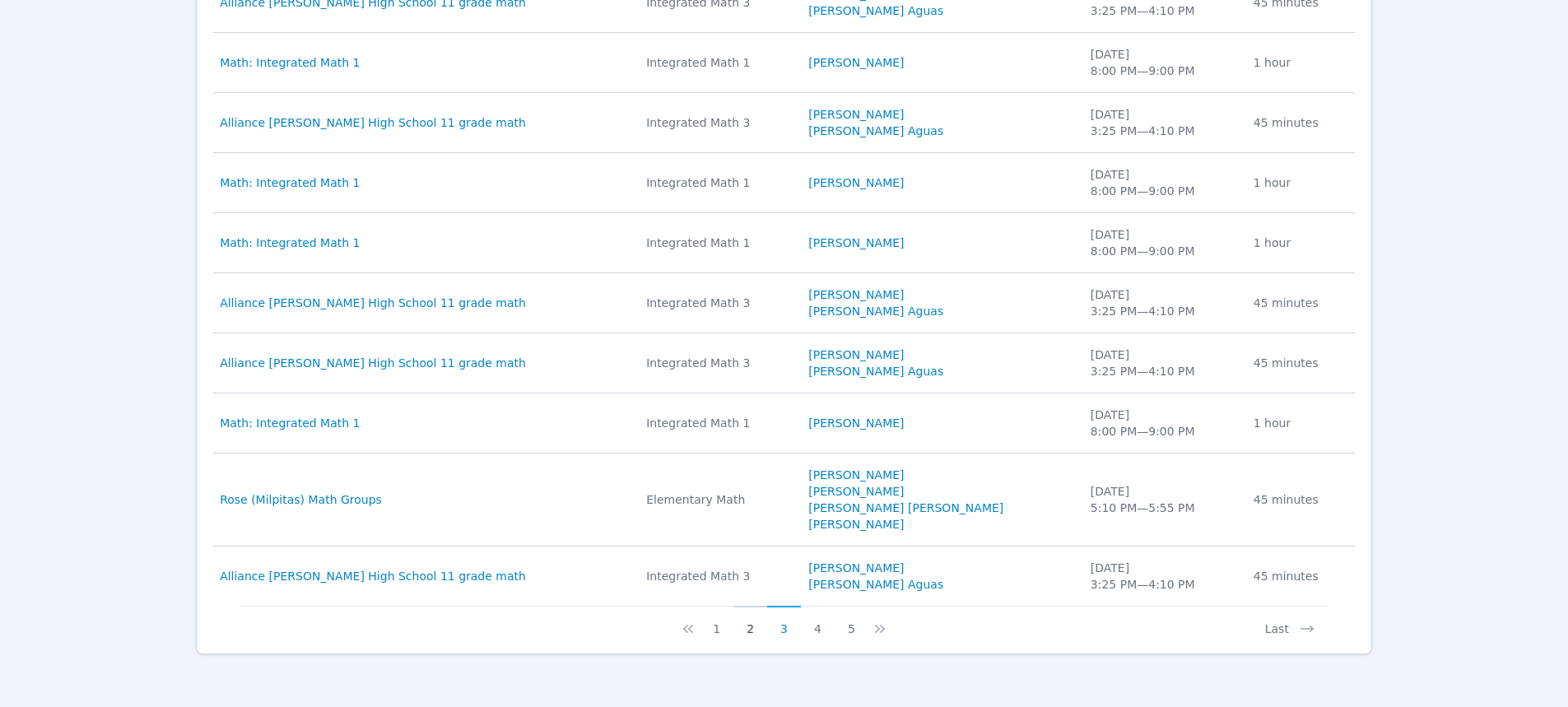
click at [742, 628] on button "2" at bounding box center [750, 621] width 34 height 31
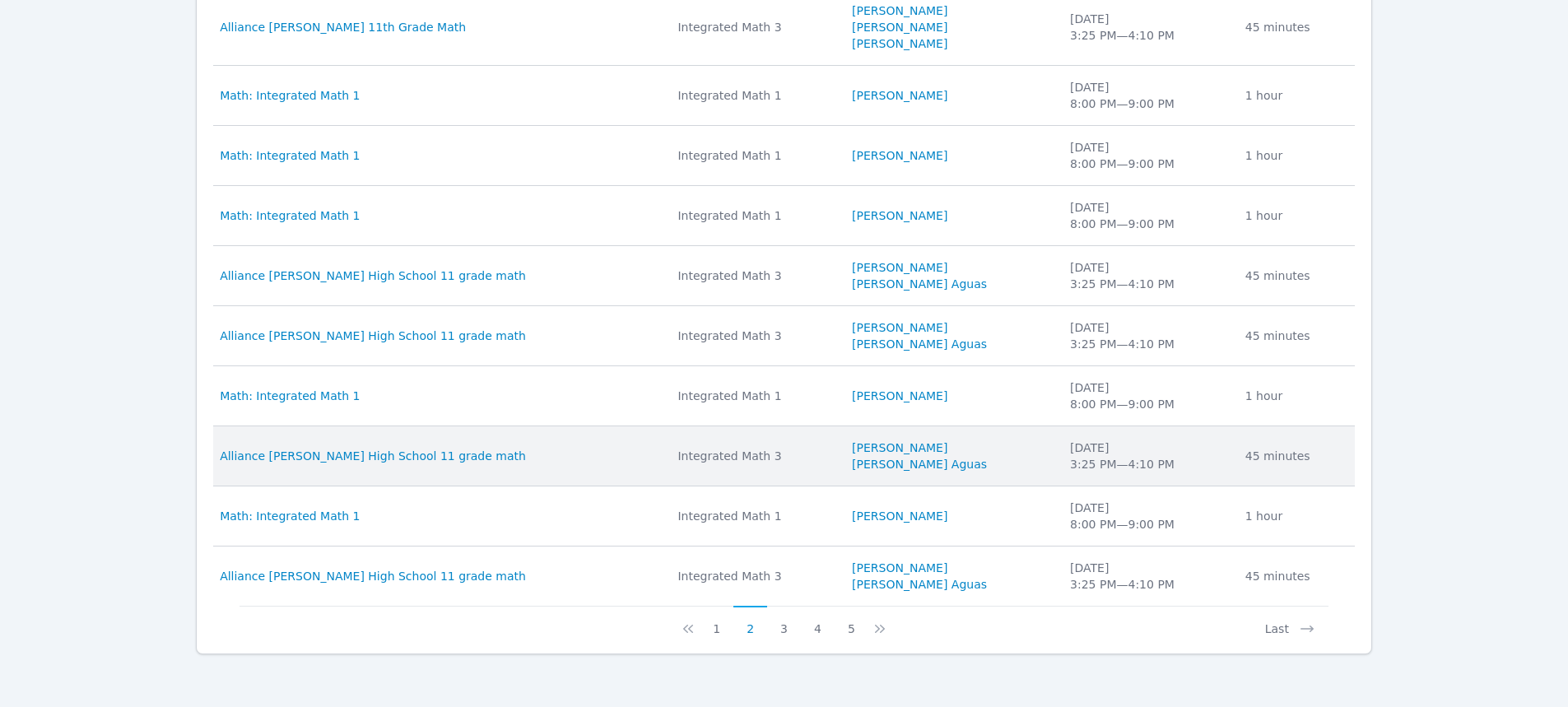
scroll to position [868, 0]
